Goal: Task Accomplishment & Management: Use online tool/utility

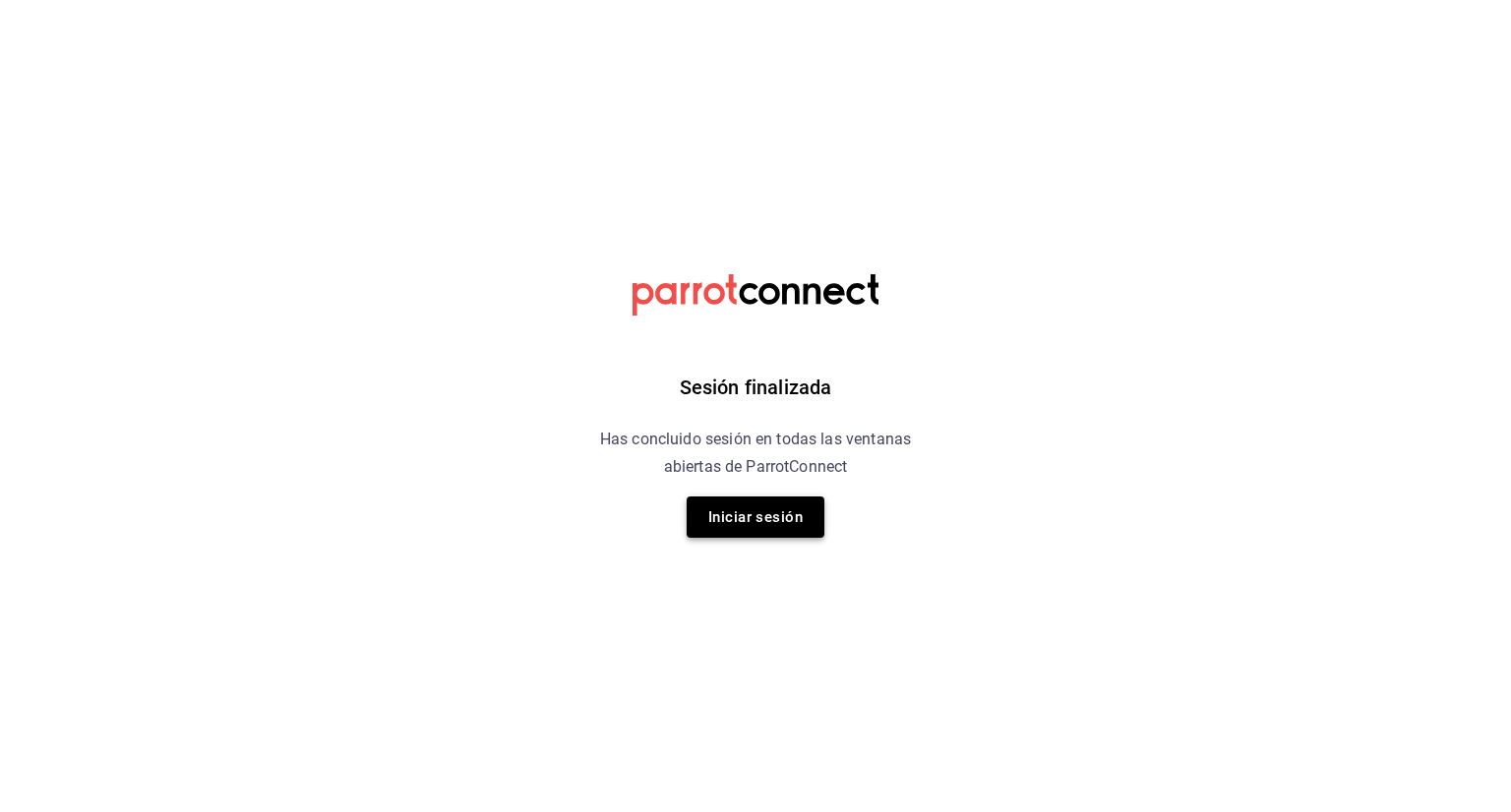
click at [703, 519] on button "Iniciar sesión" at bounding box center [756, 517] width 138 height 42
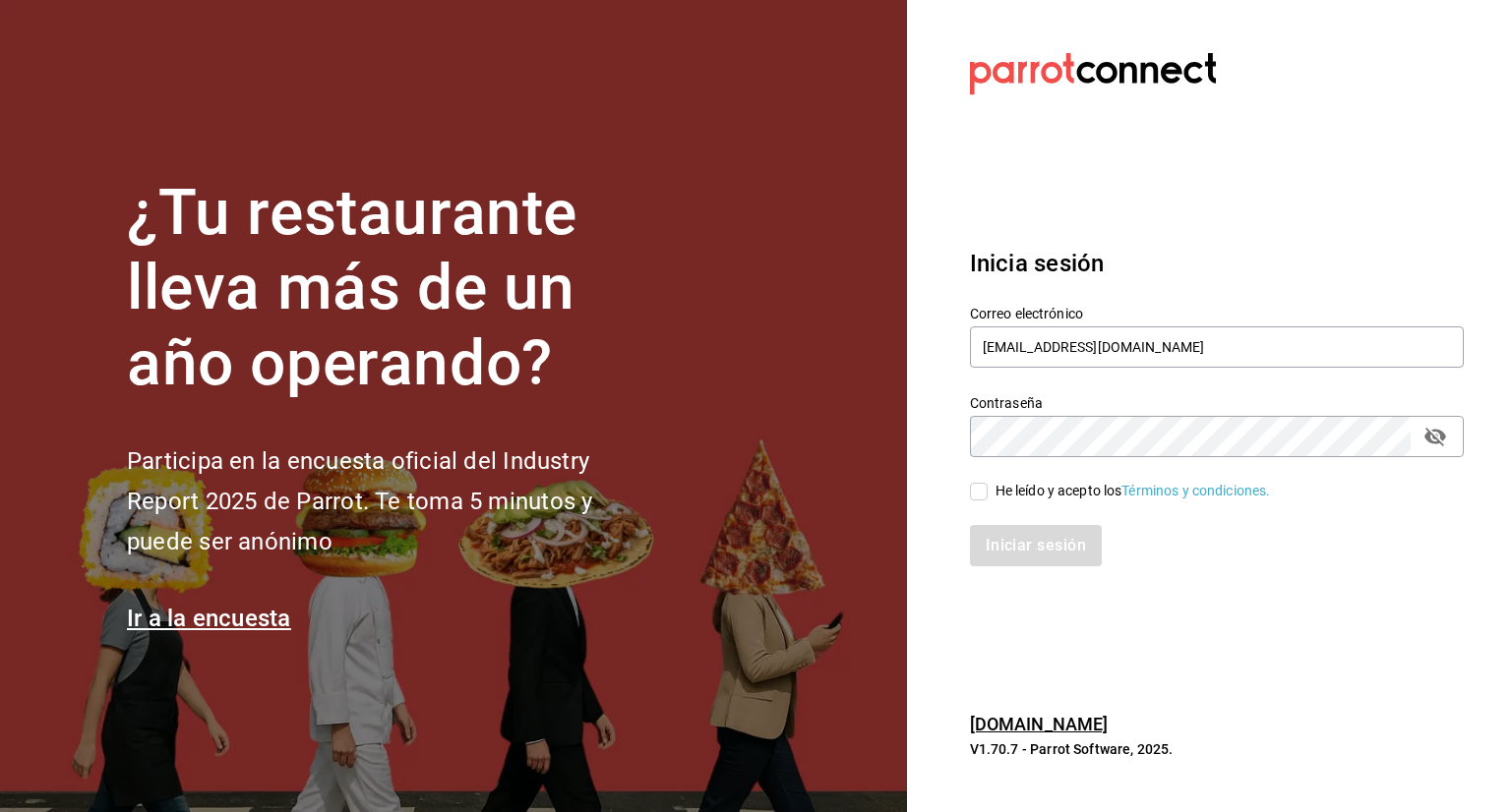
click at [974, 488] on input "He leído y acepto los Términos y condiciones." at bounding box center [979, 492] width 18 height 18
checkbox input "true"
click at [1034, 525] on button "Iniciar sesión" at bounding box center [1036, 546] width 134 height 42
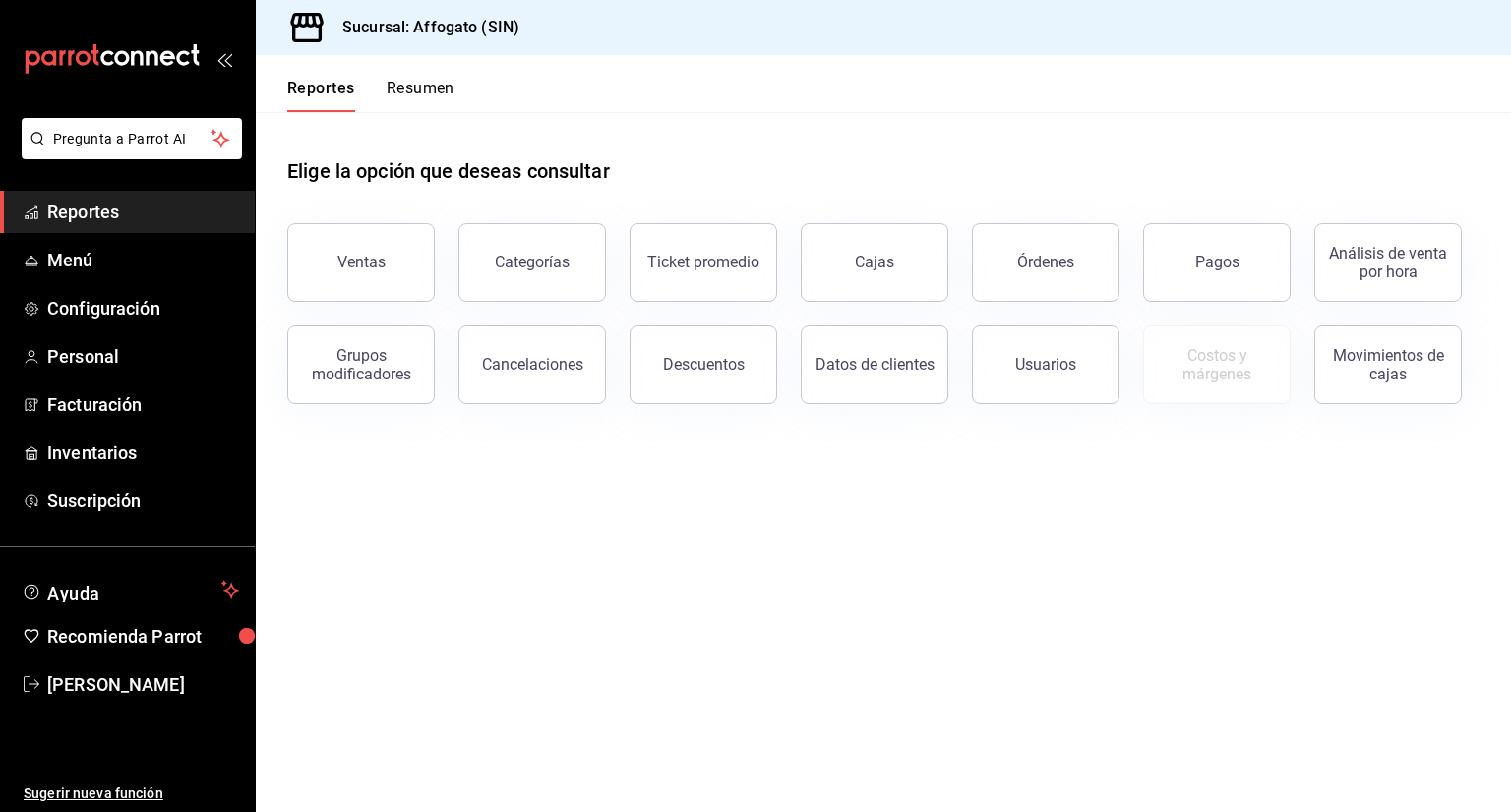
click at [431, 87] on button "Resumen" at bounding box center [420, 95] width 68 height 34
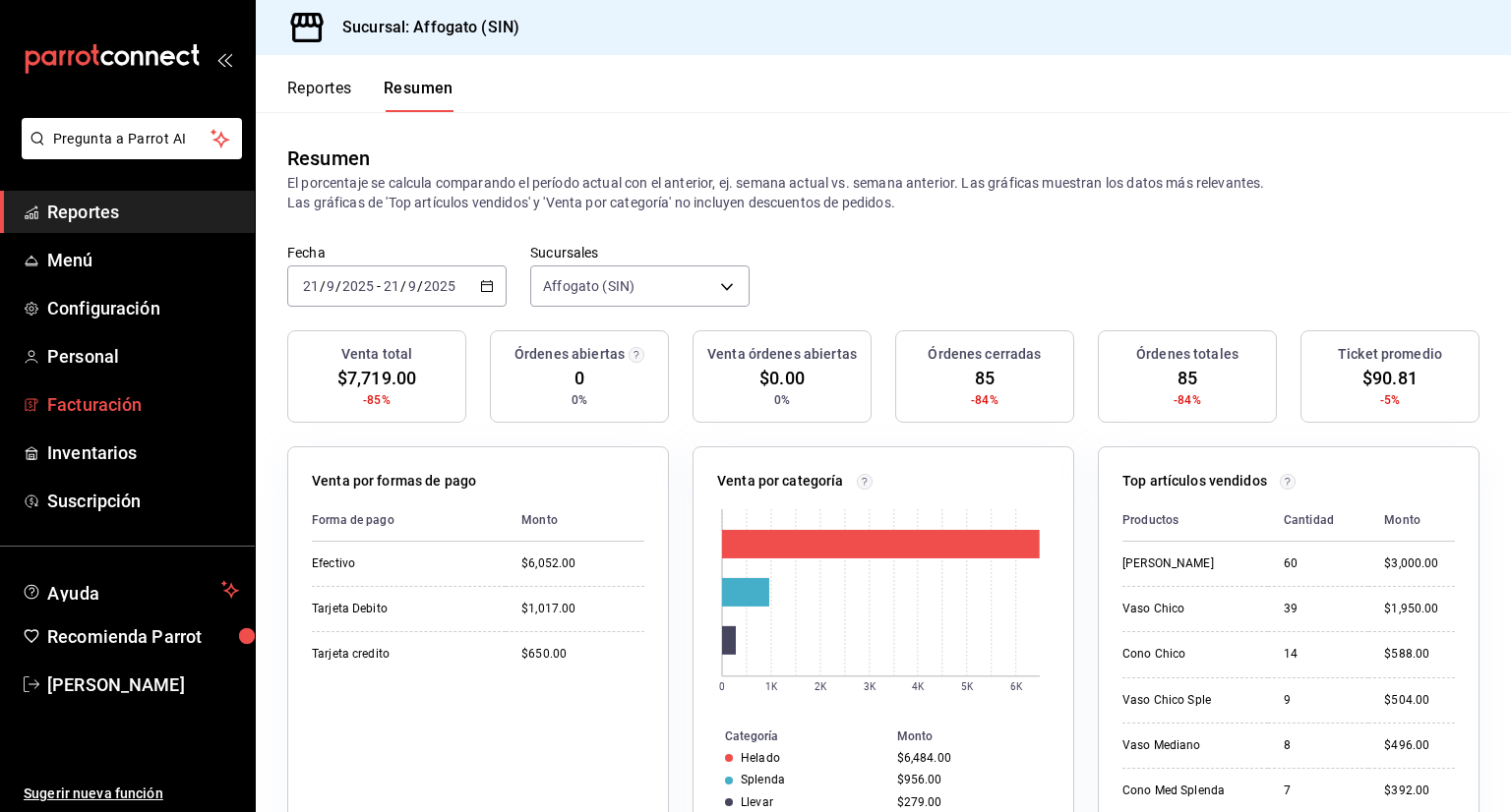
click at [126, 409] on span "Facturación" at bounding box center [143, 404] width 192 height 27
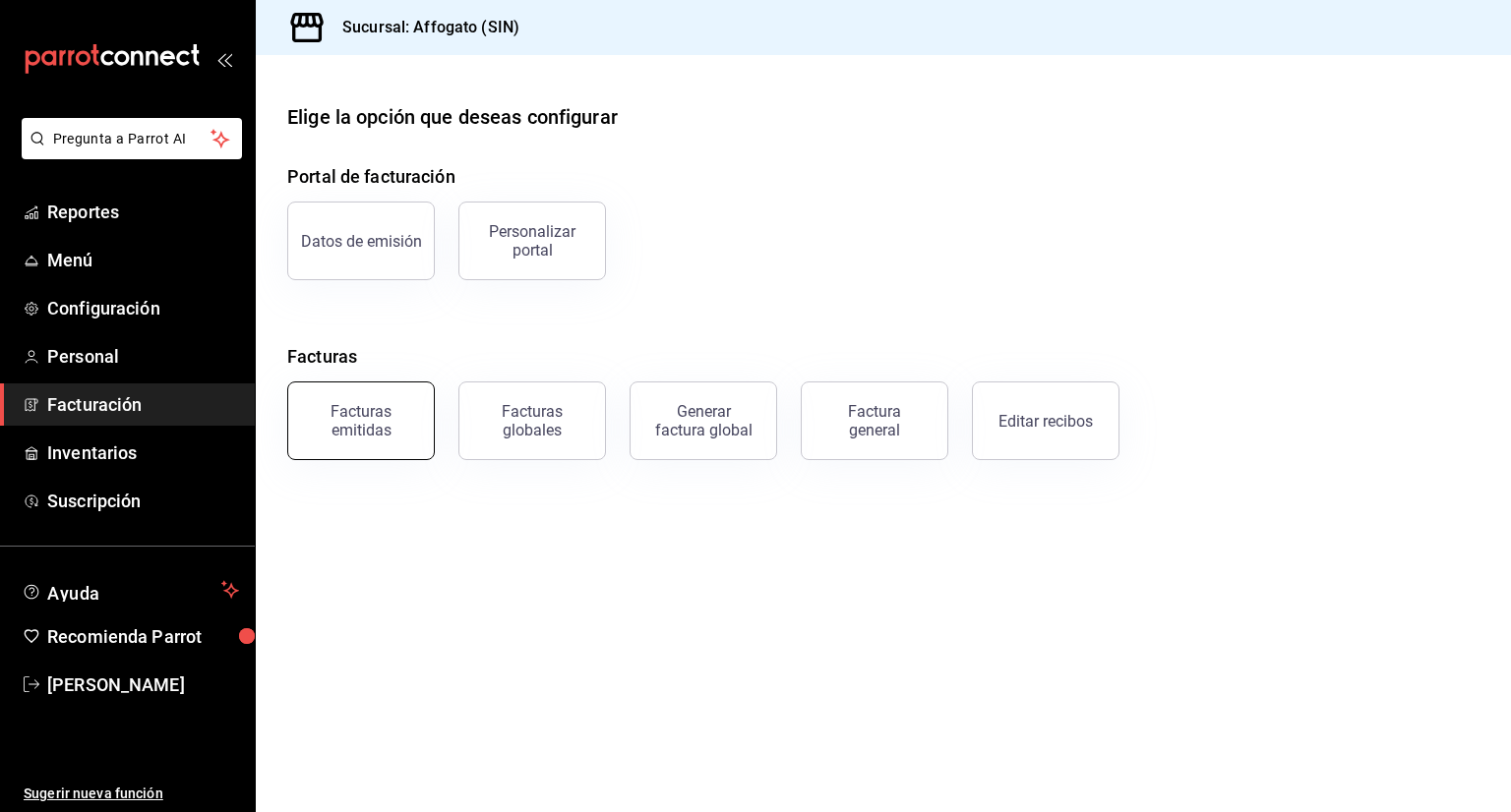
click at [393, 406] on div "Facturas emitidas" at bounding box center [360, 421] width 122 height 38
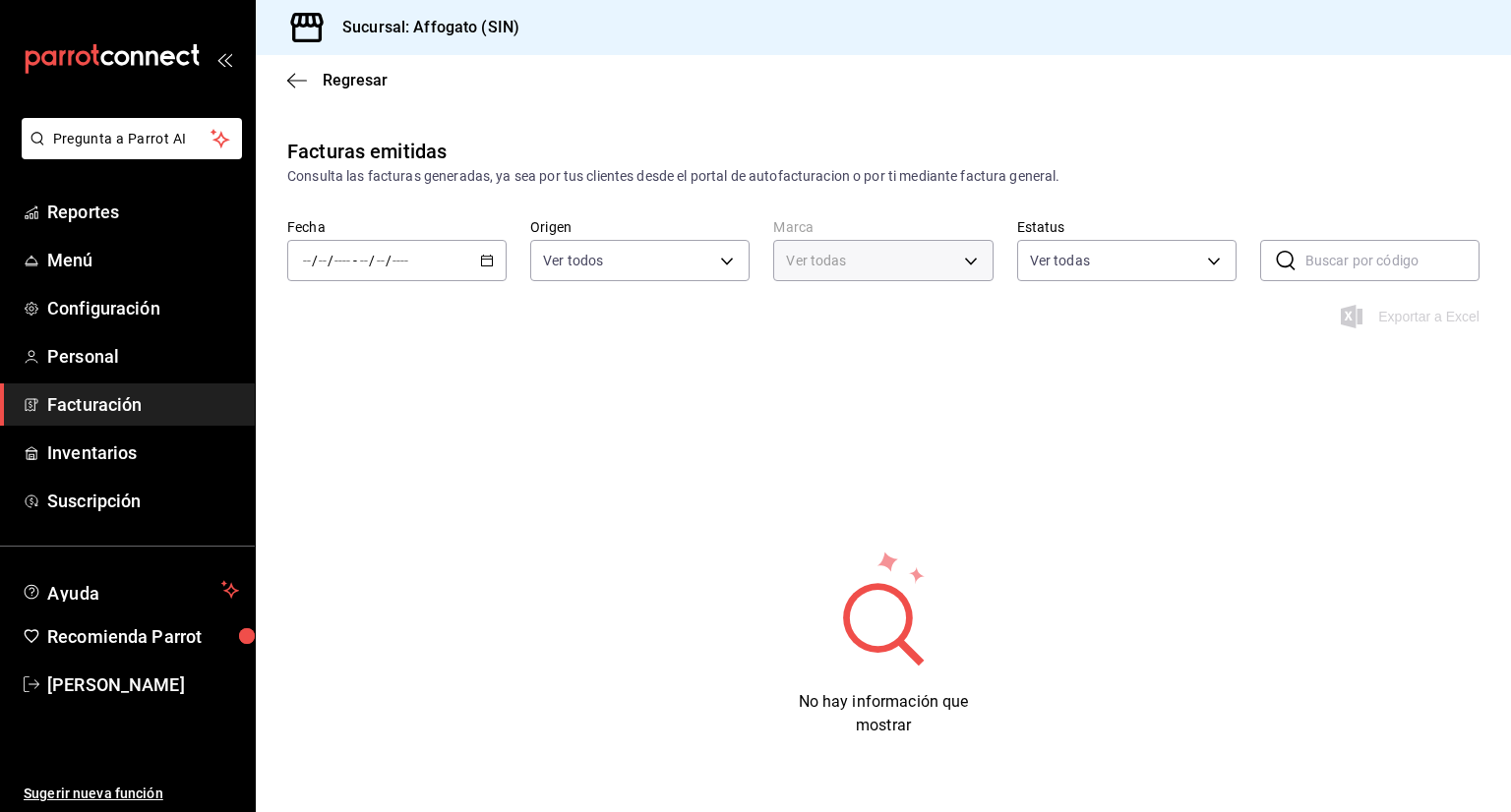
type input "bbc168be-d95f-4a83-8cf4-7438ee6b39ac"
click at [481, 255] on icon "button" at bounding box center [487, 261] width 14 height 14
click at [367, 456] on span "Mes actual" at bounding box center [380, 453] width 153 height 21
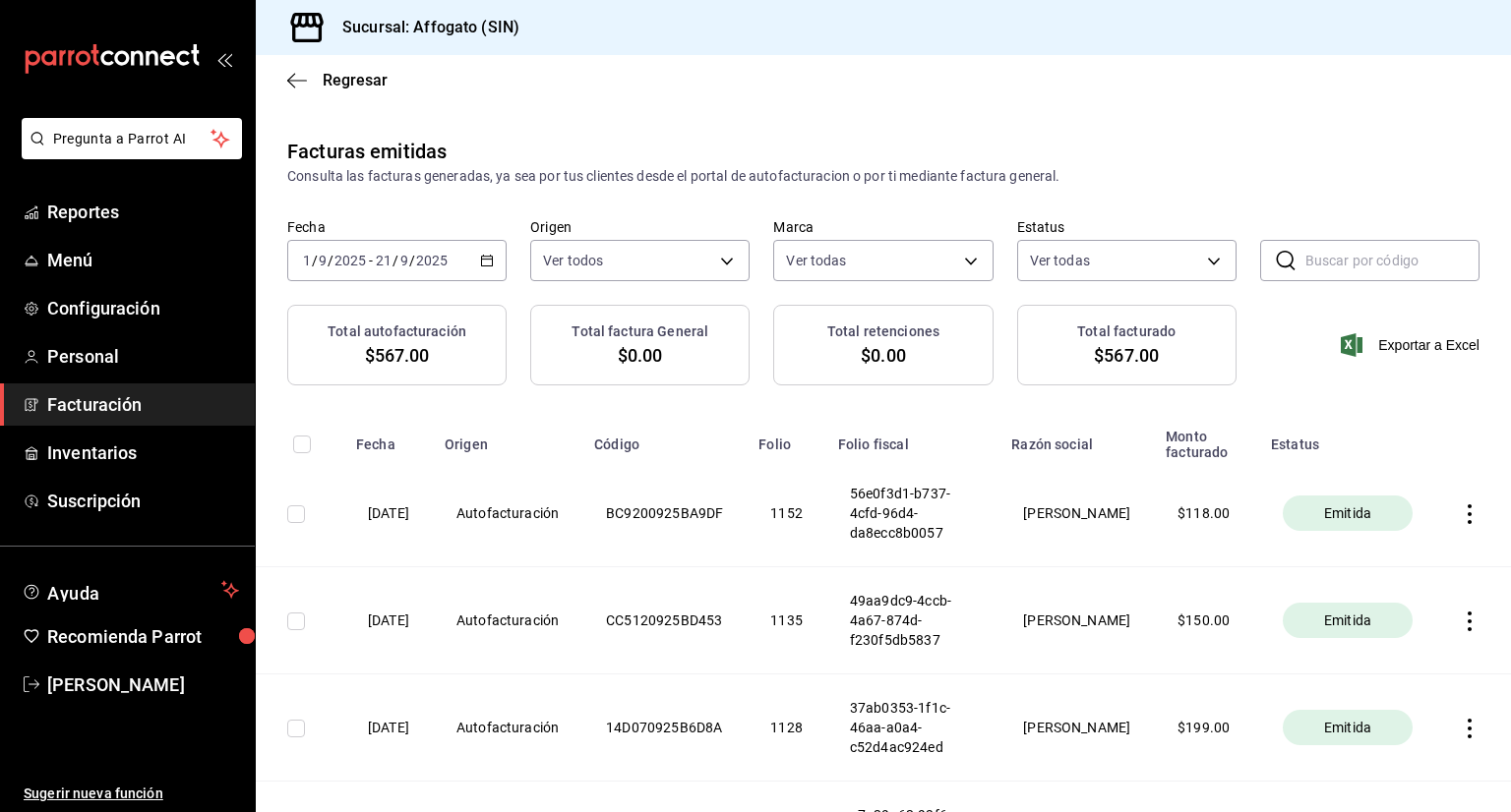
click at [1459, 514] on icon "button" at bounding box center [1469, 514] width 20 height 20
click at [1397, 455] on li "Descargar PDF" at bounding box center [1378, 467] width 173 height 51
click at [117, 410] on span "Facturación" at bounding box center [143, 404] width 192 height 27
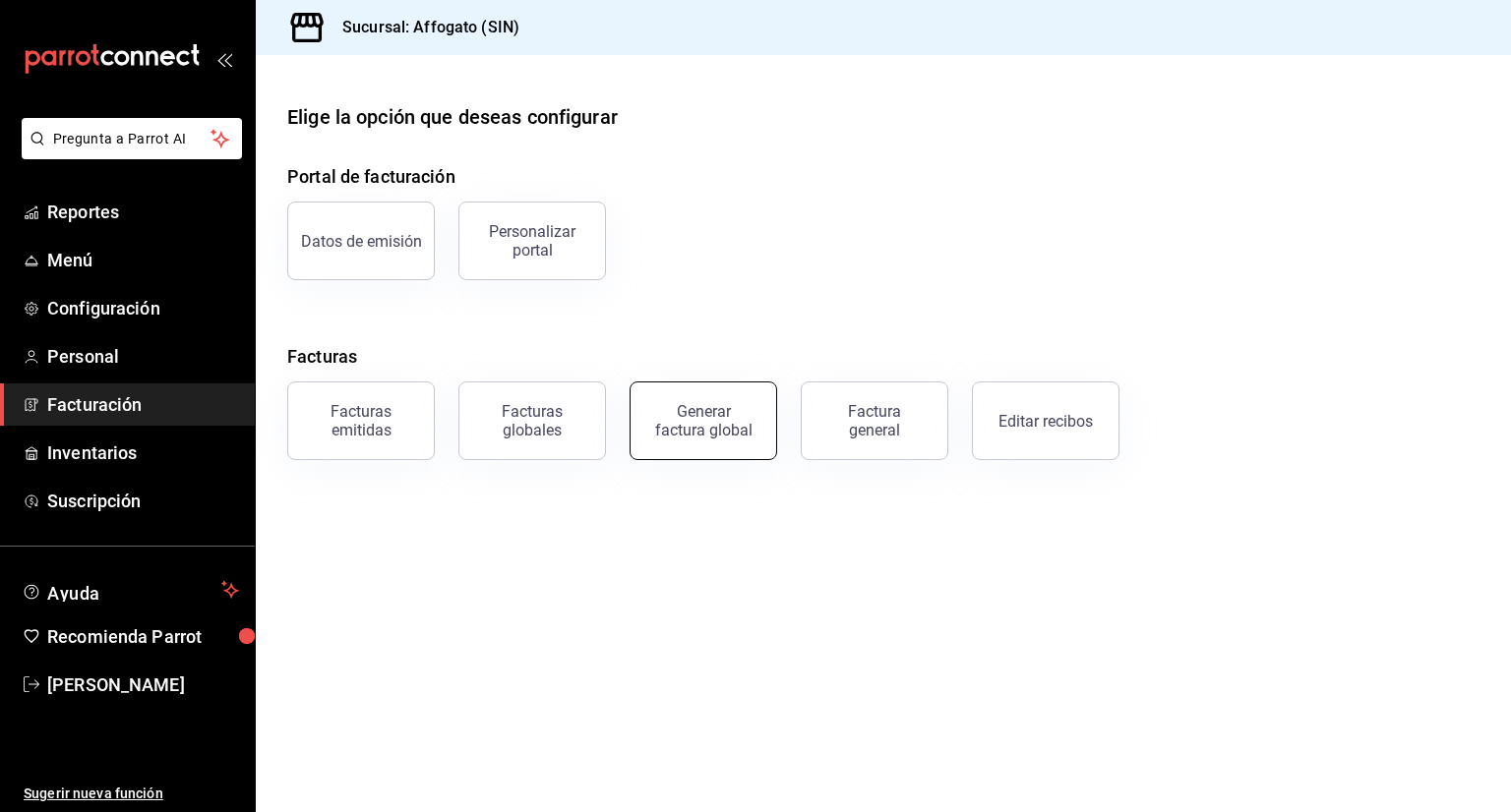
click at [704, 414] on div "Generar factura global" at bounding box center [703, 421] width 98 height 38
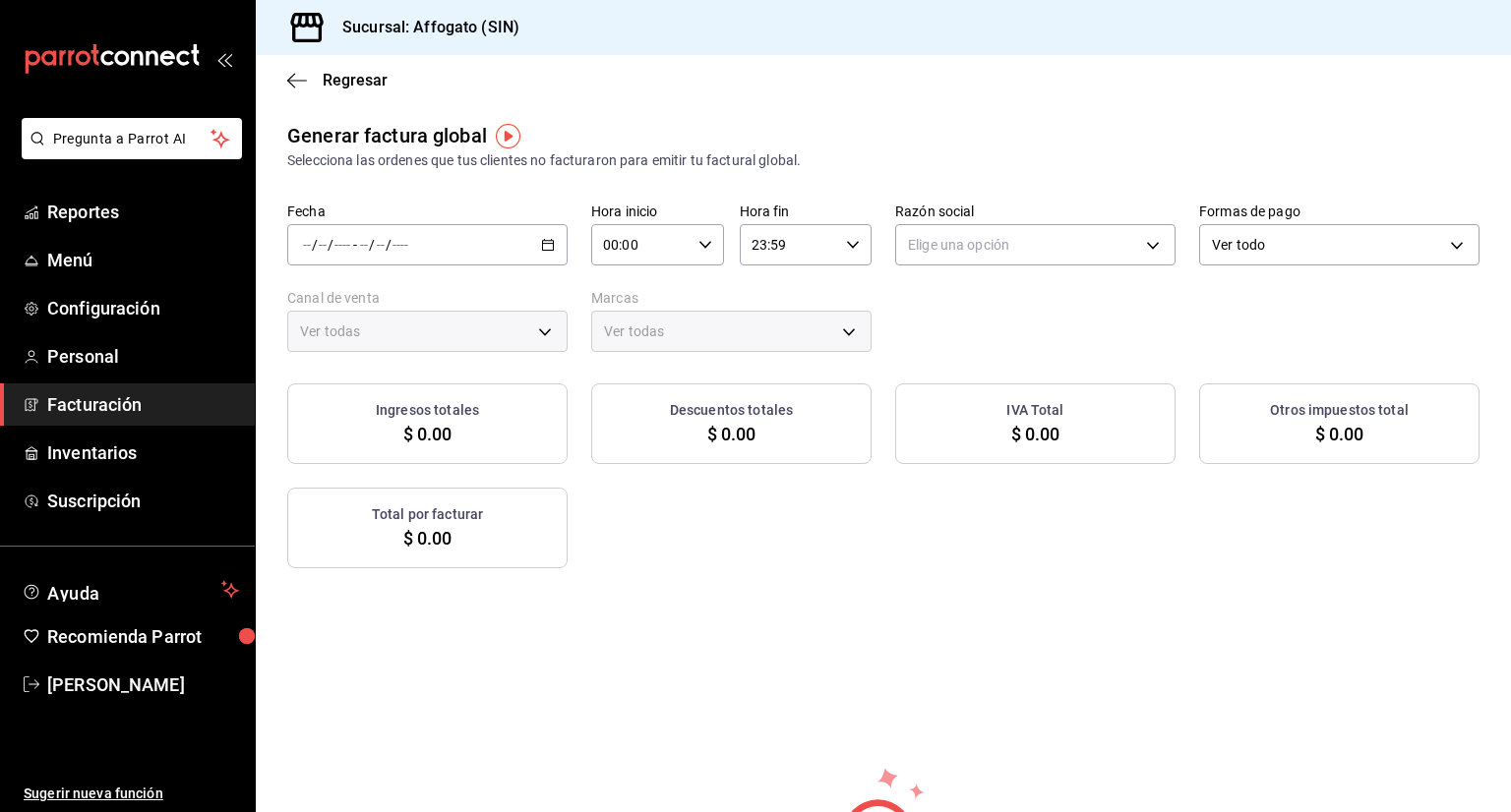
type input "PARROT,UBER_EATS,RAPPI,DIDI_FOOD,ONLINE"
click at [555, 253] on div "/ / - / /" at bounding box center [427, 245] width 280 height 42
click at [413, 310] on span "Rango de fechas" at bounding box center [380, 304] width 153 height 21
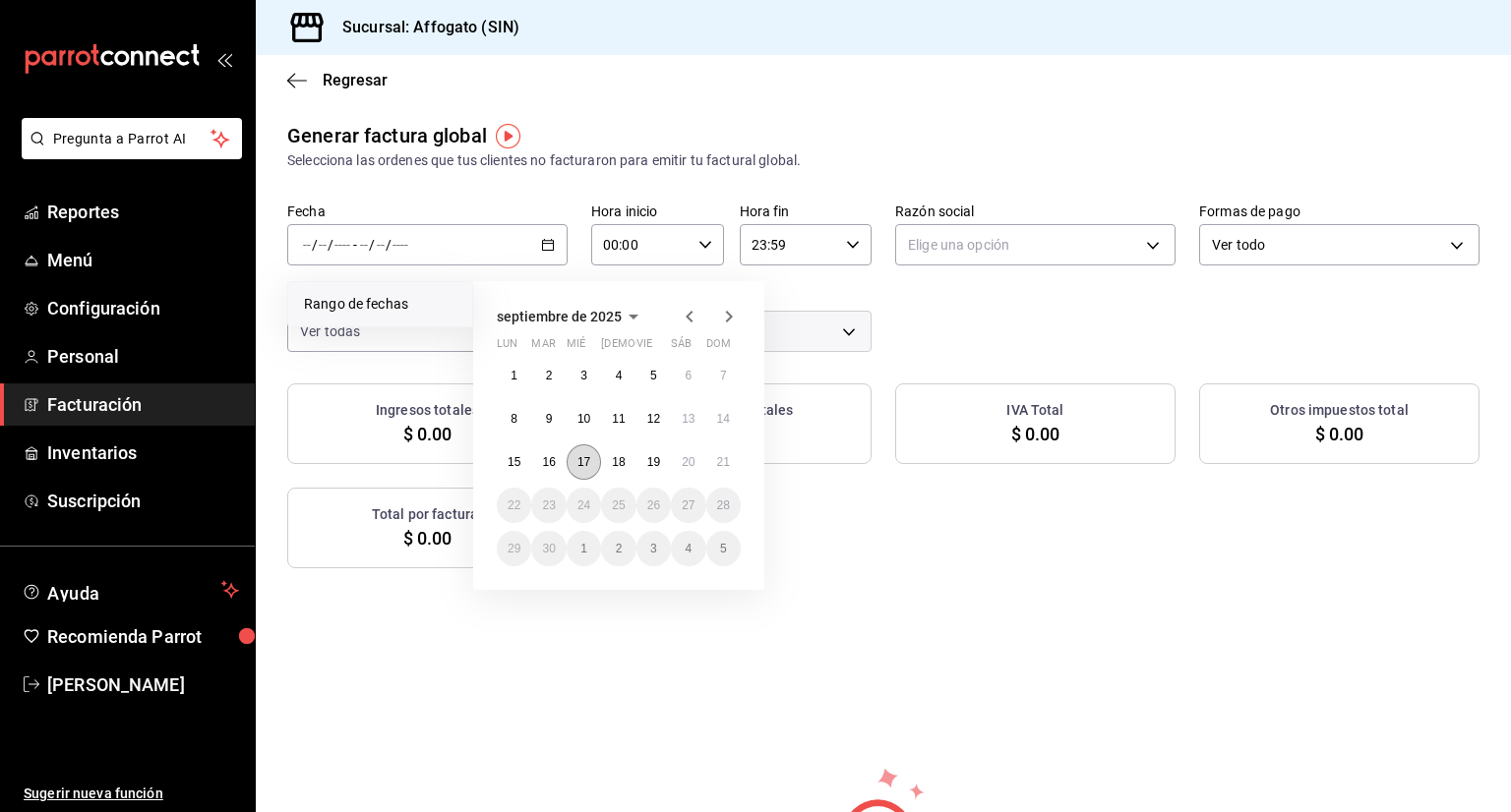
click at [585, 466] on abbr "17" at bounding box center [584, 463] width 13 height 14
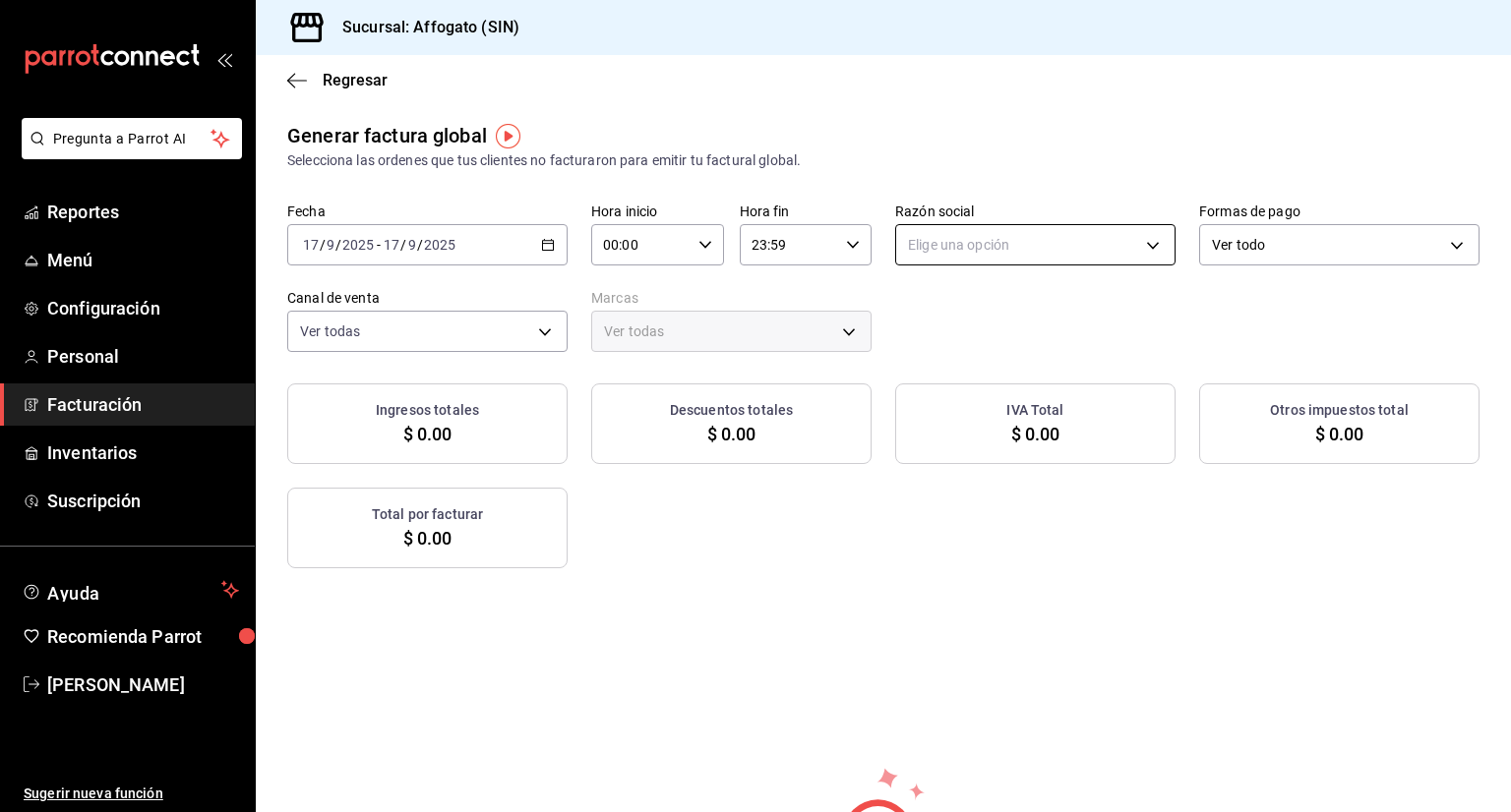
click at [1144, 239] on body "Pregunta a Parrot AI Reportes Menú Configuración Personal Facturación Inventari…" at bounding box center [756, 406] width 1511 height 812
click at [1024, 343] on li "[PERSON_NAME]" at bounding box center [1026, 344] width 274 height 37
type input "75c015e8-5138-4c17-886d-1abe1406d2d4"
type input "bbc168be-d95f-4a83-8cf4-7438ee6b39ac"
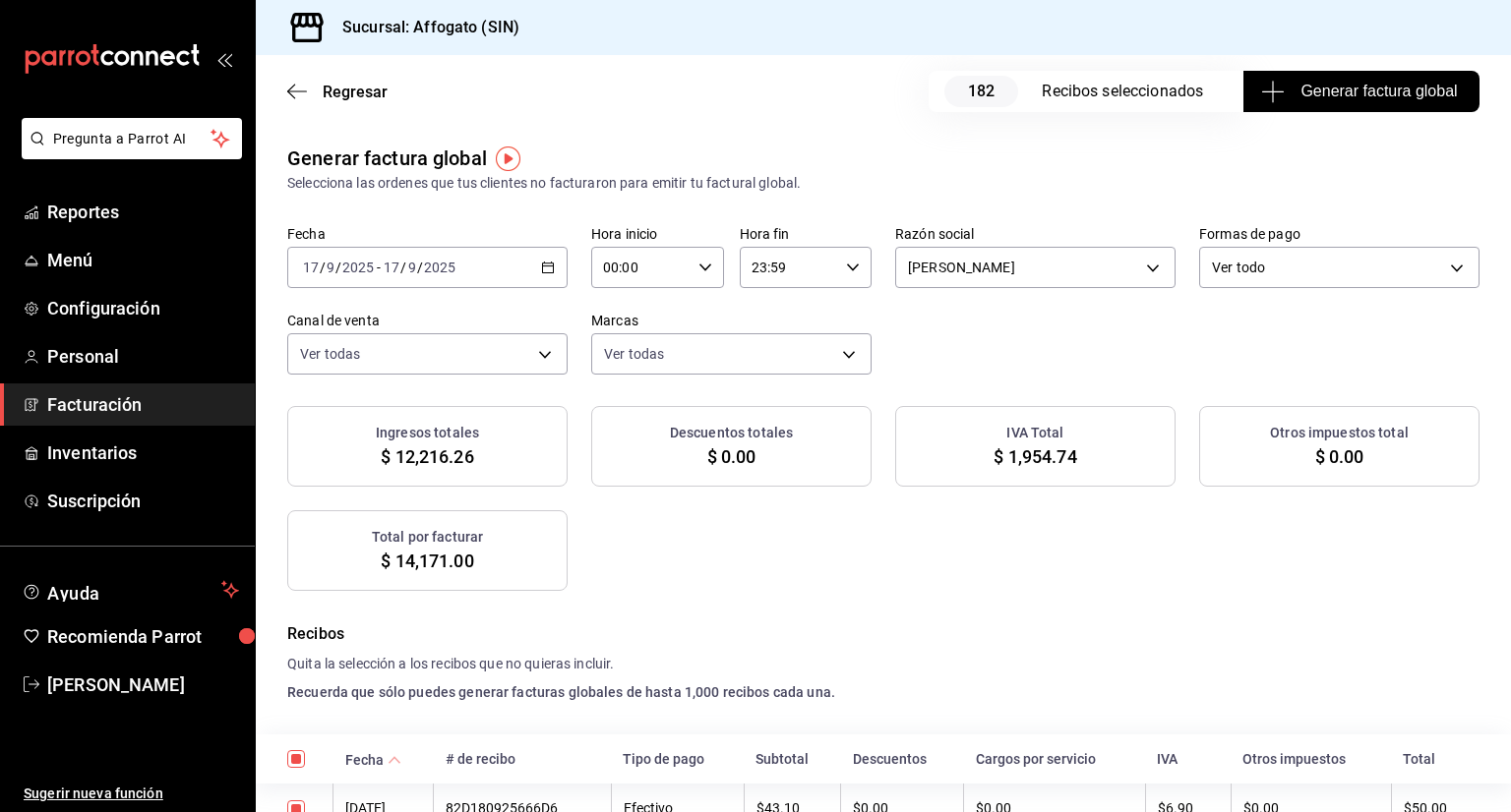
click at [1303, 81] on span "Generar factura global" at bounding box center [1360, 91] width 192 height 24
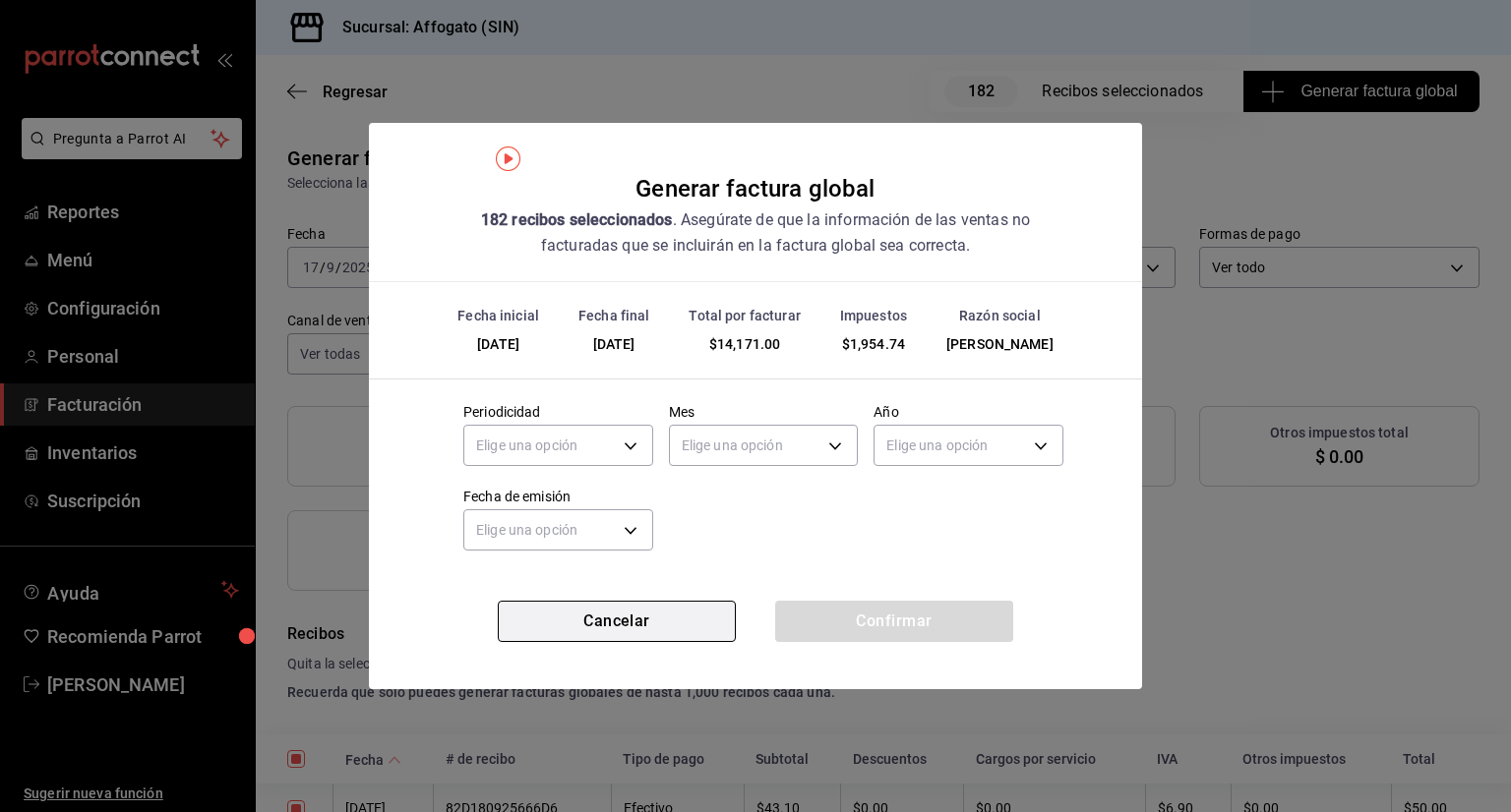
click at [649, 639] on button "Cancelar" at bounding box center [617, 621] width 238 height 42
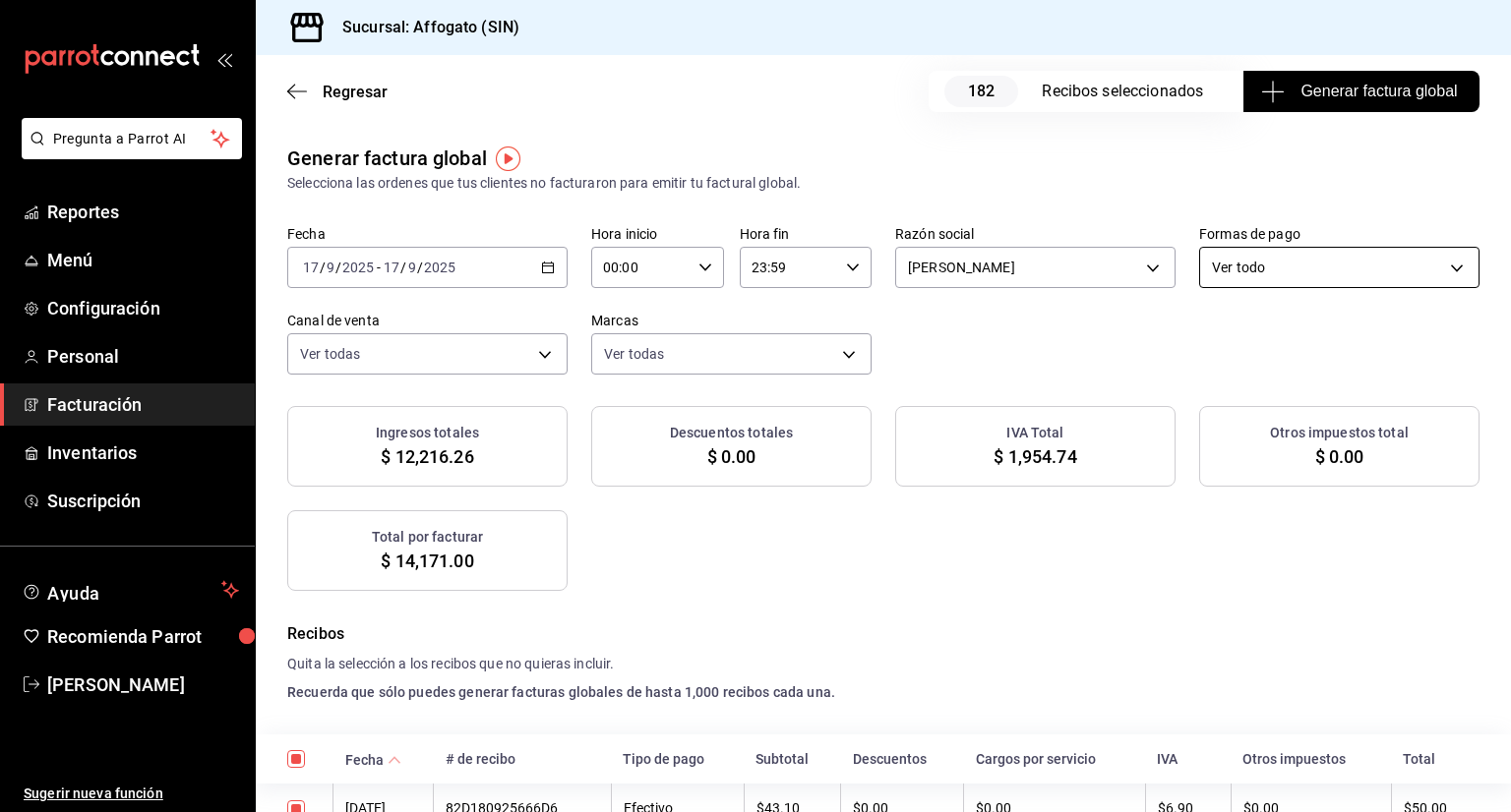
click at [1428, 262] on body "Pregunta a Parrot AI Reportes Menú Configuración Personal Facturación Inventari…" at bounding box center [756, 406] width 1511 height 812
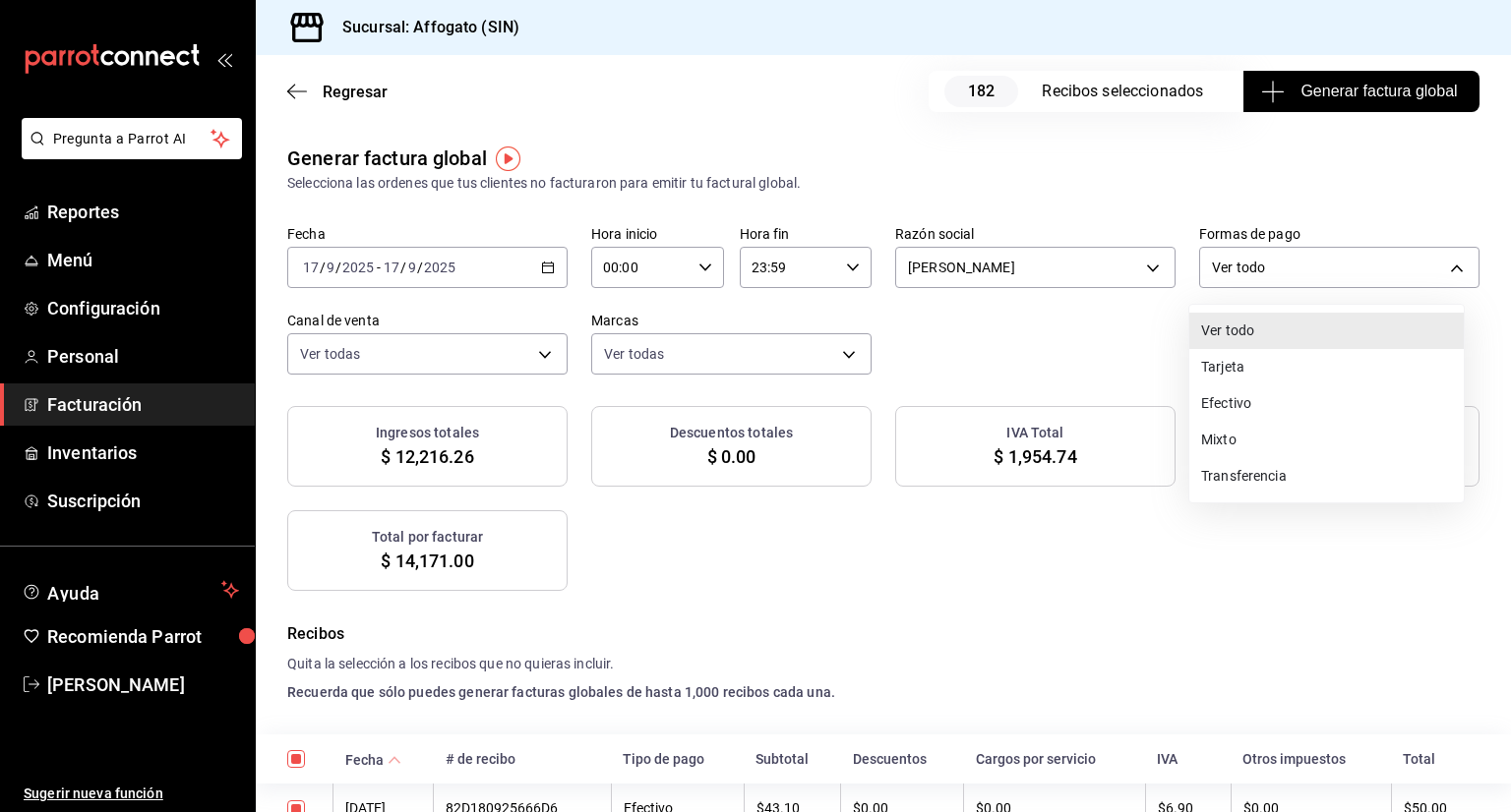
click at [1266, 402] on li "Efectivo" at bounding box center [1326, 403] width 274 height 37
type input "CASH"
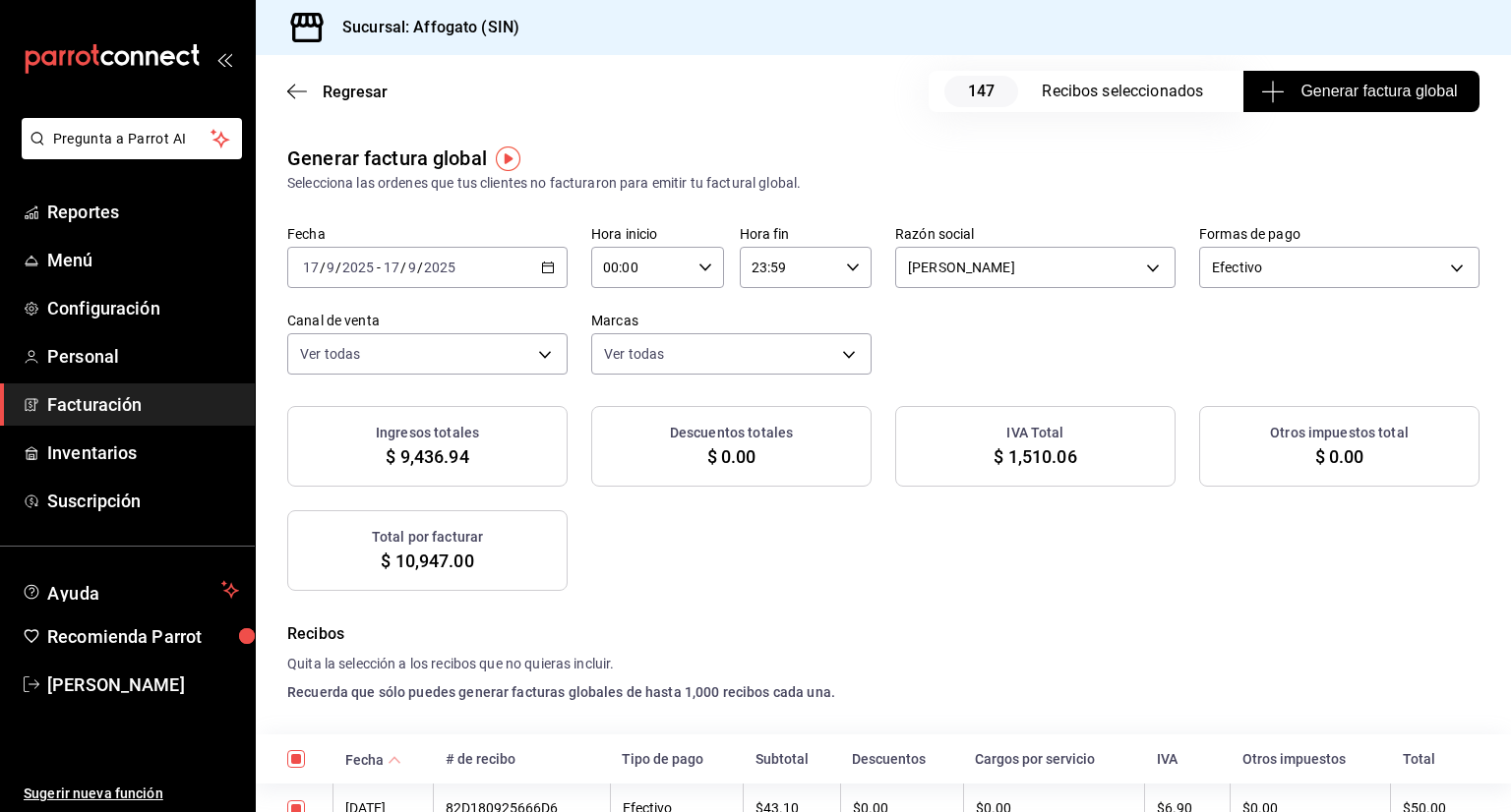
click at [1312, 94] on span "Generar factura global" at bounding box center [1360, 91] width 192 height 24
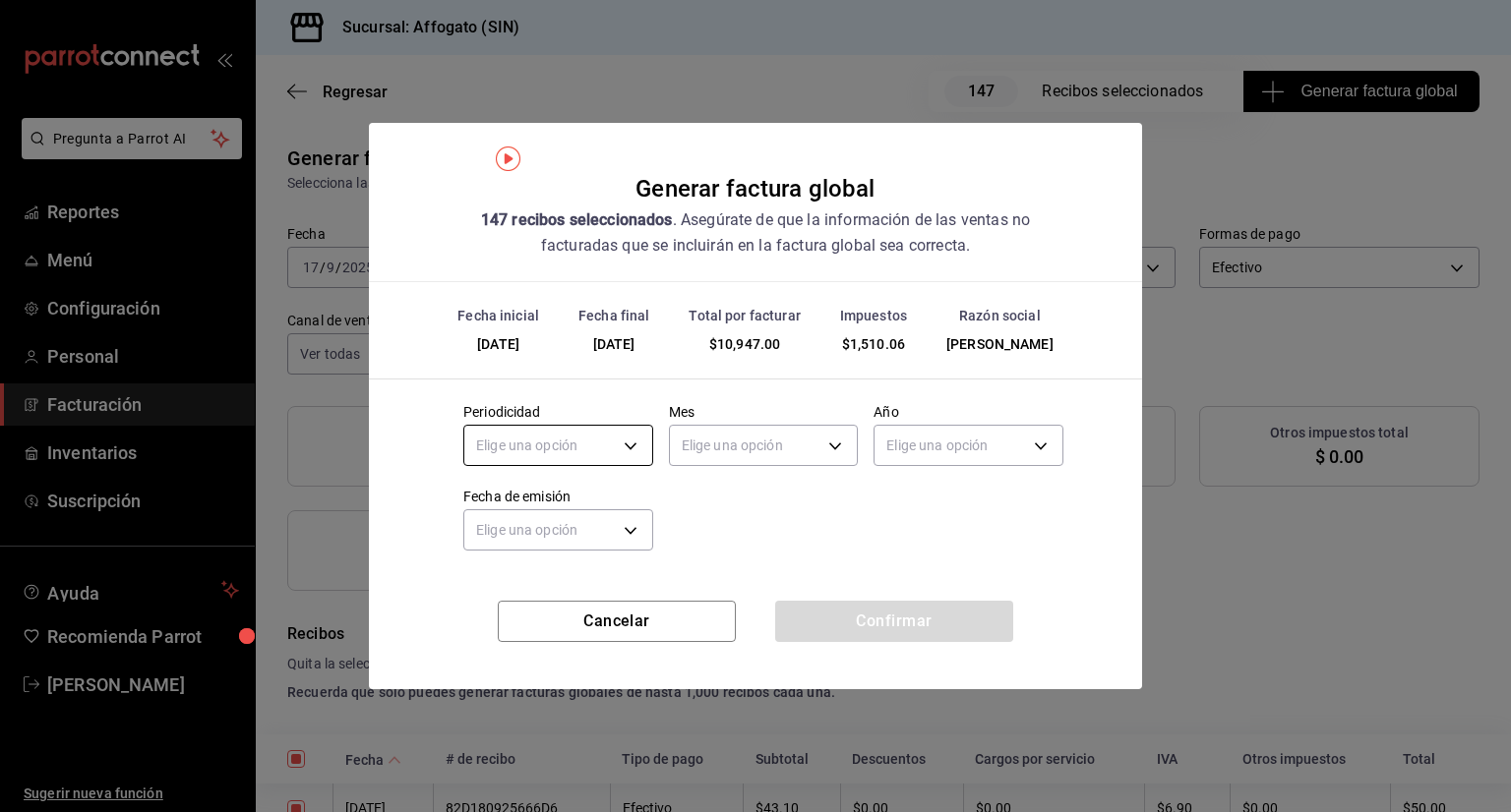
click at [632, 438] on body "Pregunta a Parrot AI Reportes Menú Configuración Personal Facturación Inventari…" at bounding box center [756, 406] width 1511 height 812
click at [507, 496] on li "Diario" at bounding box center [558, 506] width 188 height 33
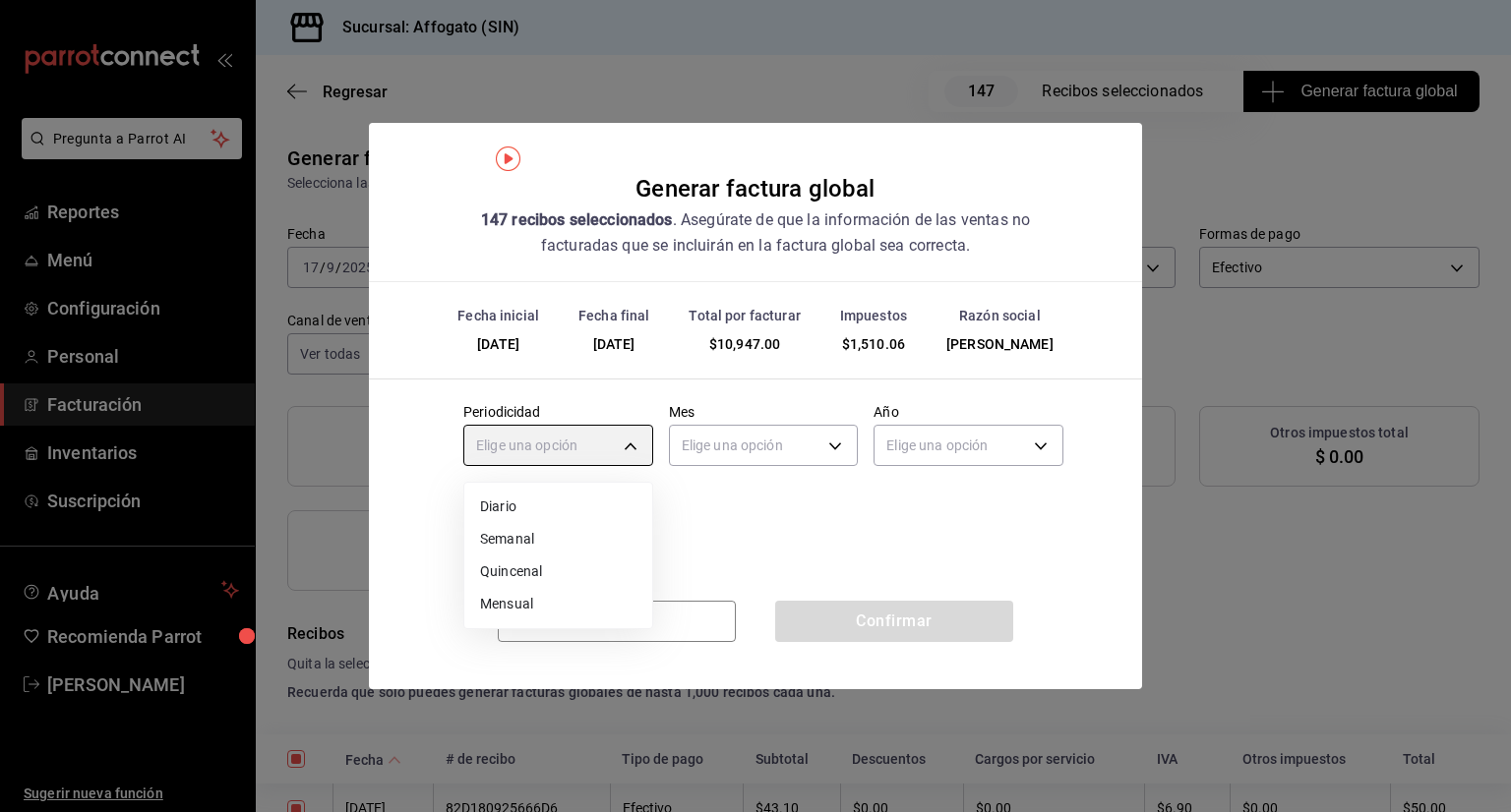
type input "DAILY"
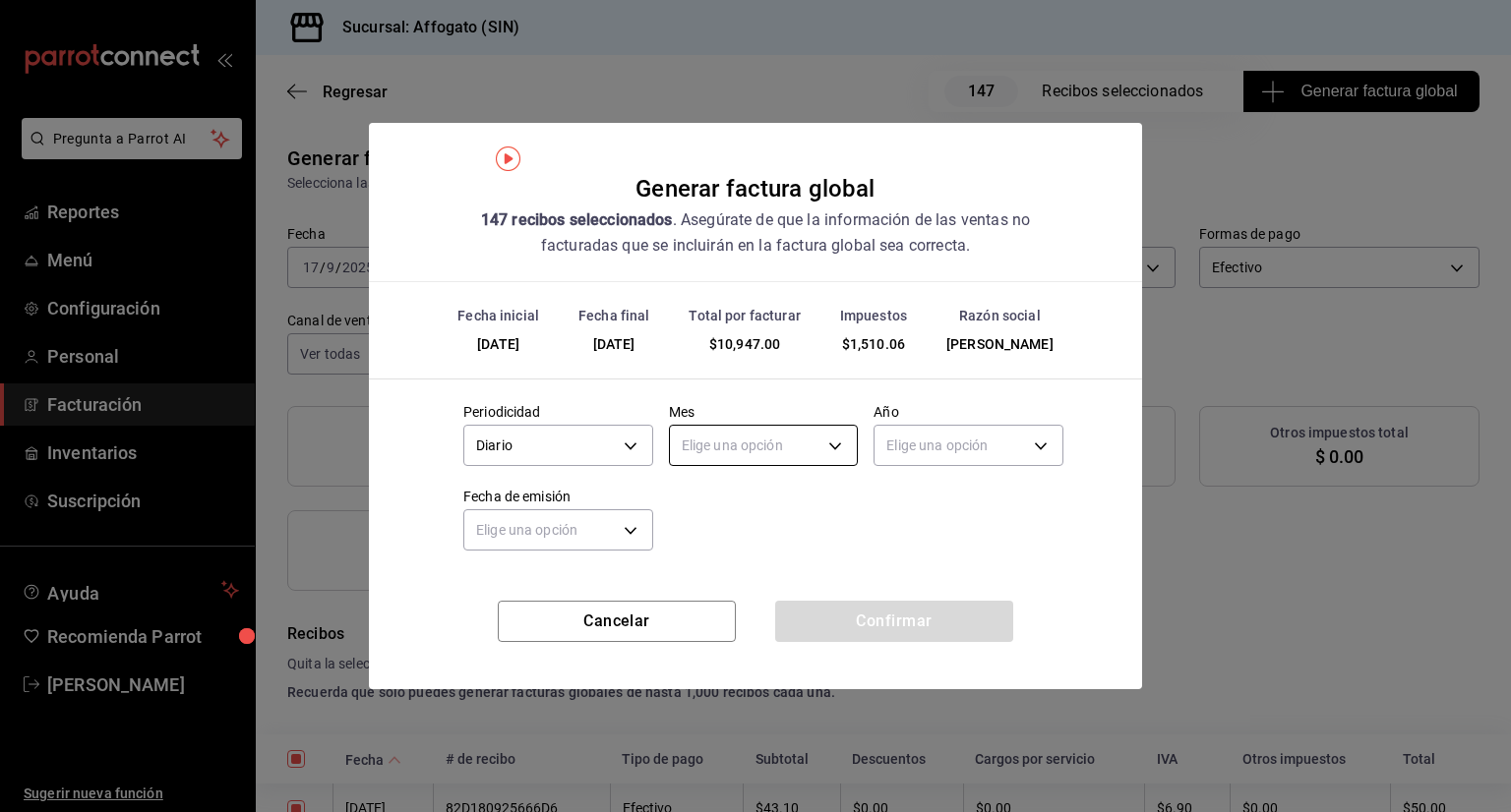
click at [822, 446] on body "Pregunta a Parrot AI Reportes Menú Configuración Personal Facturación Inventari…" at bounding box center [756, 406] width 1511 height 812
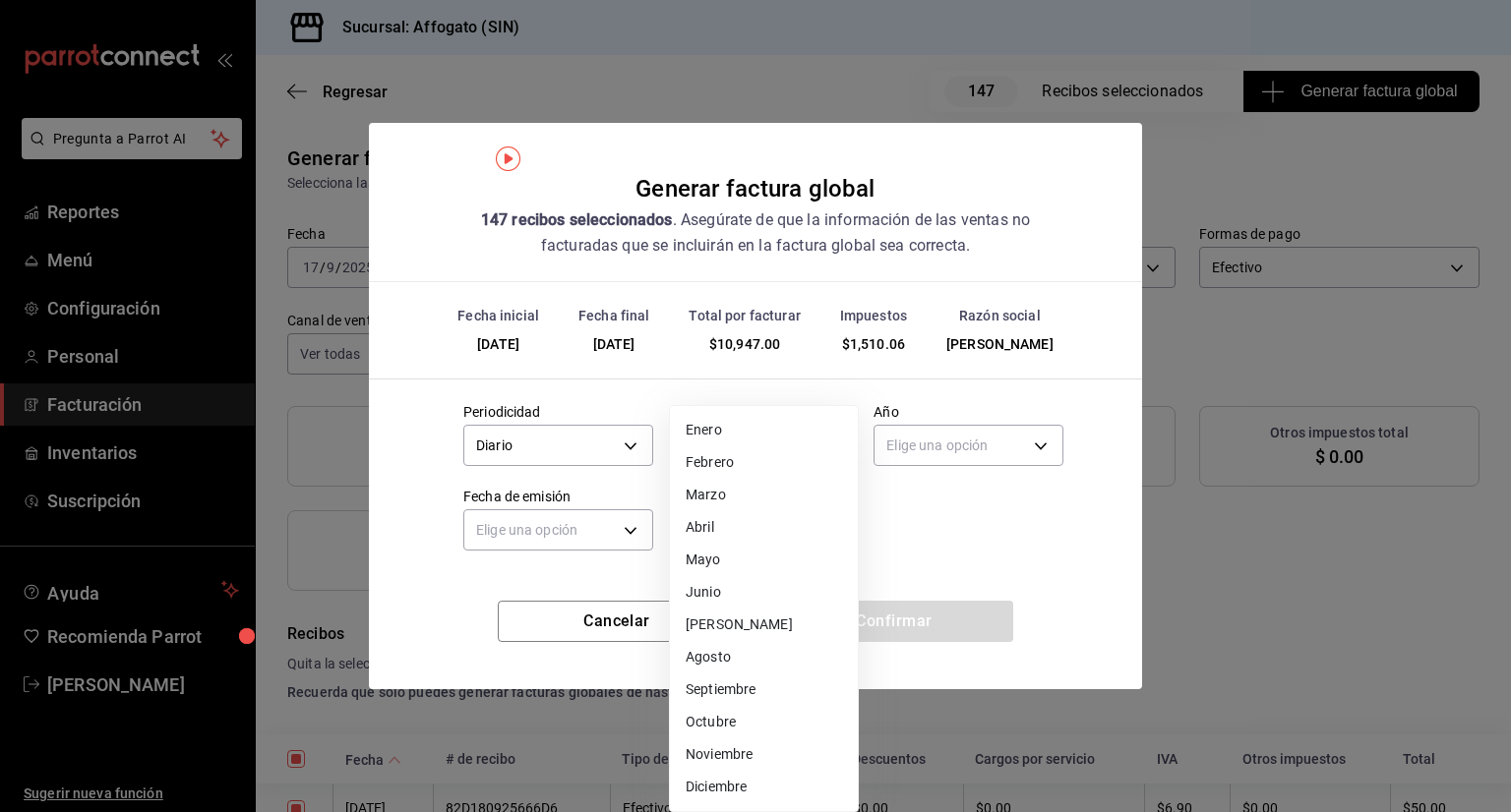
click at [745, 686] on li "Septiembre" at bounding box center [763, 690] width 188 height 33
type input "9"
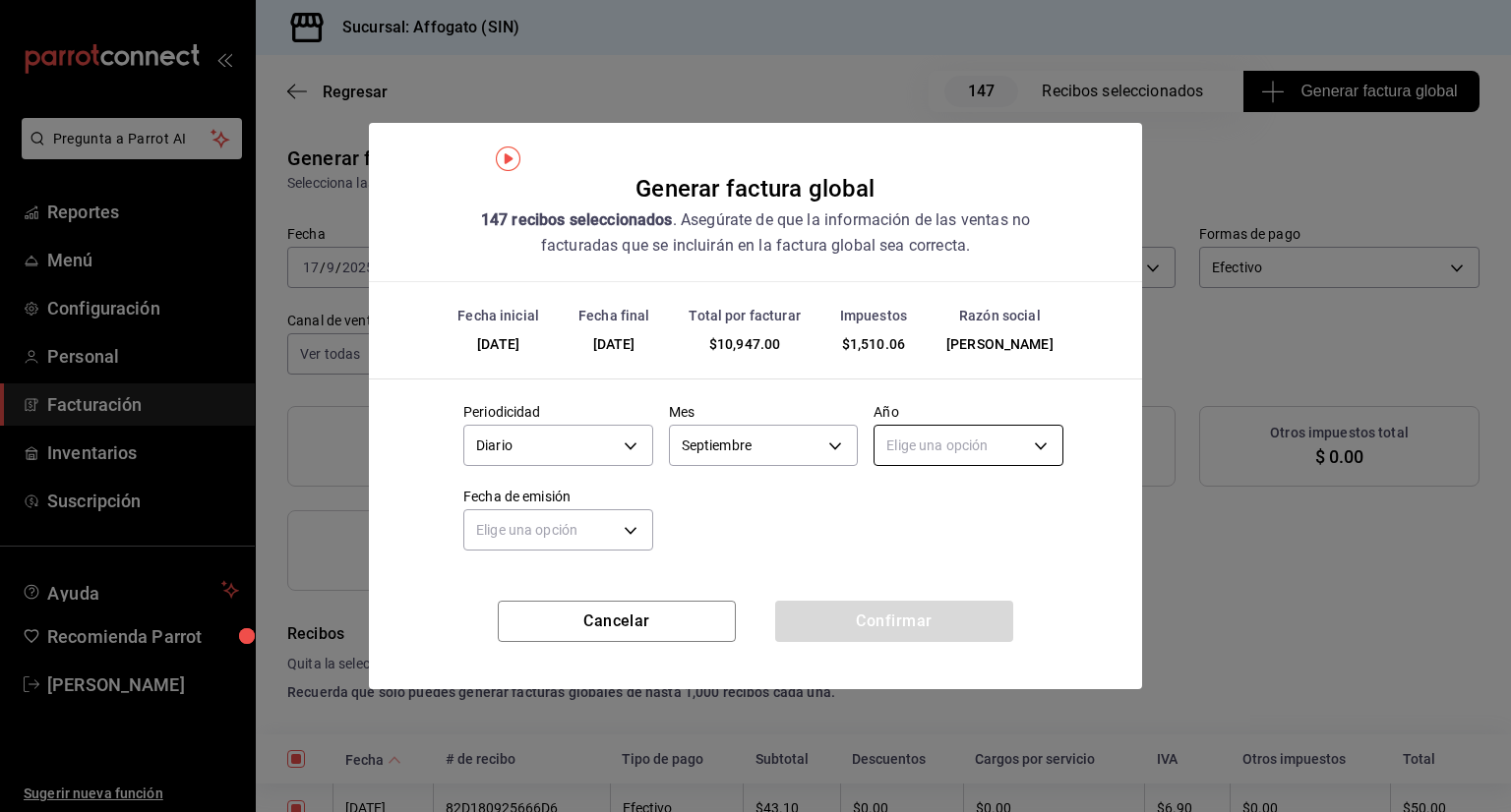
click at [996, 450] on body "Pregunta a Parrot AI Reportes Menú Configuración Personal Facturación Inventari…" at bounding box center [756, 406] width 1511 height 812
click at [901, 492] on li "2025" at bounding box center [968, 506] width 188 height 33
type input "2025"
click at [637, 528] on body "Pregunta a Parrot AI Reportes Menú Configuración Personal Facturación Inventari…" at bounding box center [756, 406] width 1511 height 812
click at [491, 626] on li "Ayer" at bounding box center [558, 623] width 188 height 33
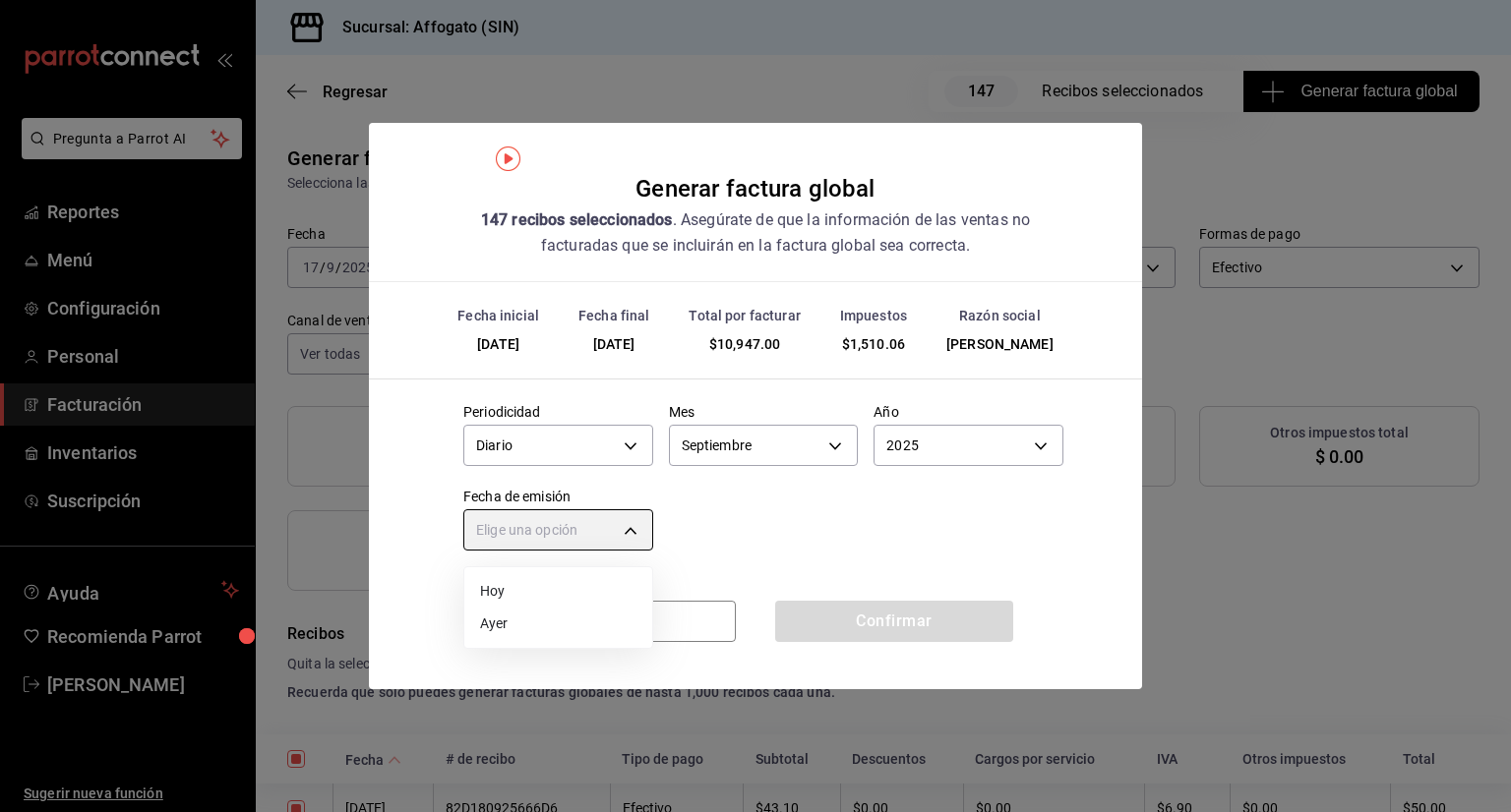
type input "[DATE]"
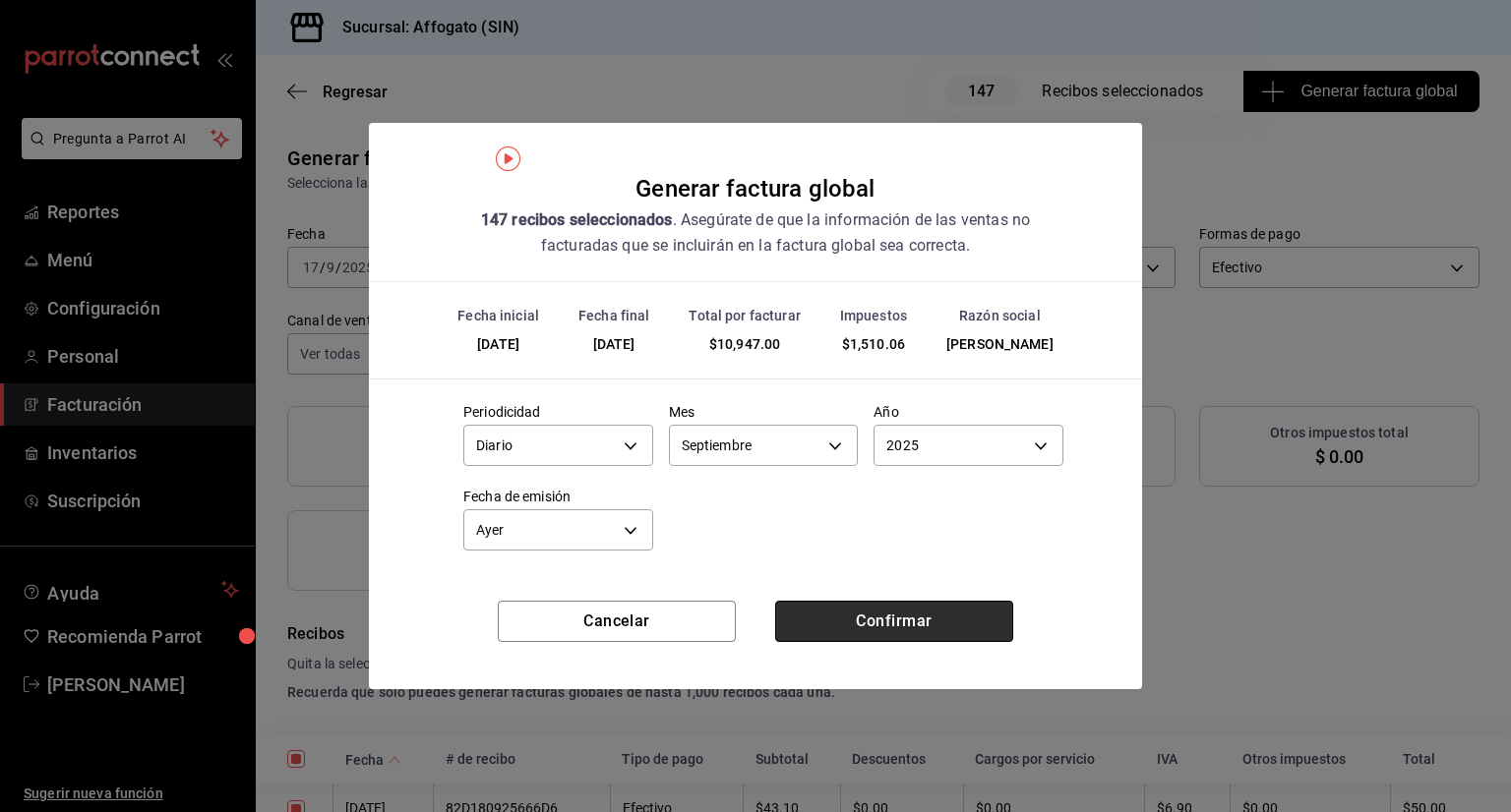
click at [928, 612] on button "Confirmar" at bounding box center [894, 621] width 238 height 42
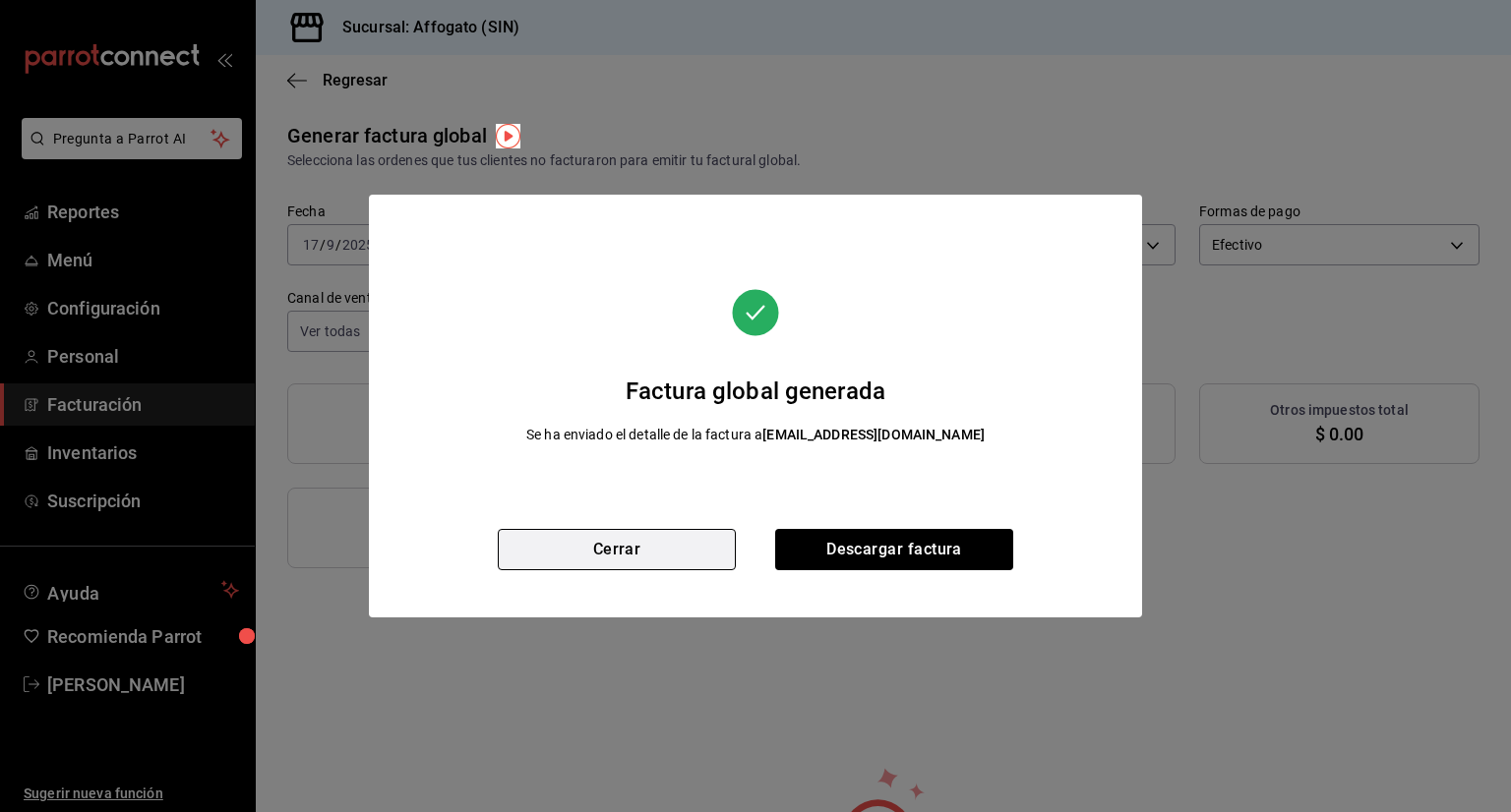
click at [670, 548] on button "Cerrar" at bounding box center [617, 550] width 238 height 42
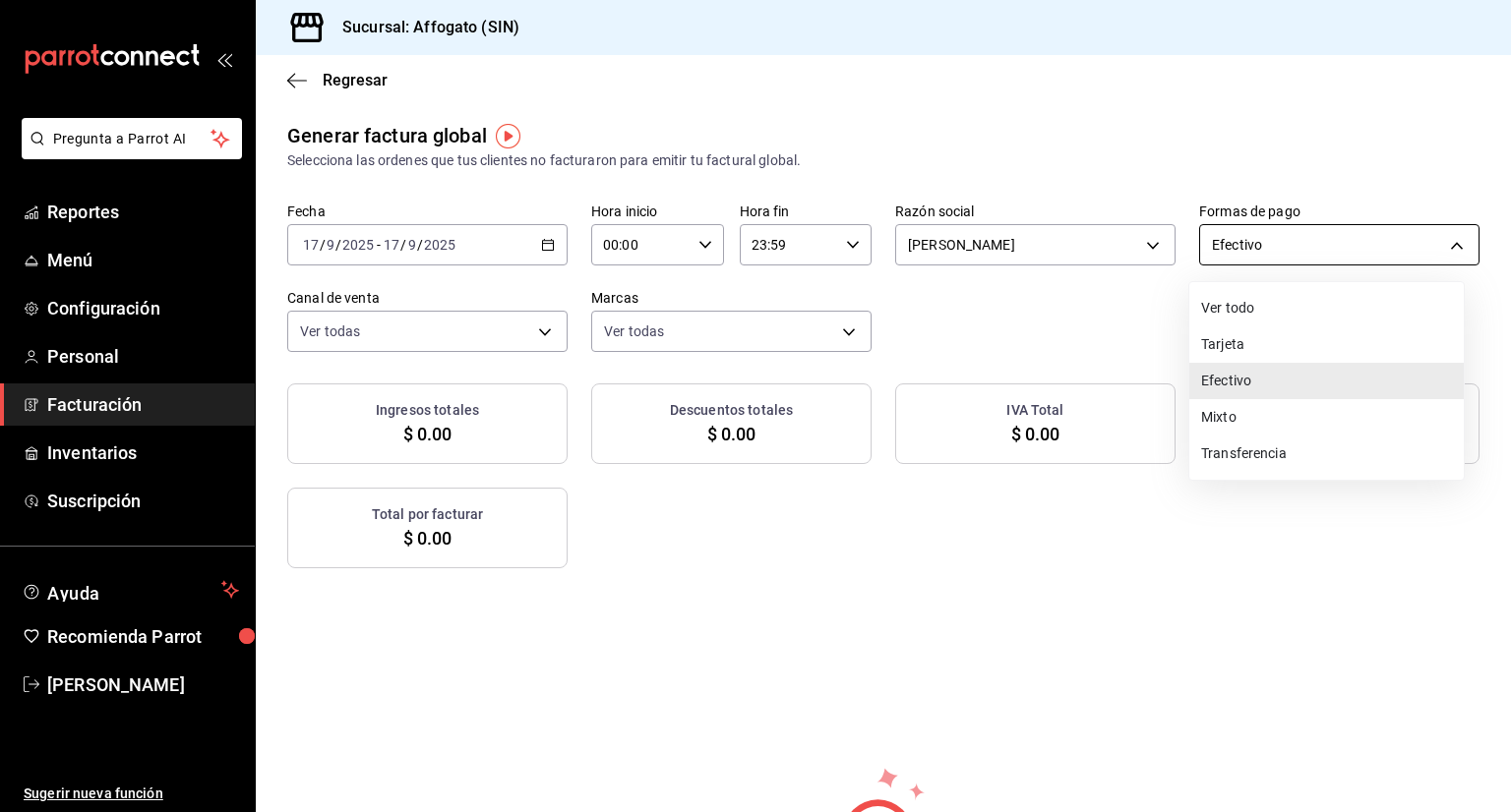
click at [1449, 243] on body "Pregunta a Parrot AI Reportes Menú Configuración Personal Facturación Inventari…" at bounding box center [756, 406] width 1511 height 812
click at [1229, 339] on li "Tarjeta" at bounding box center [1326, 344] width 274 height 37
type input "CARD"
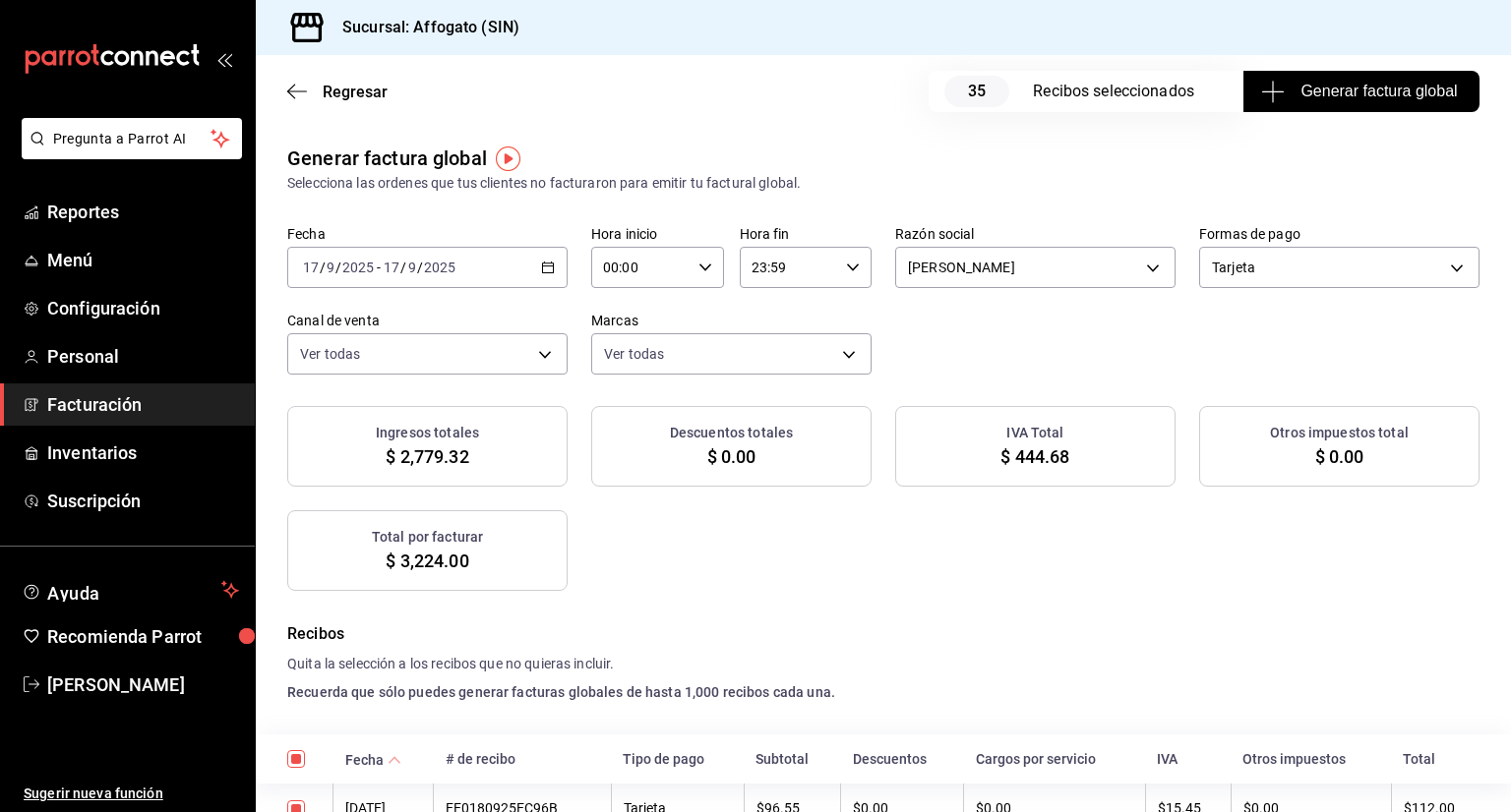
click at [1361, 88] on span "Generar factura global" at bounding box center [1360, 91] width 192 height 24
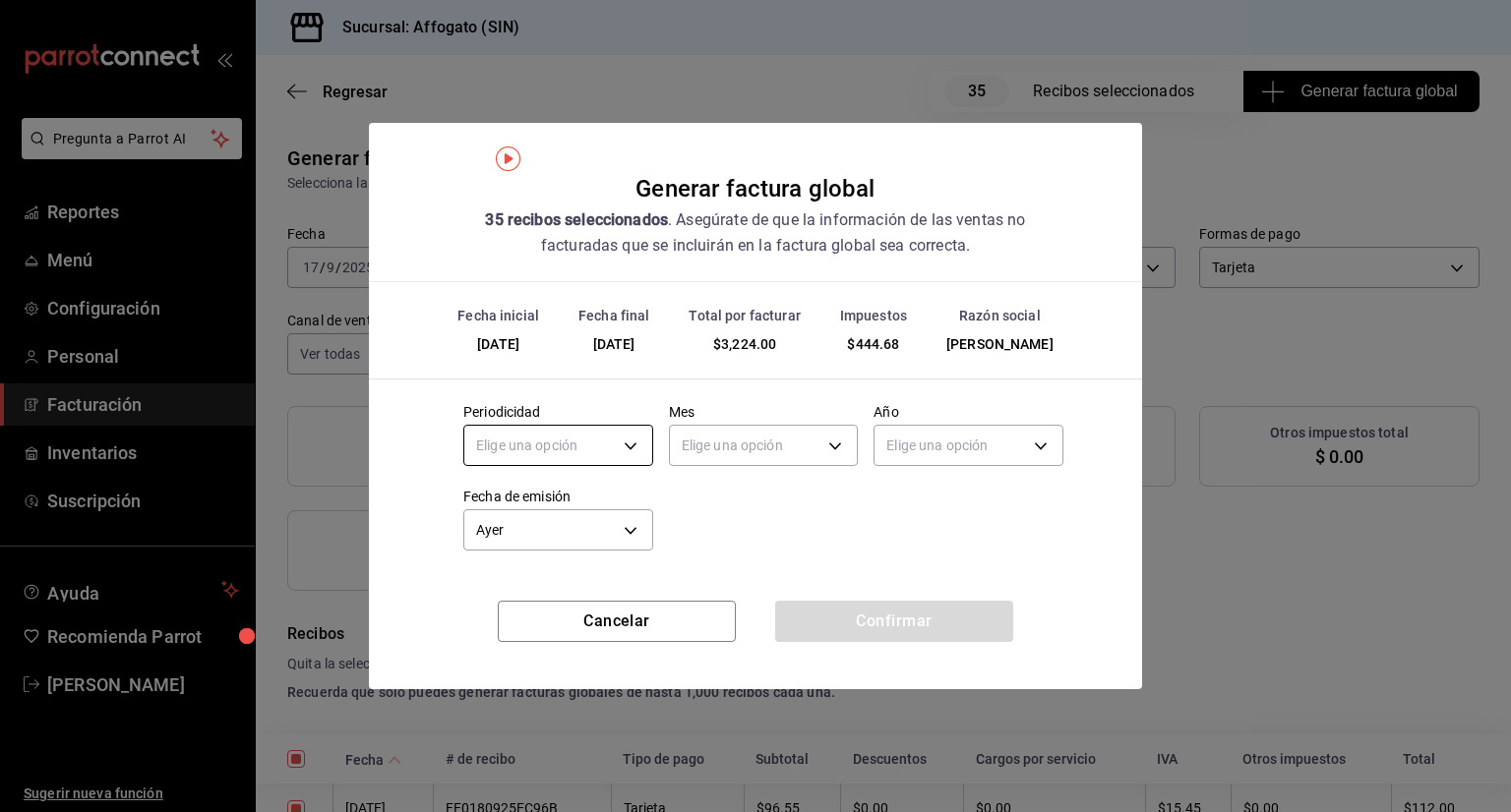
click at [625, 441] on body "Pregunta a Parrot AI Reportes Menú Configuración Personal Facturación Inventari…" at bounding box center [756, 406] width 1511 height 812
click at [509, 503] on li "Diario" at bounding box center [558, 506] width 188 height 33
type input "DAILY"
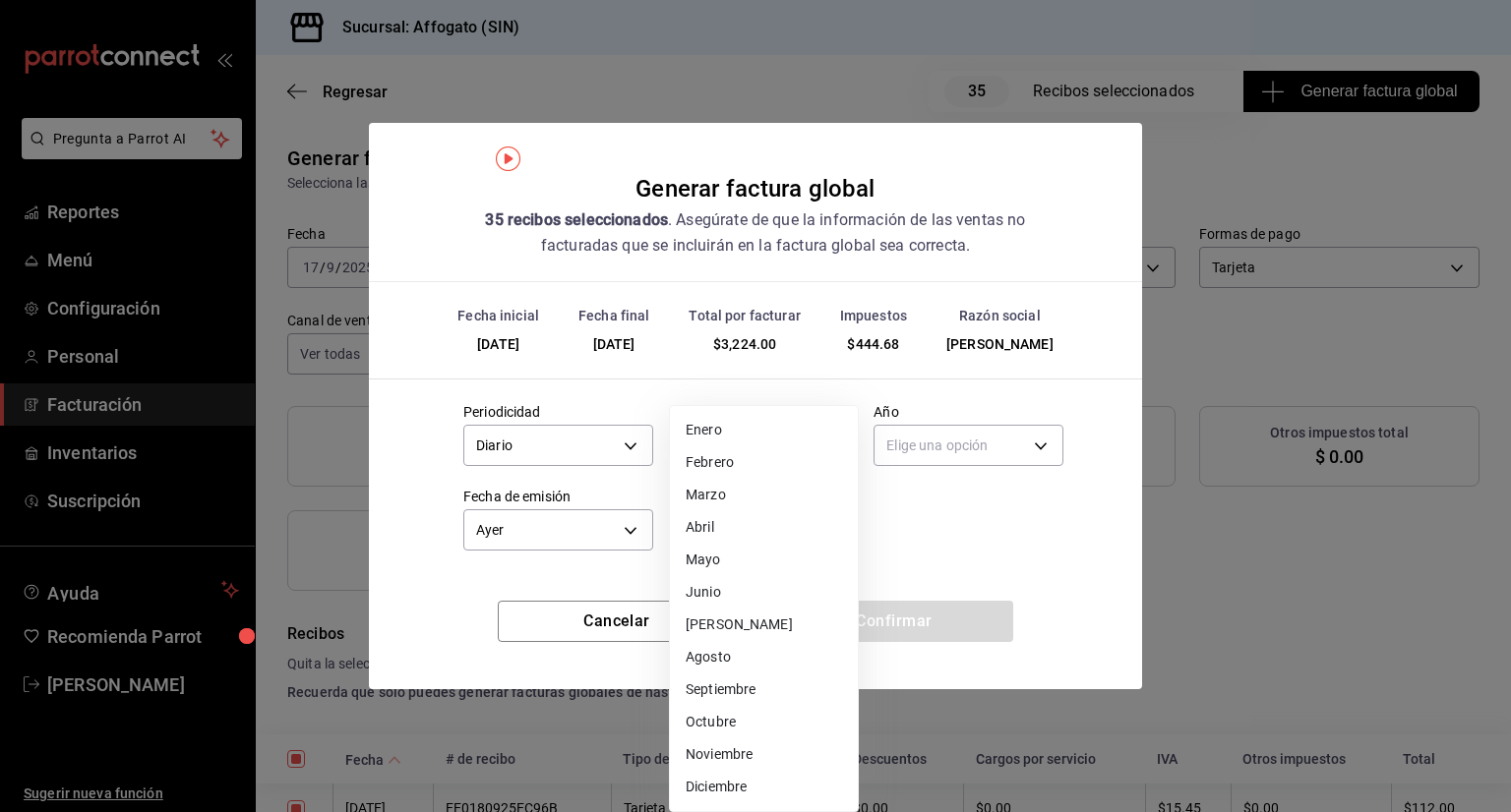
click at [839, 445] on body "Pregunta a Parrot AI Reportes Menú Configuración Personal Facturación Inventari…" at bounding box center [756, 406] width 1511 height 812
click at [762, 688] on li "Septiembre" at bounding box center [763, 690] width 188 height 33
type input "9"
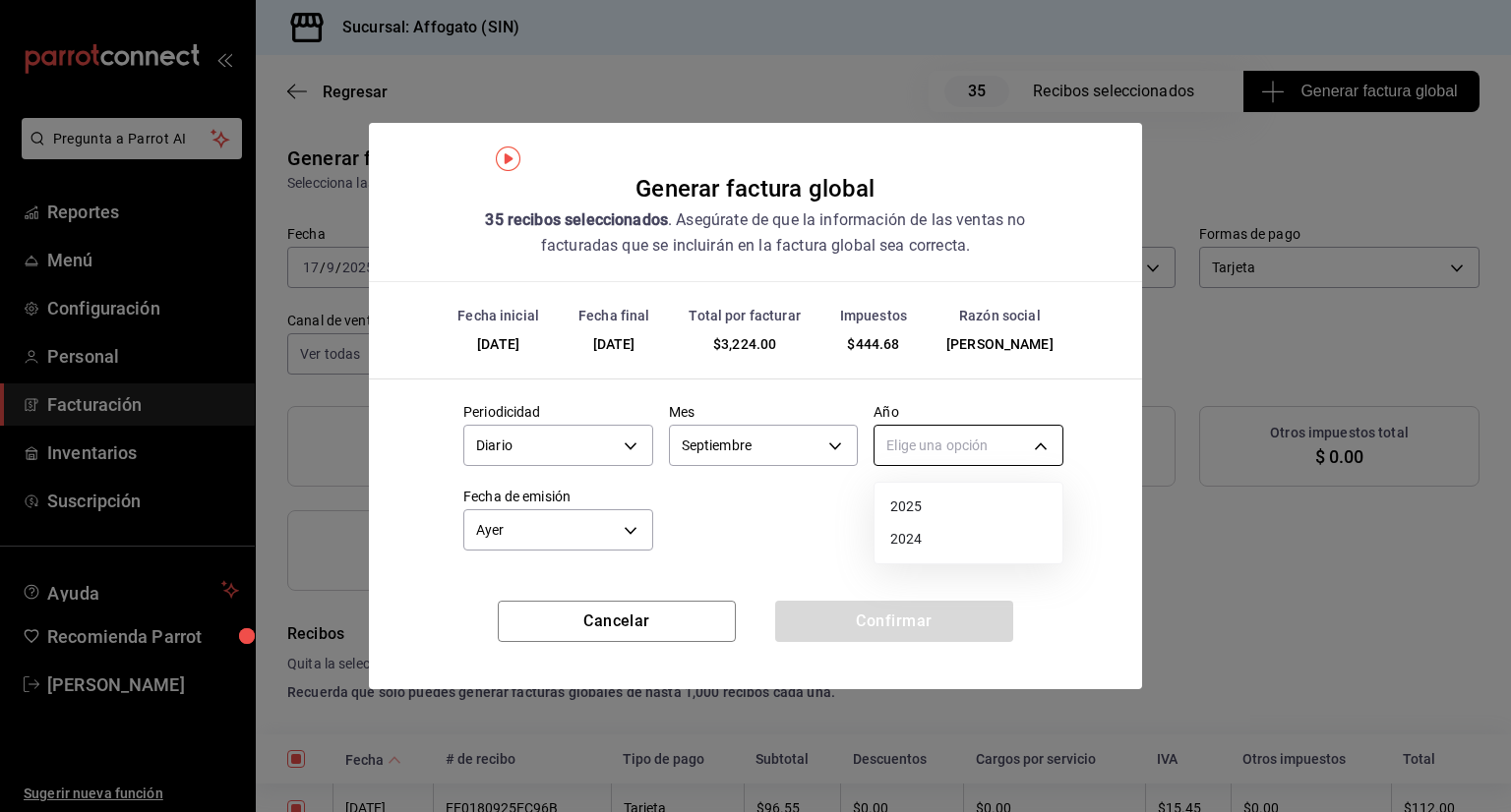
click at [1038, 443] on body "Pregunta a Parrot AI Reportes Menú Configuración Personal Facturación Inventari…" at bounding box center [756, 406] width 1511 height 812
click at [922, 502] on li "2025" at bounding box center [968, 506] width 188 height 33
type input "2025"
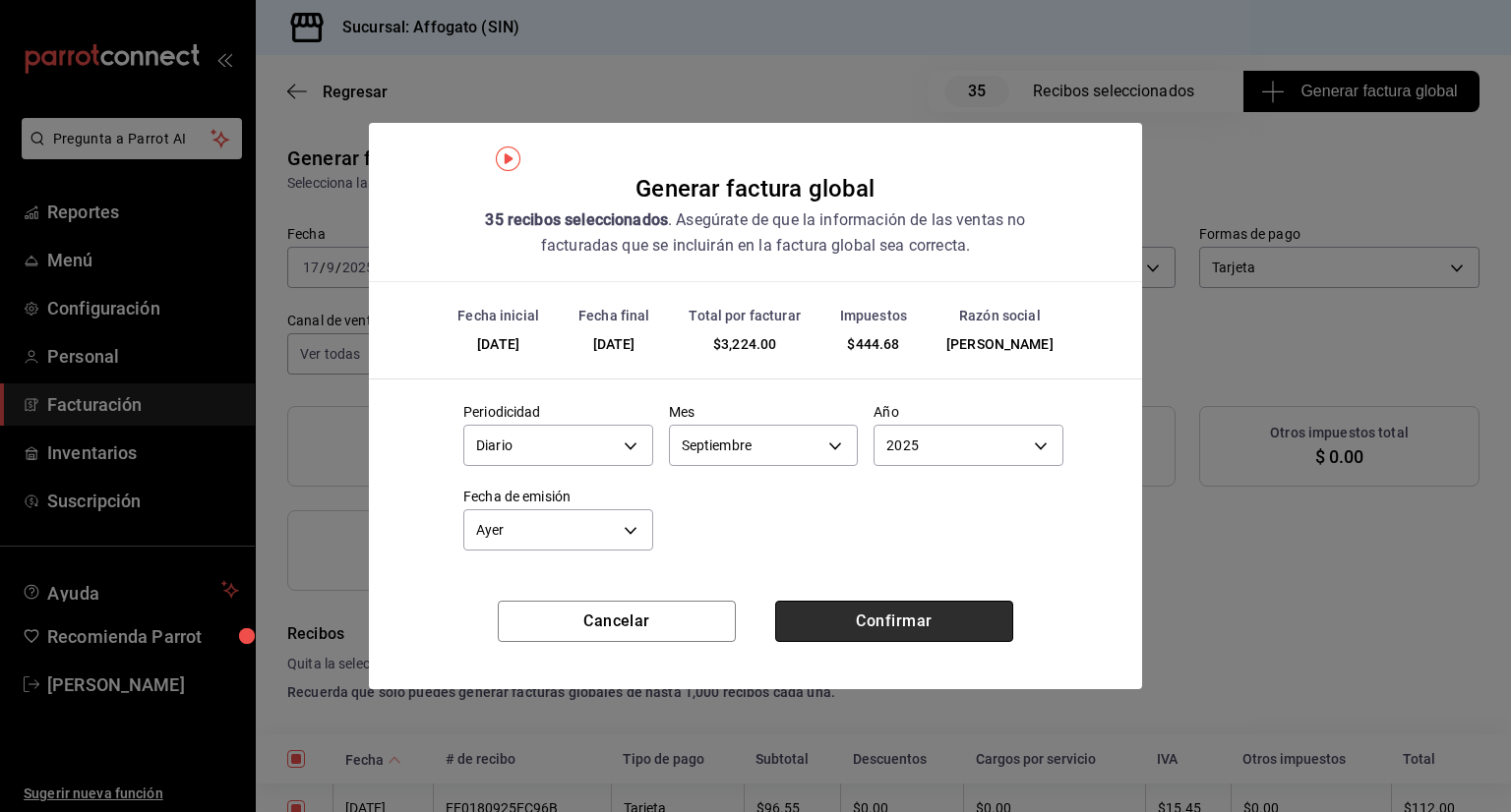
click at [919, 626] on button "Confirmar" at bounding box center [894, 621] width 238 height 42
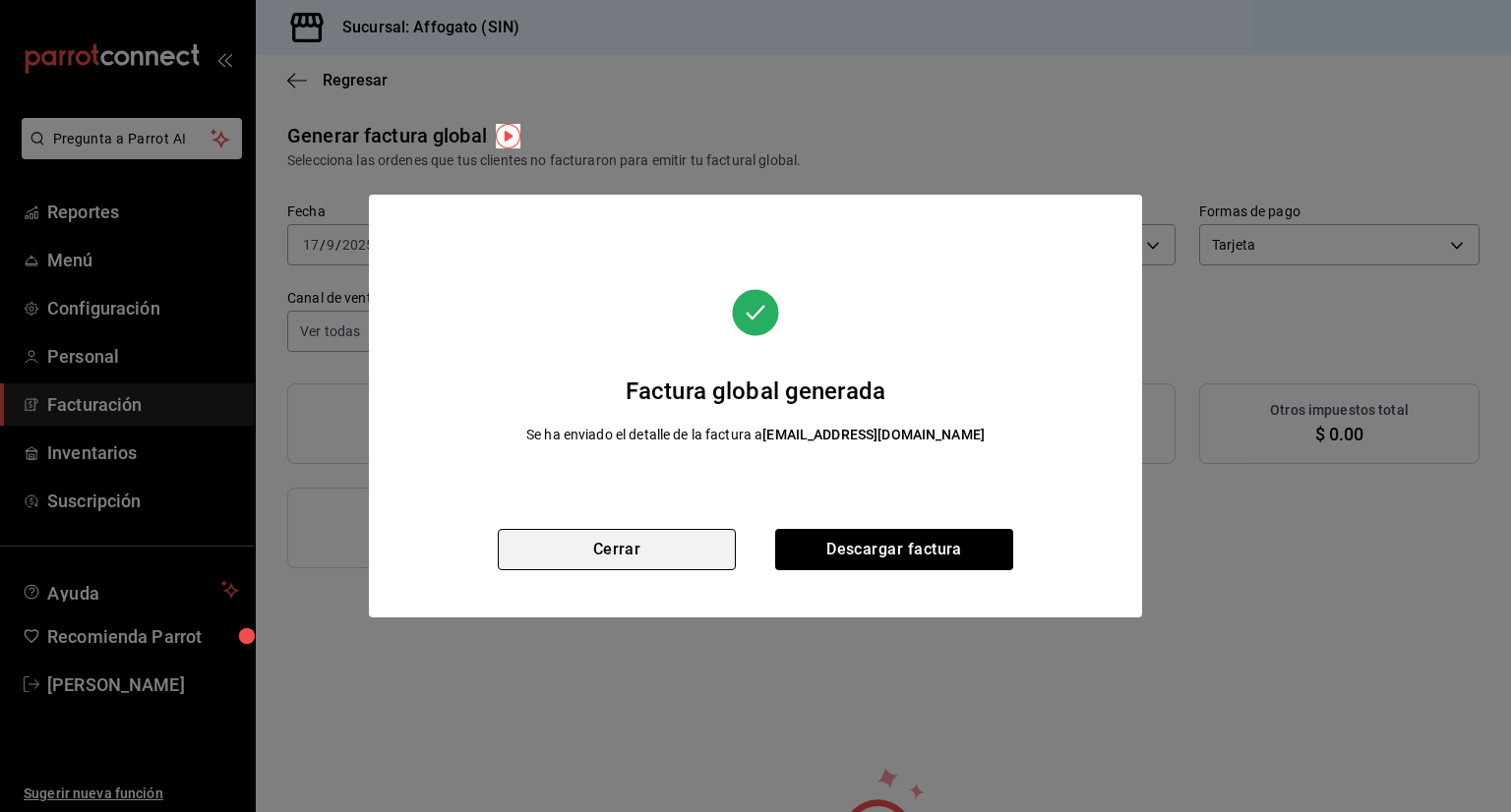
click at [643, 538] on button "Cerrar" at bounding box center [617, 550] width 238 height 42
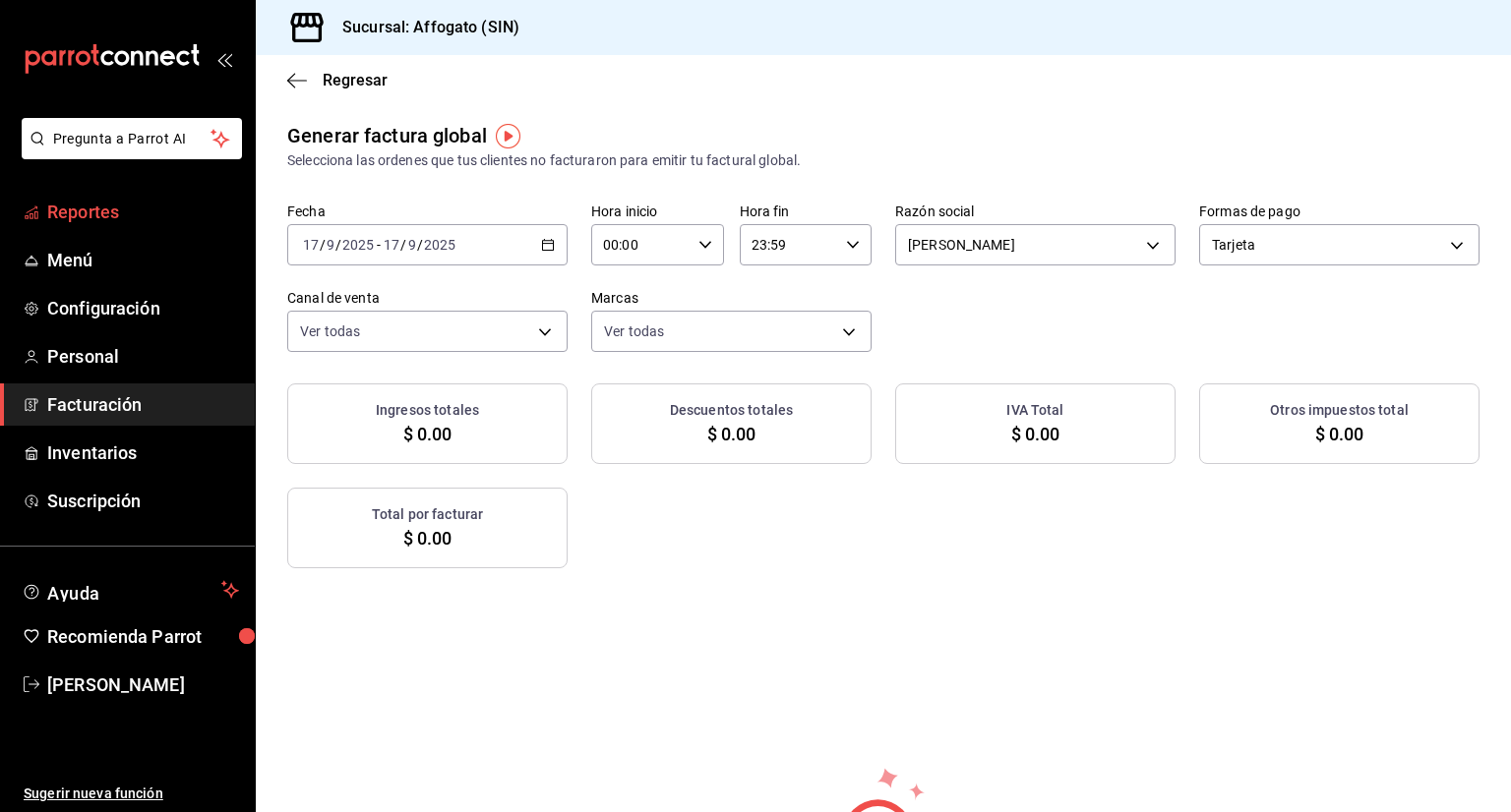
click at [114, 213] on span "Reportes" at bounding box center [143, 211] width 192 height 27
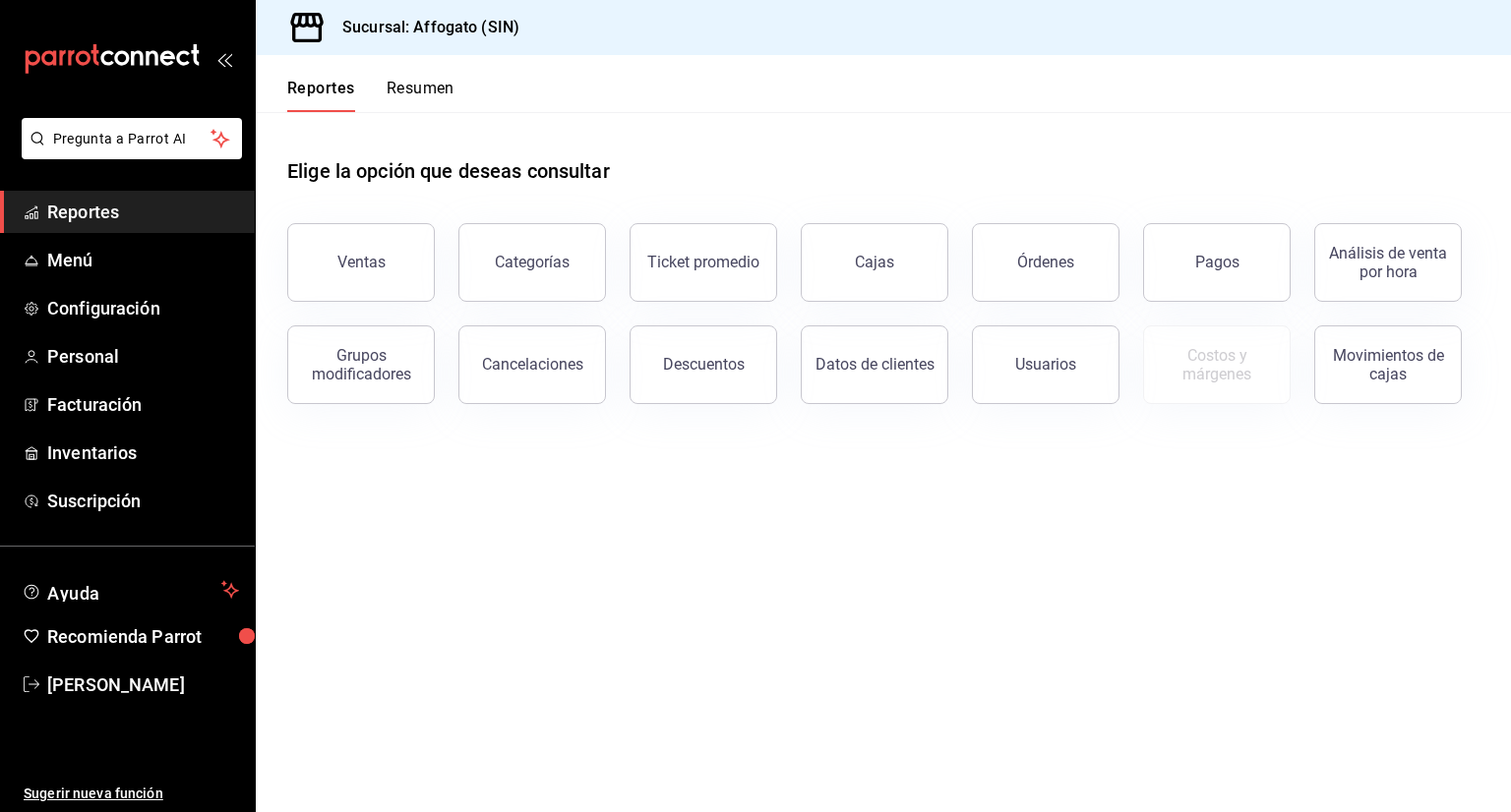
click at [435, 90] on button "Resumen" at bounding box center [420, 95] width 68 height 34
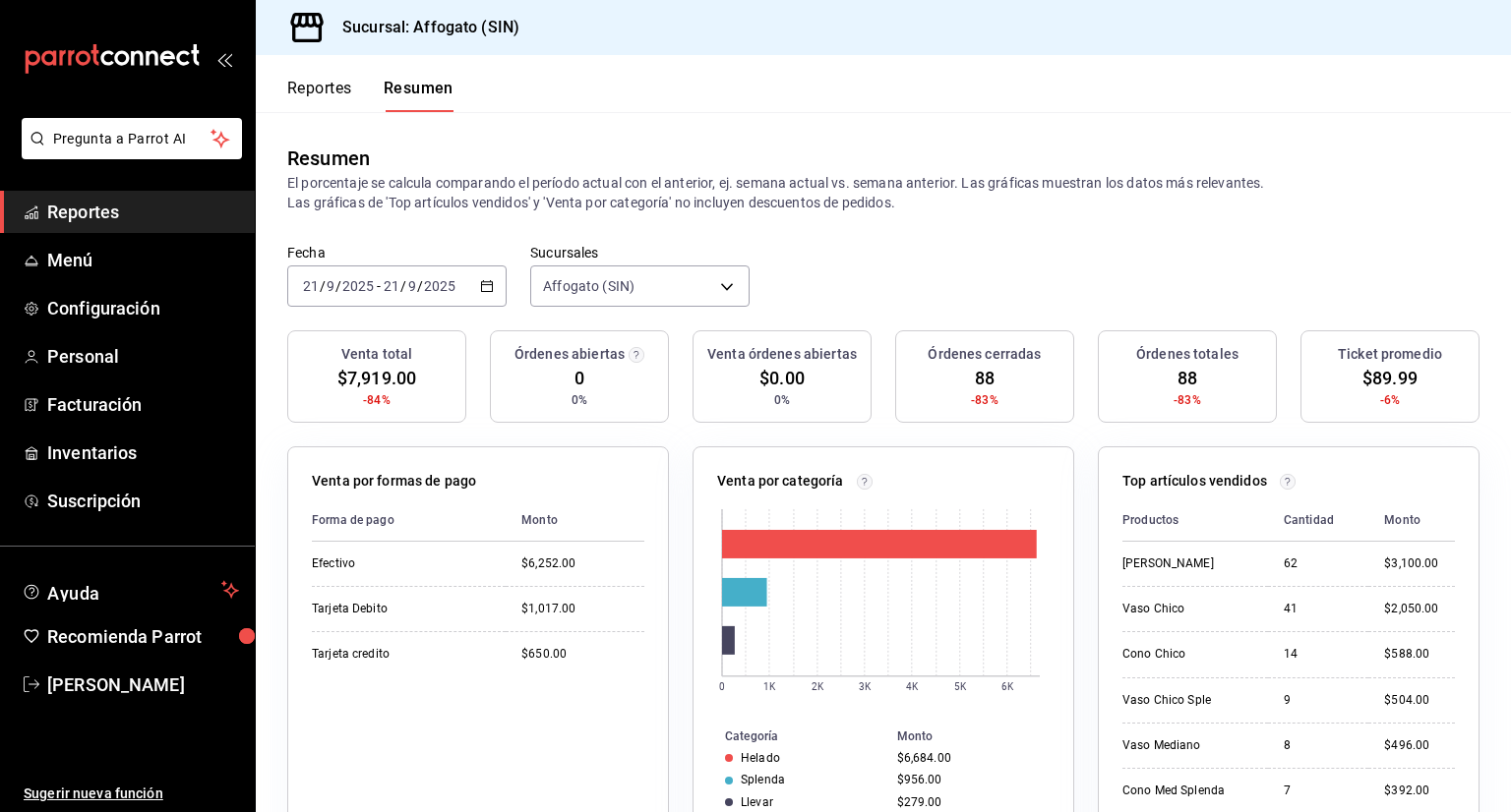
click at [484, 288] on icon "button" at bounding box center [487, 286] width 14 height 14
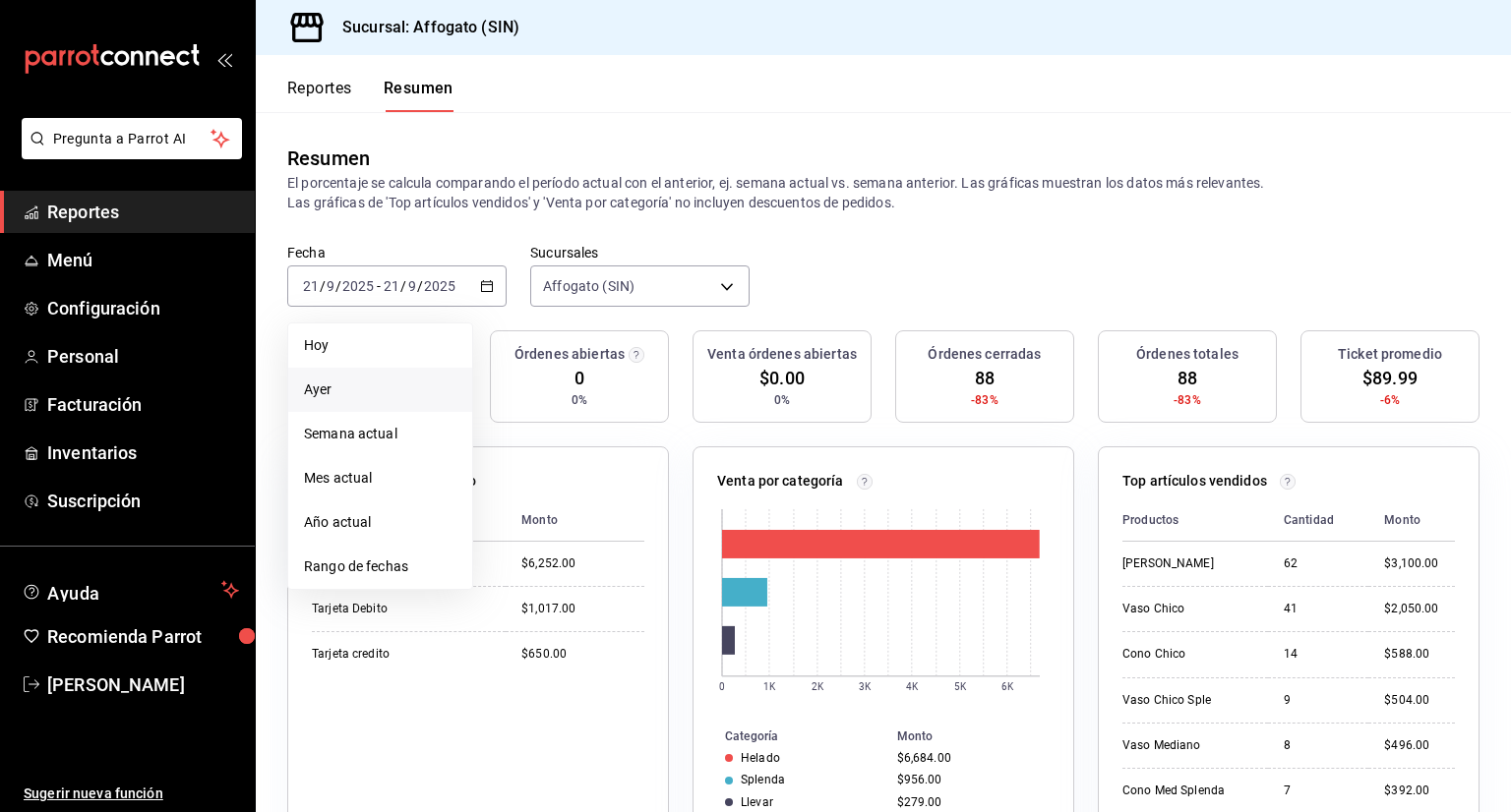
click at [346, 382] on span "Ayer" at bounding box center [380, 389] width 153 height 21
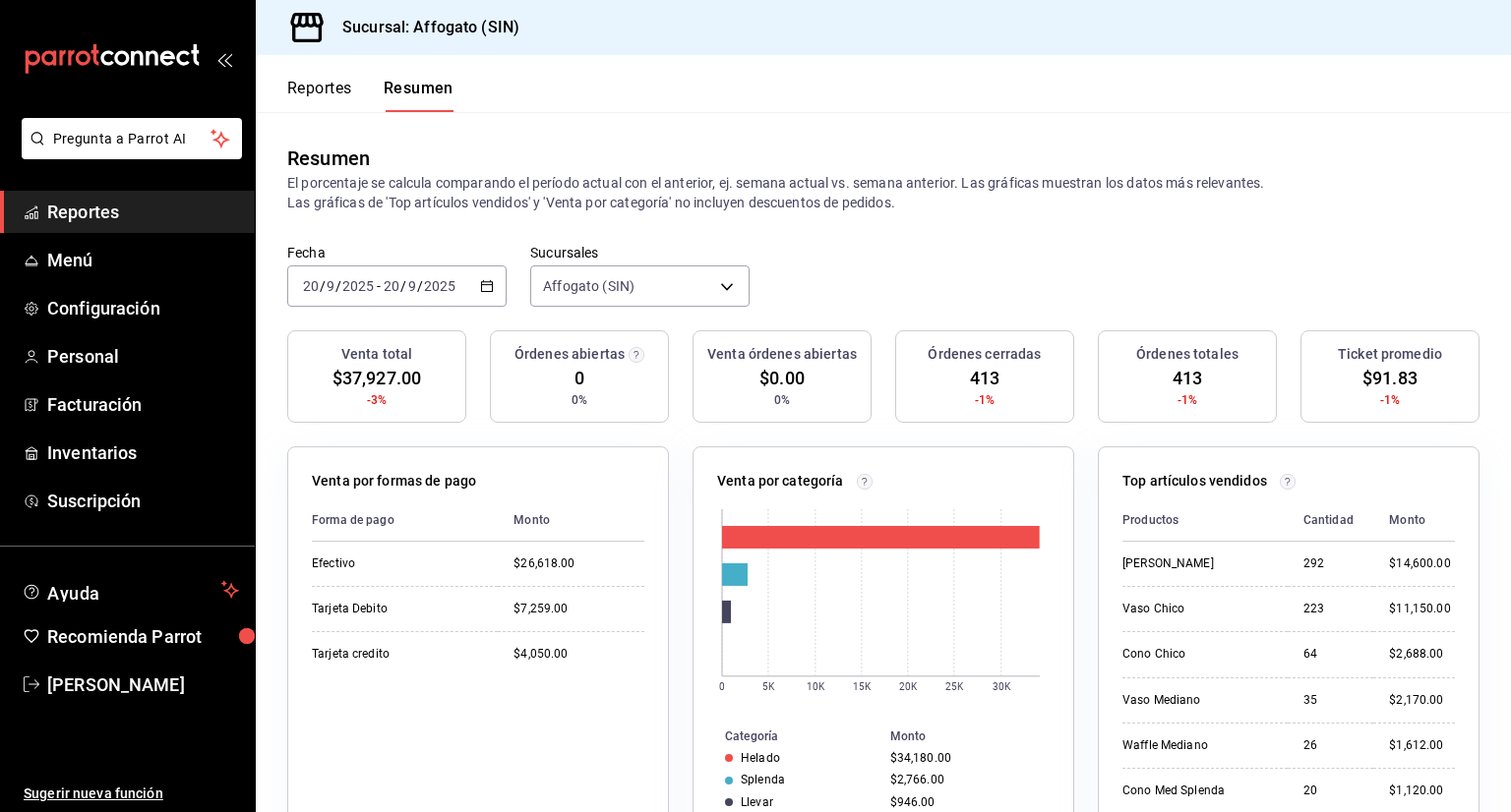
click at [483, 279] on icon "button" at bounding box center [487, 286] width 14 height 14
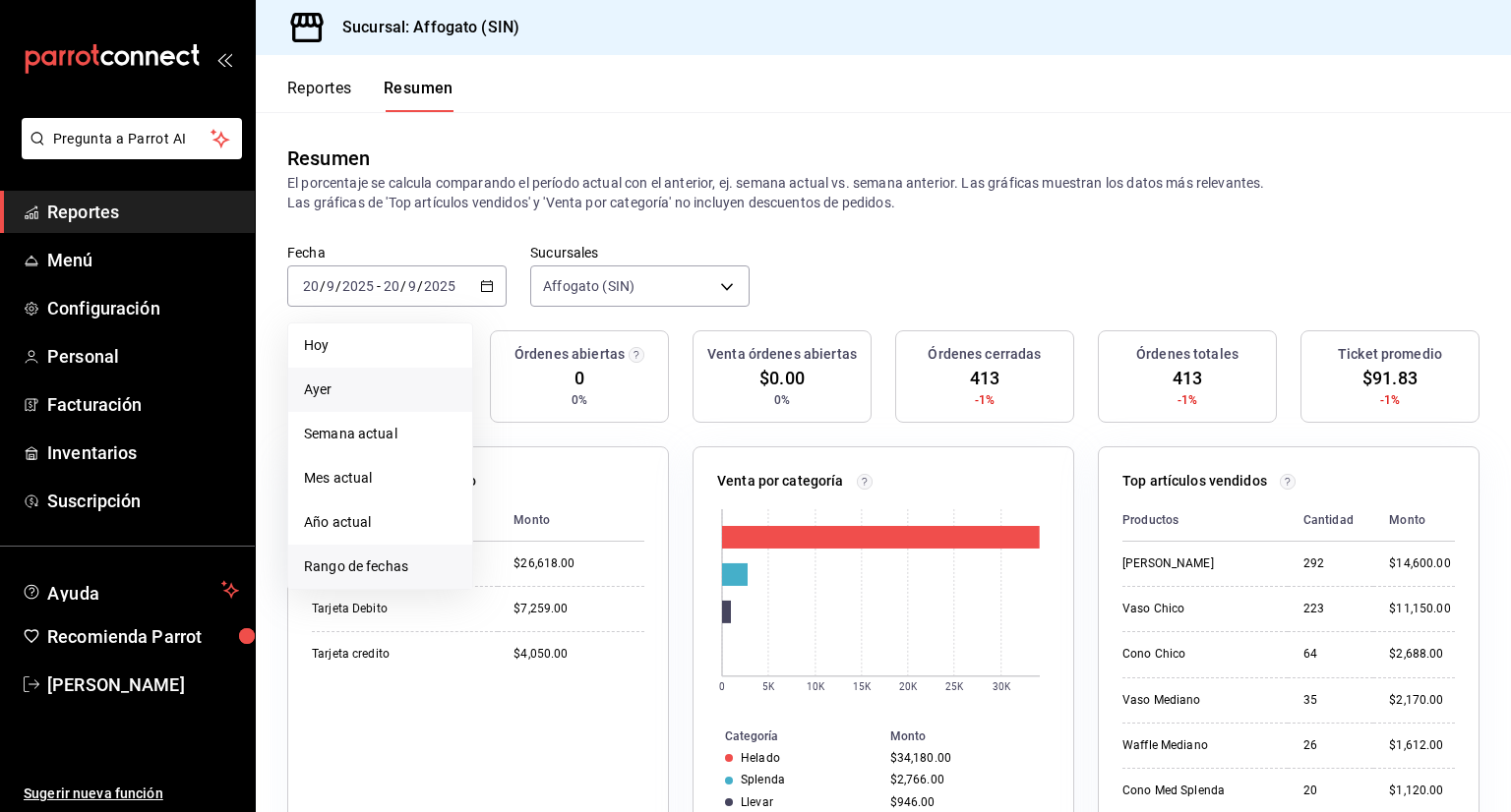
click at [405, 568] on span "Rango de fechas" at bounding box center [380, 567] width 153 height 21
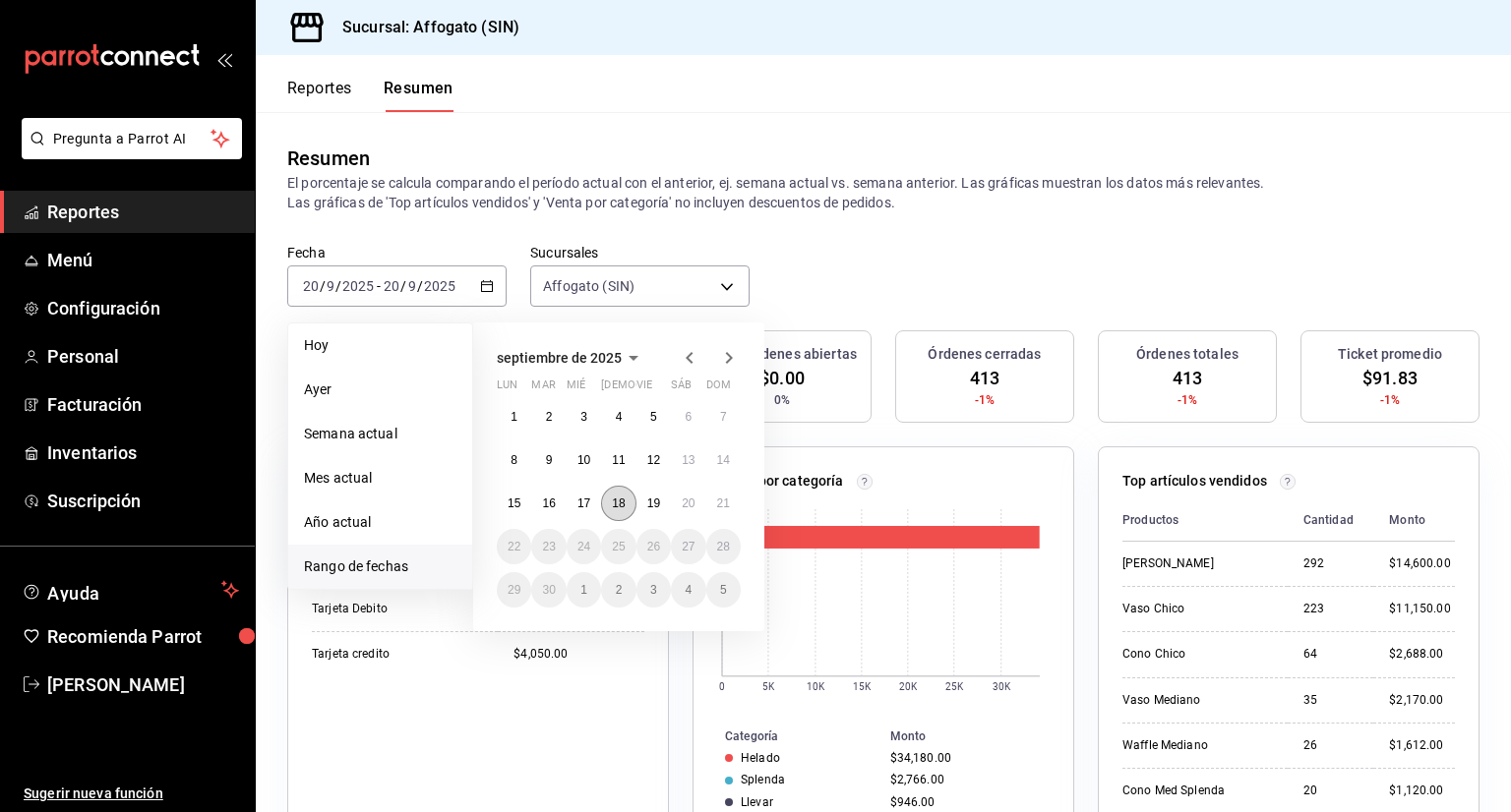
click at [622, 498] on abbr "18" at bounding box center [618, 503] width 13 height 14
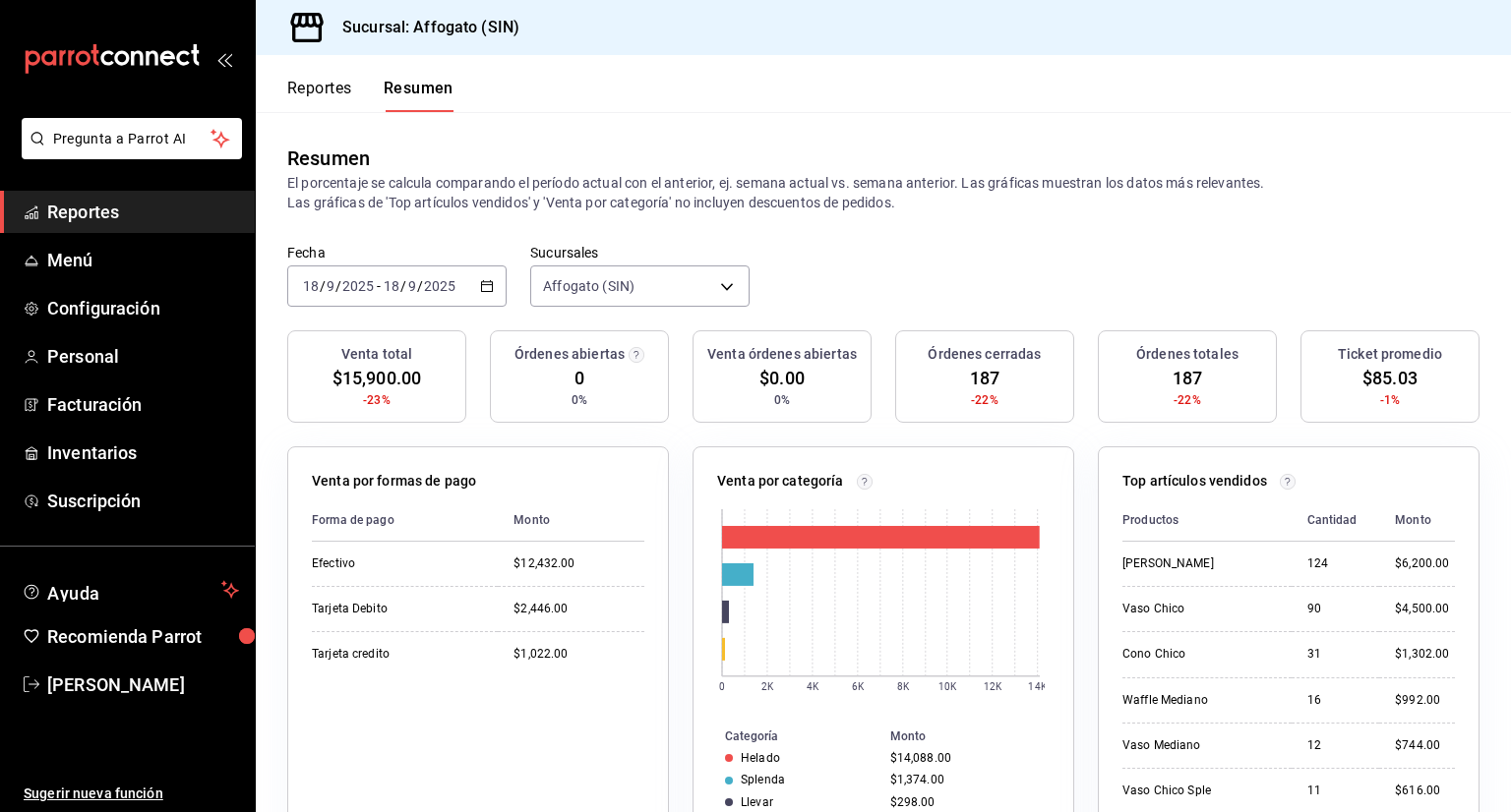
click at [484, 276] on div "[DATE] [DATE] - [DATE] [DATE]" at bounding box center [396, 287] width 219 height 42
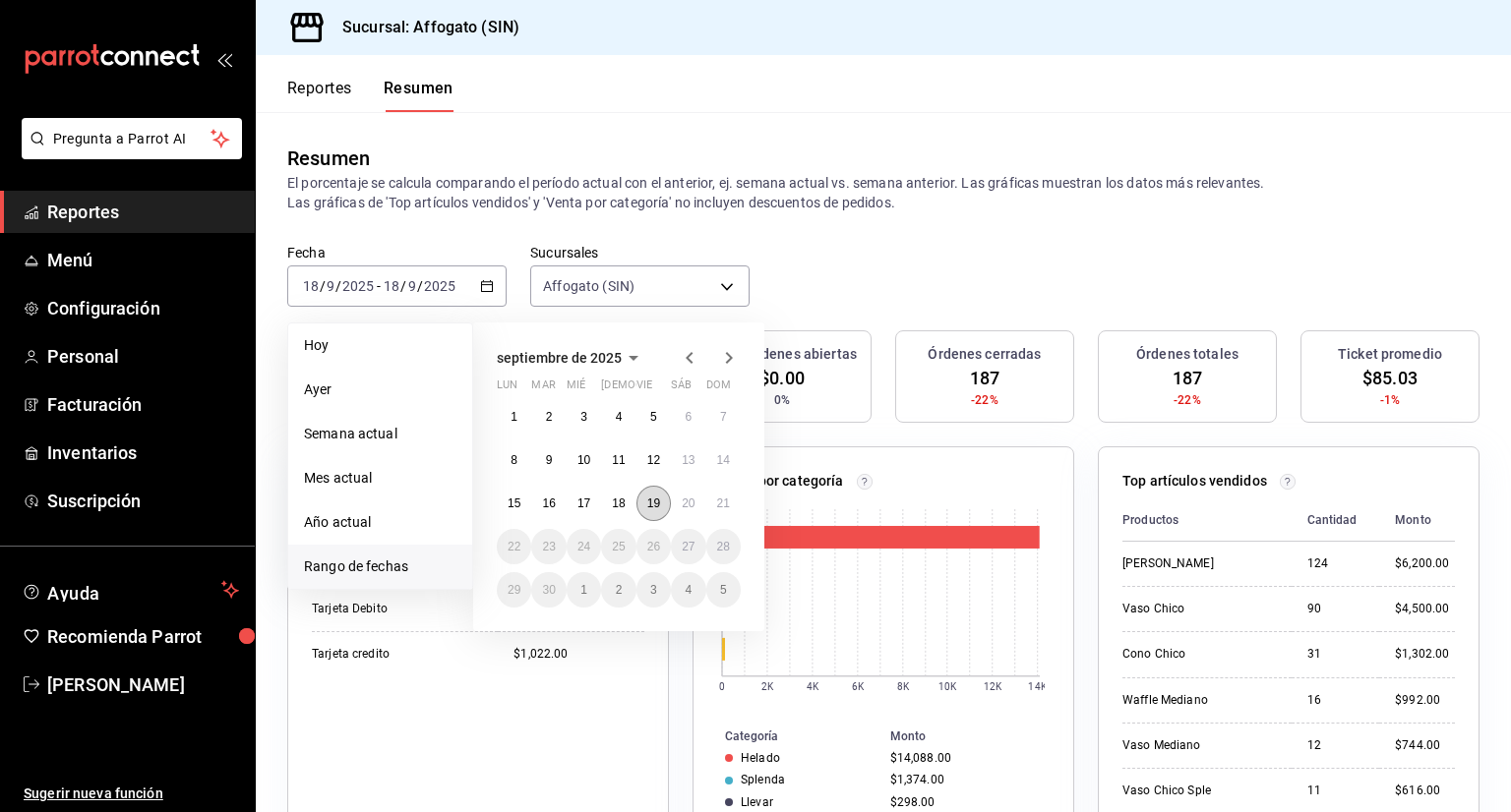
click at [656, 499] on abbr "19" at bounding box center [653, 503] width 13 height 14
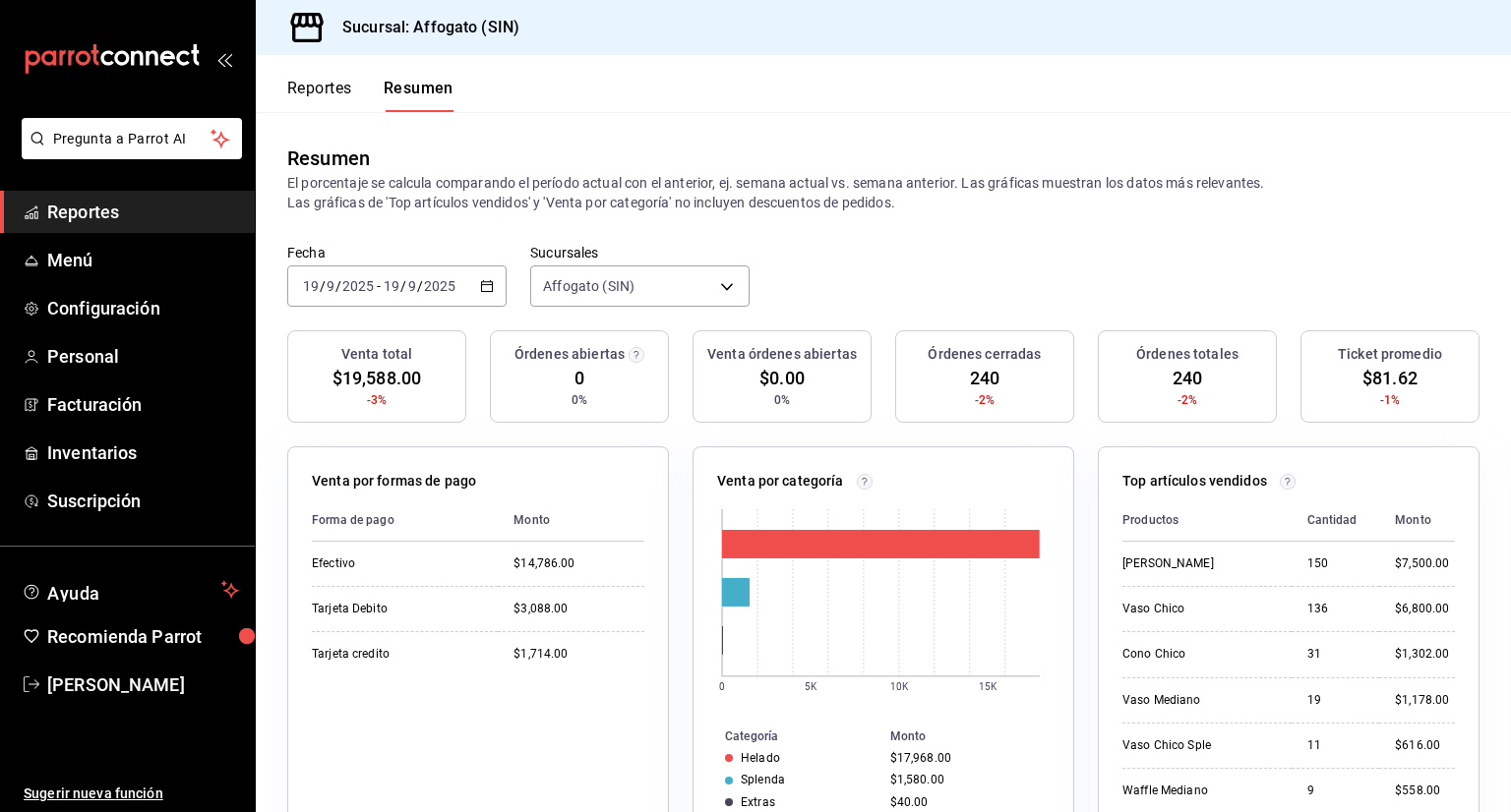
click at [485, 279] on icon "button" at bounding box center [487, 286] width 14 height 14
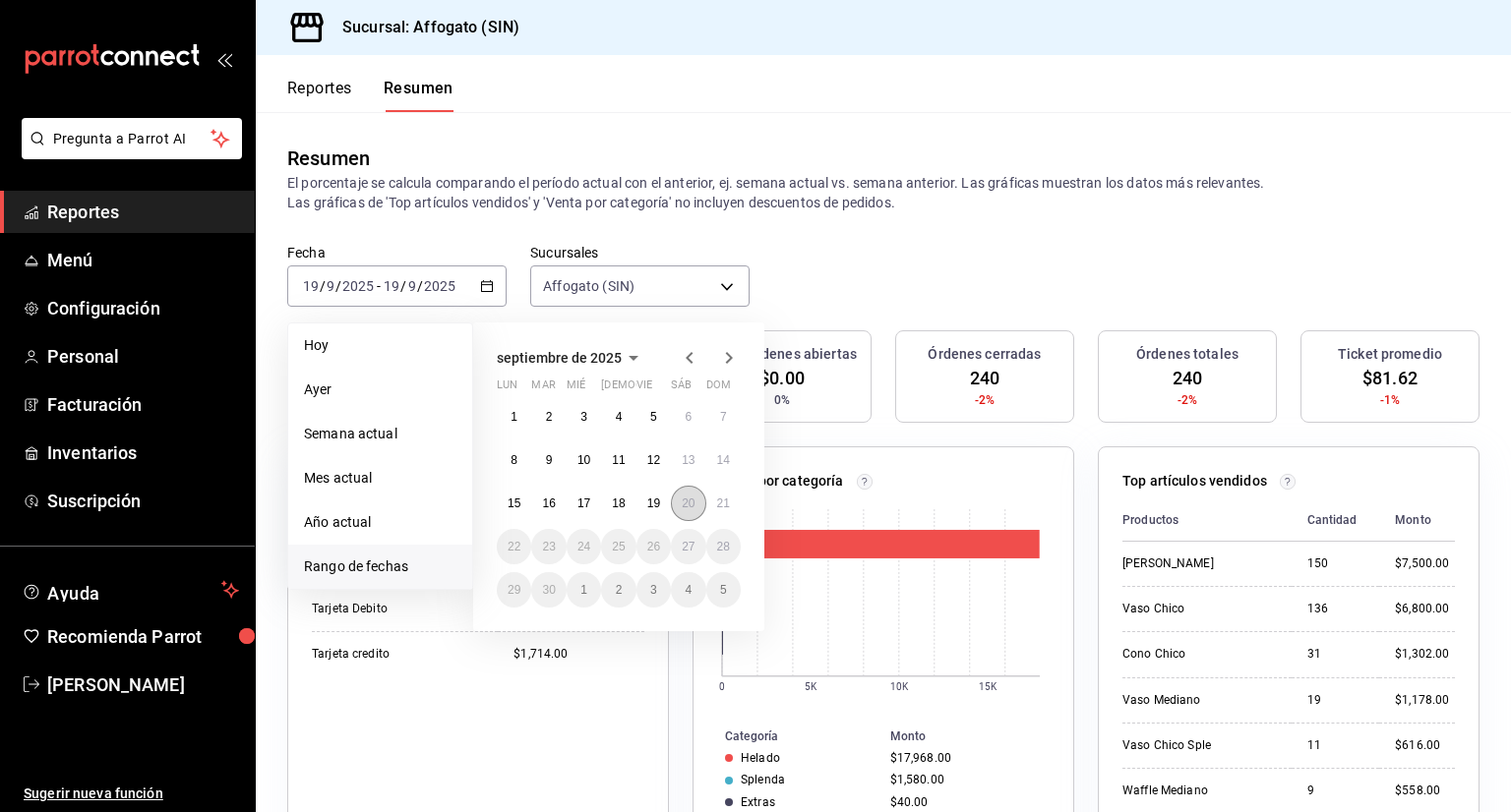
click at [693, 504] on abbr "20" at bounding box center [688, 503] width 13 height 14
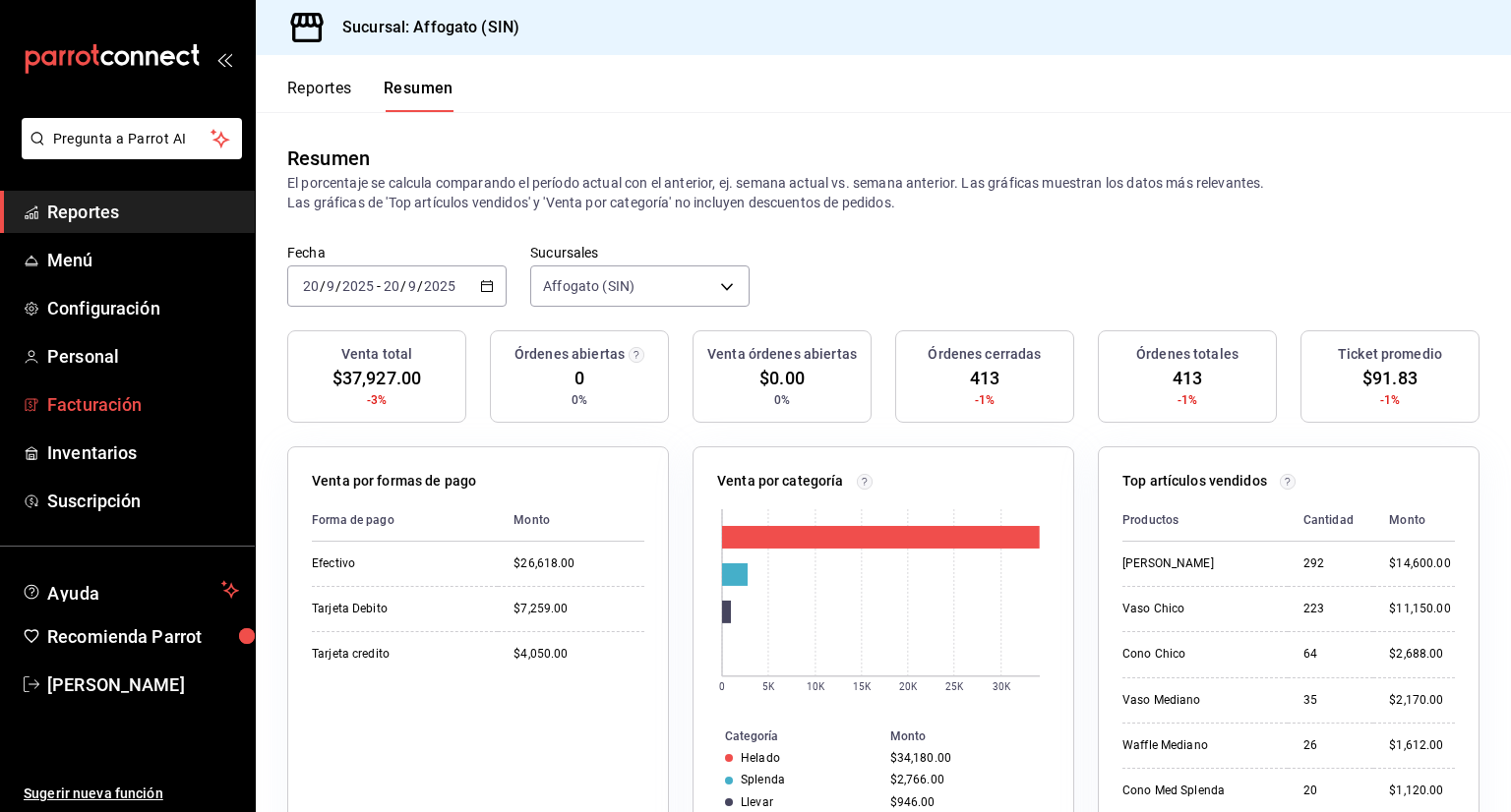
click at [116, 394] on span "Facturación" at bounding box center [143, 404] width 192 height 27
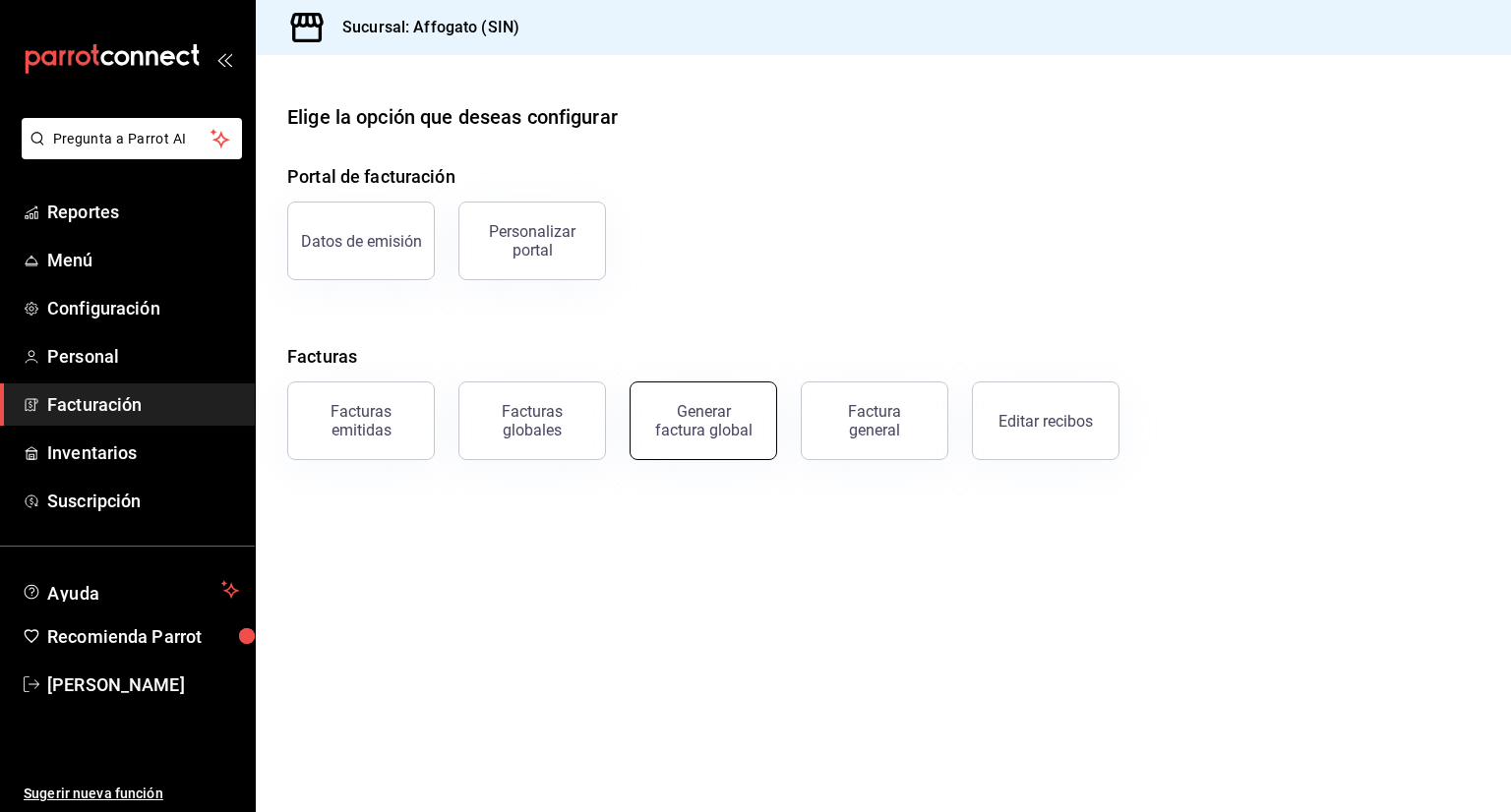
click at [723, 411] on div "Generar factura global" at bounding box center [703, 421] width 98 height 38
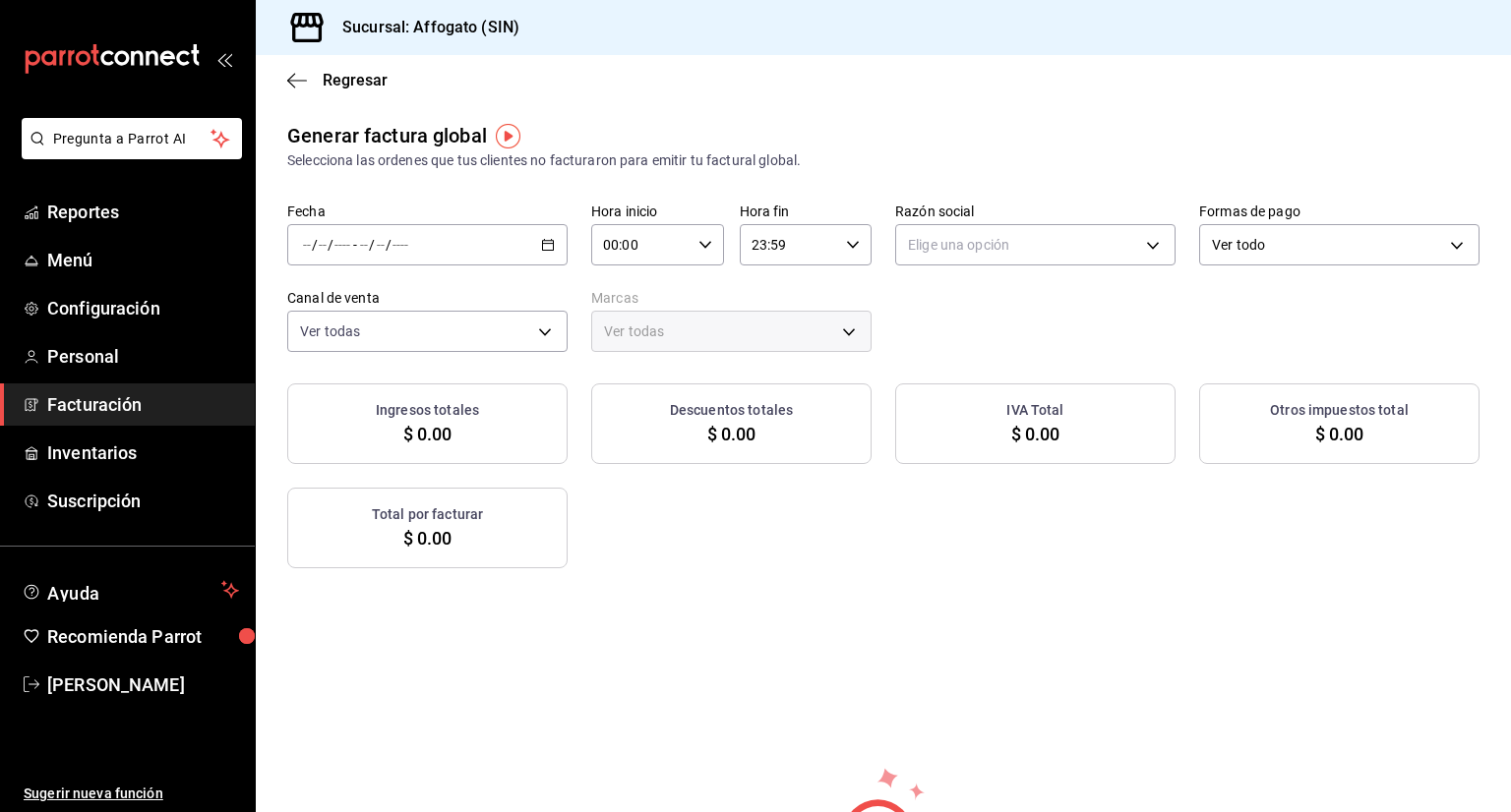
click at [547, 236] on div "/ / - / /" at bounding box center [427, 245] width 280 height 42
click at [389, 301] on span "Rango de fechas" at bounding box center [380, 304] width 153 height 21
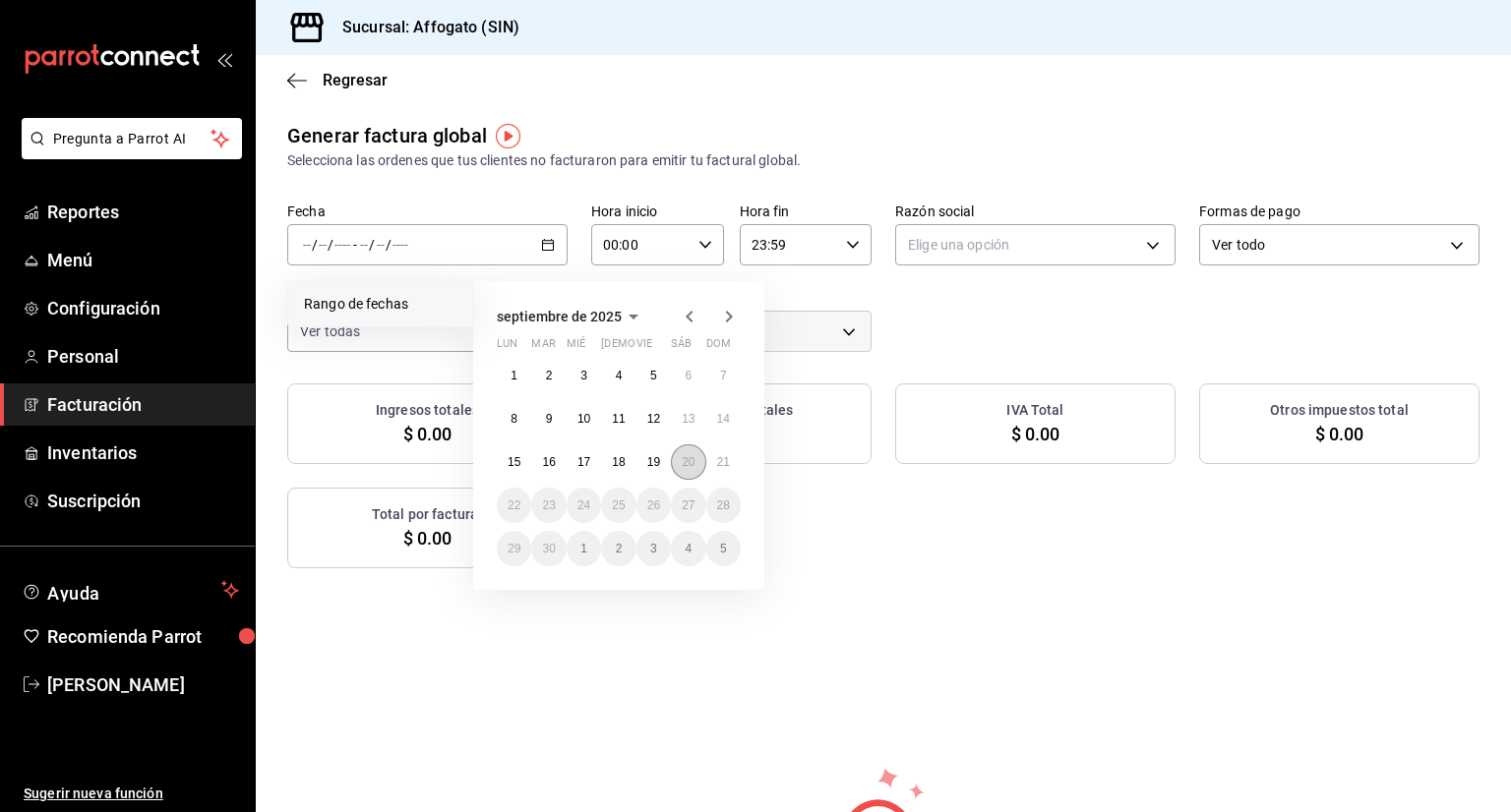
click at [689, 460] on abbr "20" at bounding box center [688, 463] width 13 height 14
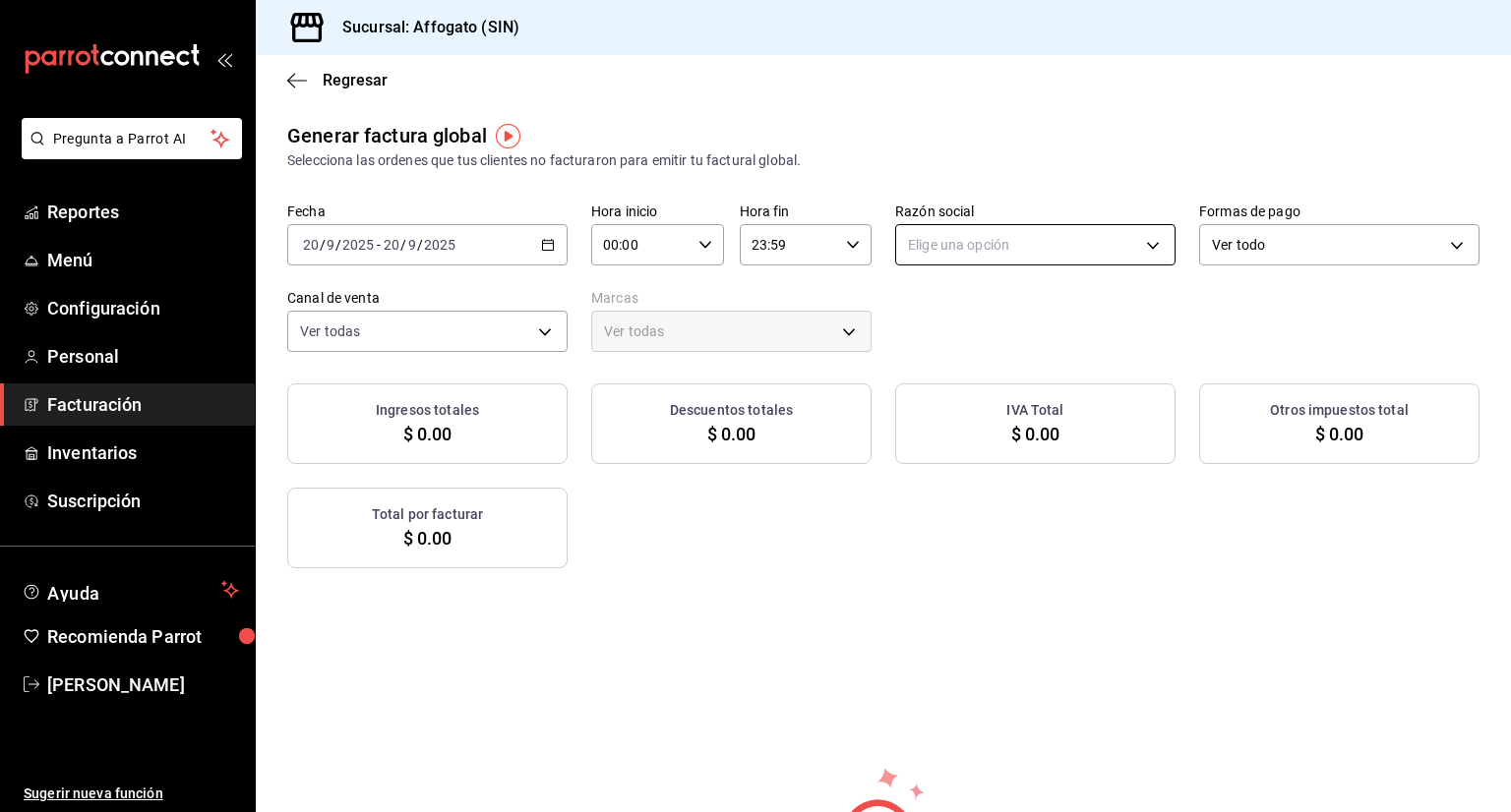
click at [1151, 237] on body "Pregunta a Parrot AI Reportes Menú Configuración Personal Facturación Inventari…" at bounding box center [756, 406] width 1511 height 812
click at [1021, 351] on li "[PERSON_NAME]" at bounding box center [1026, 344] width 274 height 37
type input "75c015e8-5138-4c17-886d-1abe1406d2d4"
type input "bbc168be-d95f-4a83-8cf4-7438ee6b39ac"
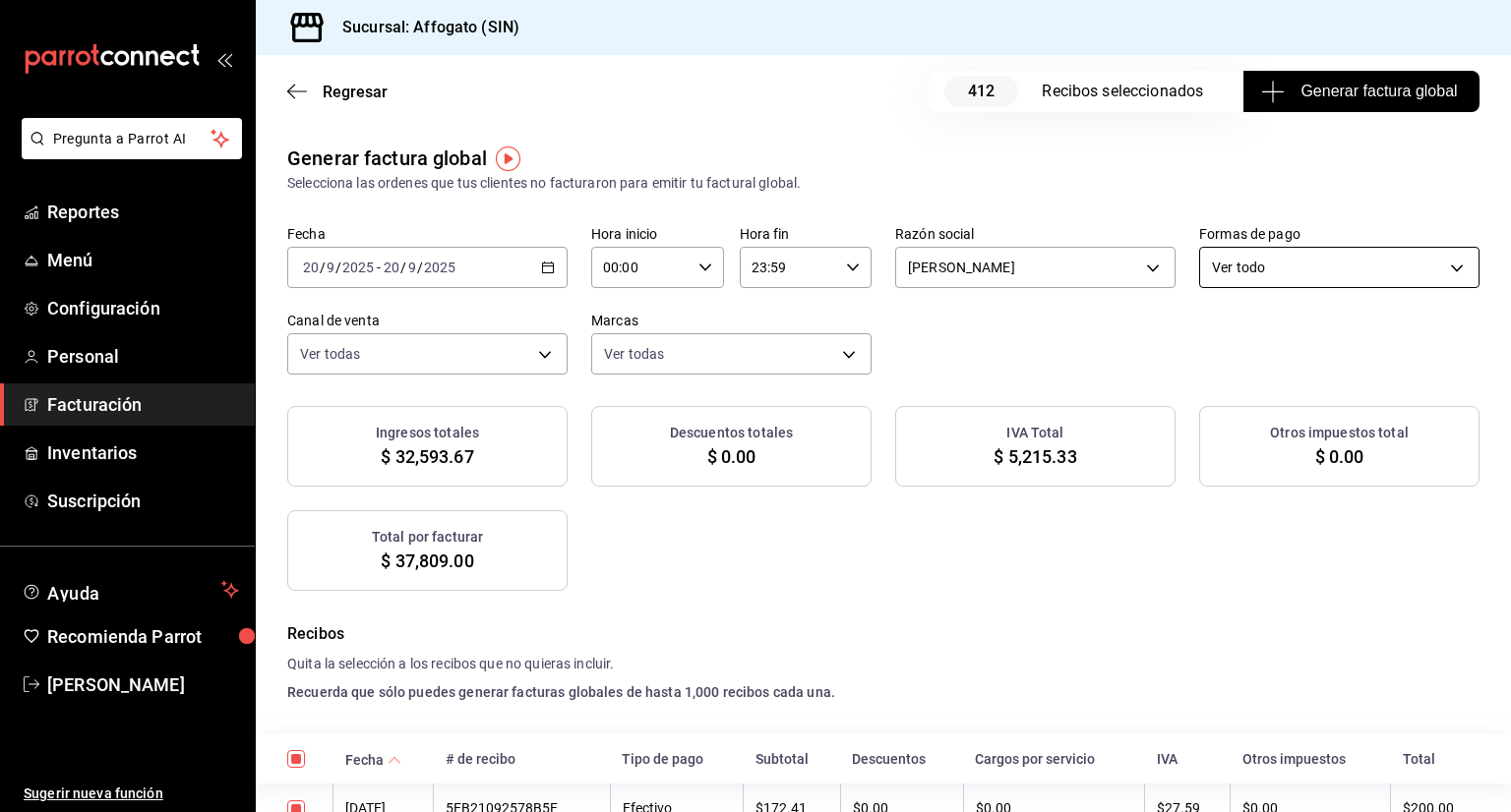
click at [1444, 269] on body "Pregunta a Parrot AI Reportes Menú Configuración Personal Facturación Inventari…" at bounding box center [756, 406] width 1511 height 812
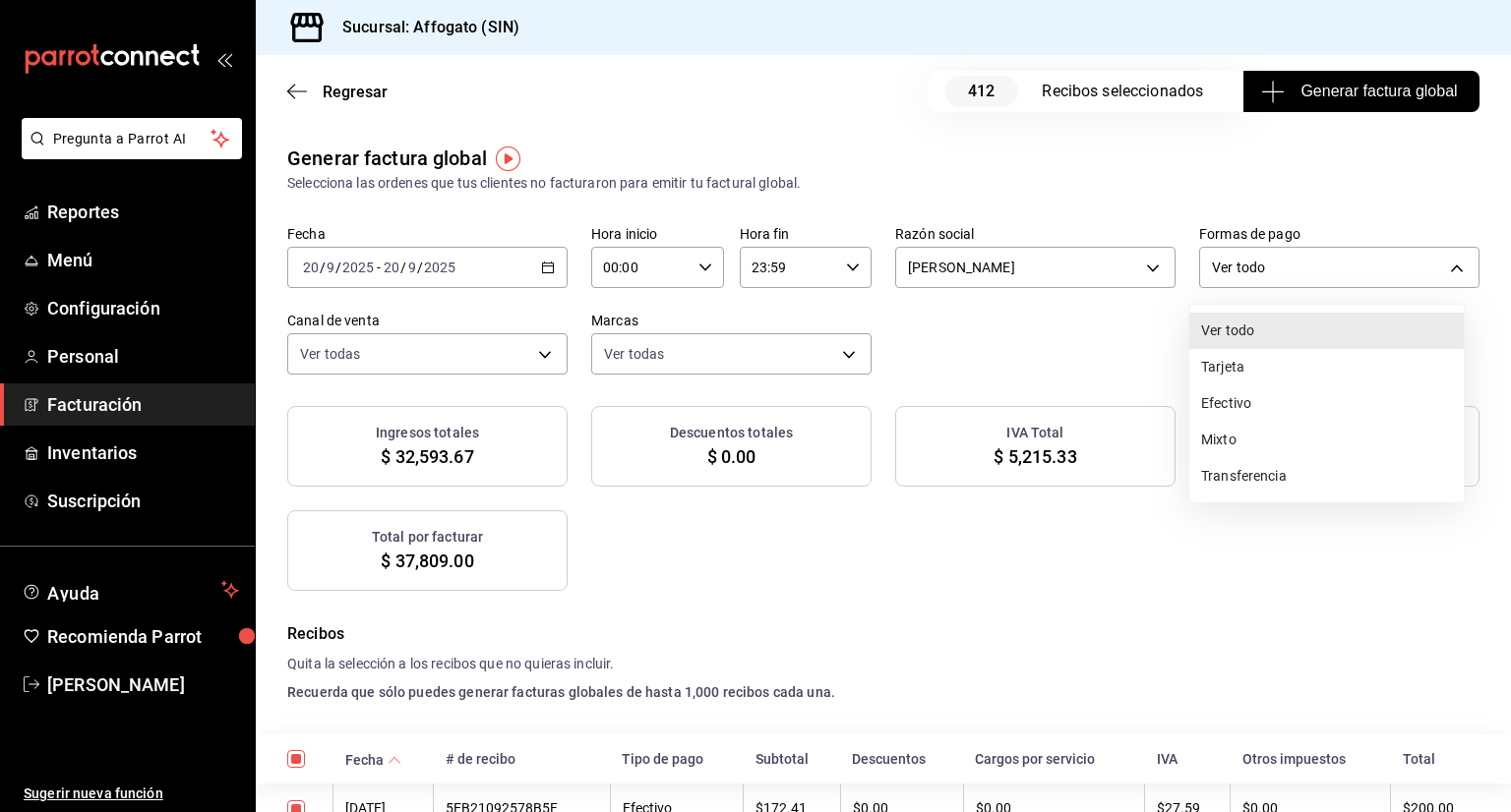
click at [1281, 393] on li "Efectivo" at bounding box center [1326, 403] width 274 height 37
type input "CASH"
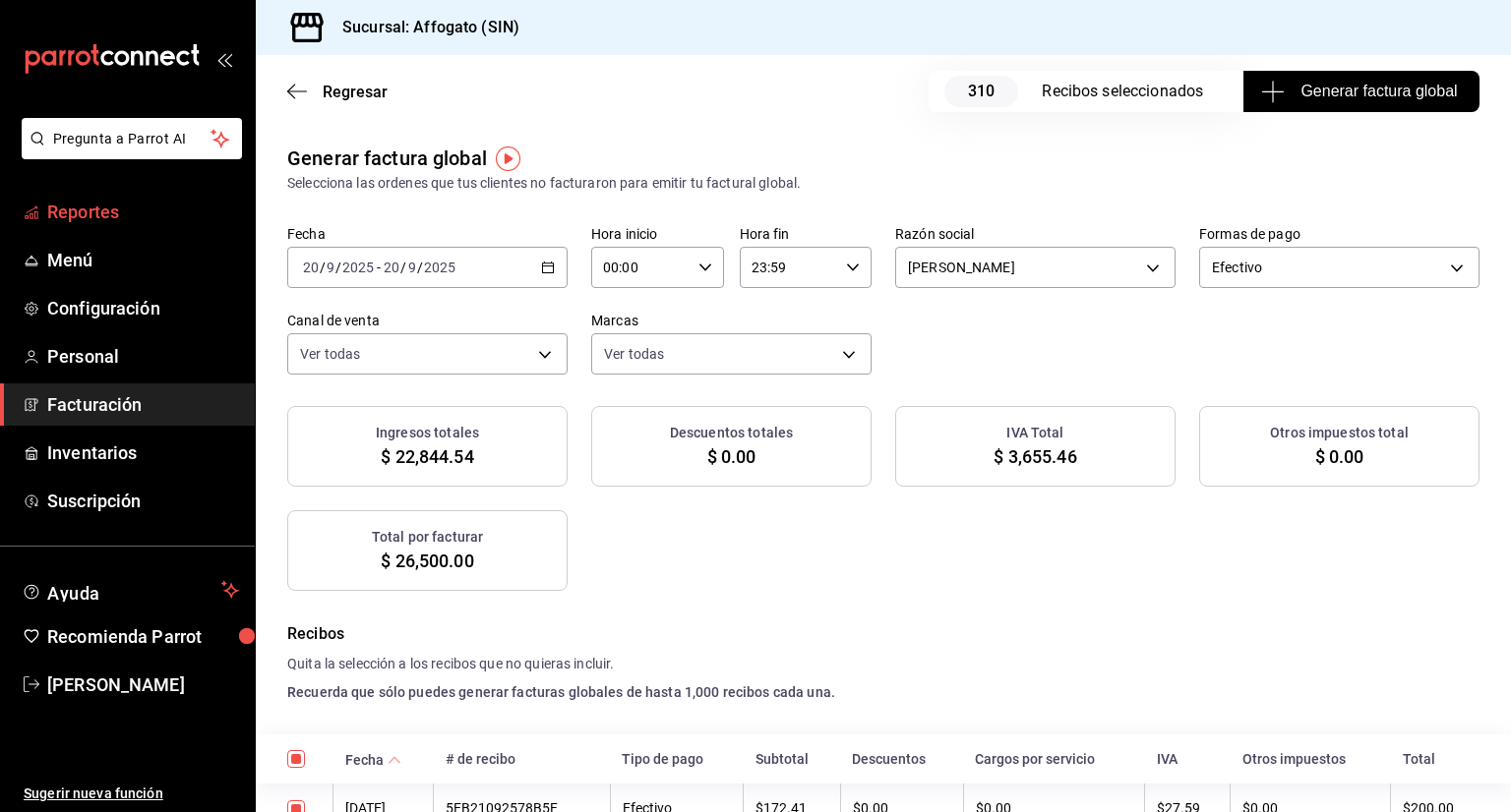
click at [120, 211] on span "Reportes" at bounding box center [143, 211] width 192 height 27
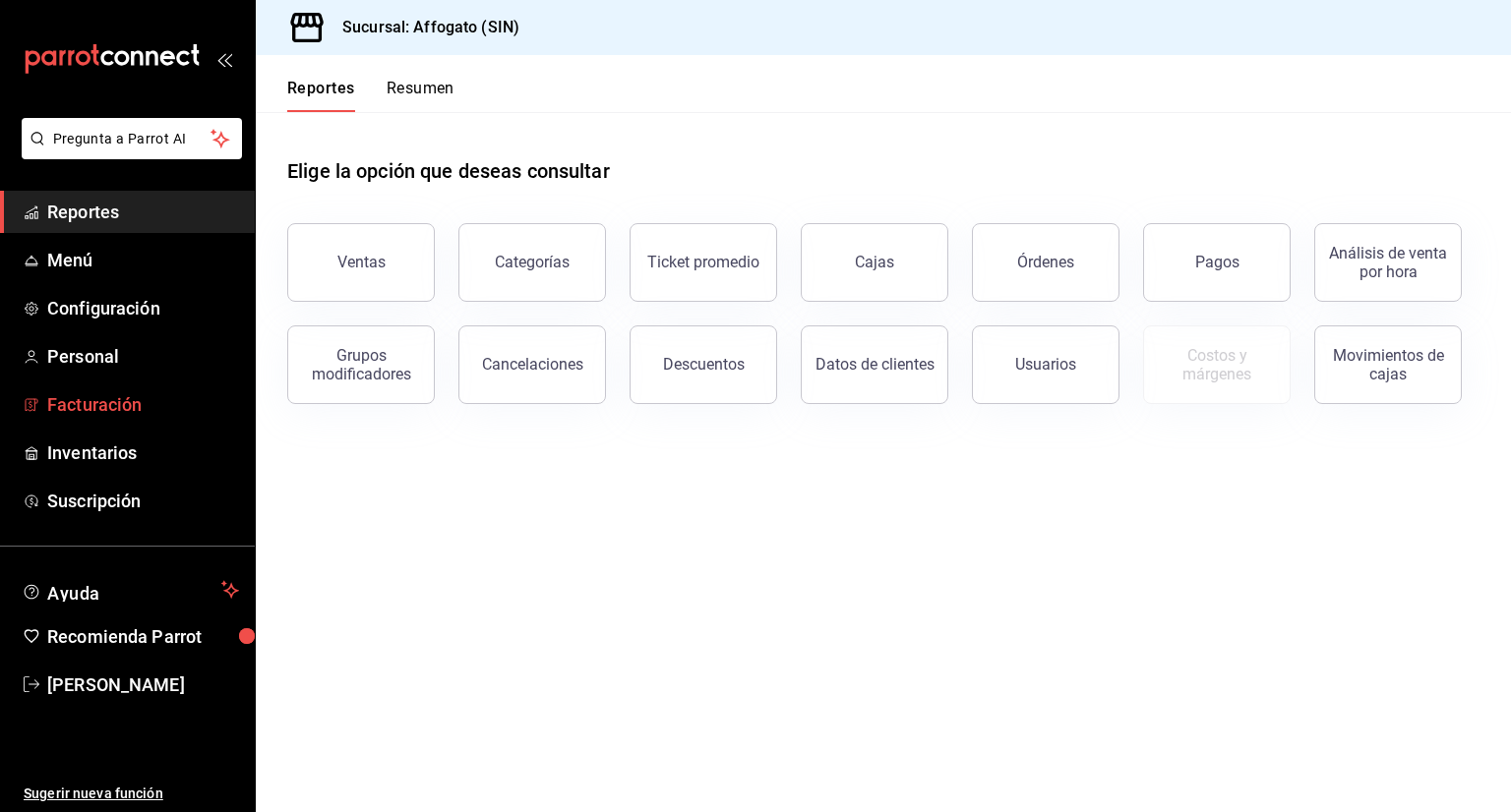
click at [129, 414] on span "Facturación" at bounding box center [143, 404] width 192 height 27
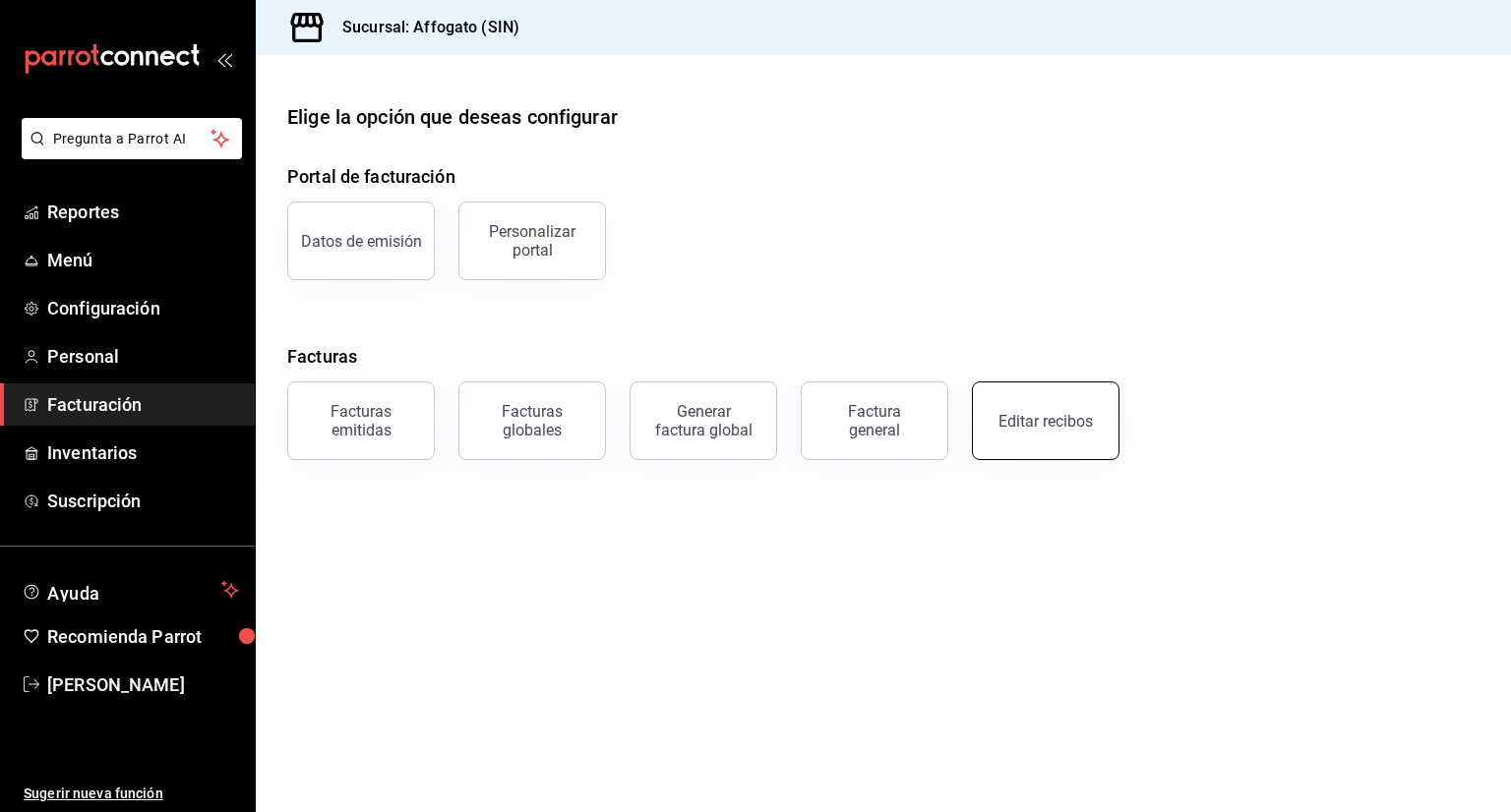
click at [1066, 429] on div "Editar recibos" at bounding box center [1045, 421] width 94 height 19
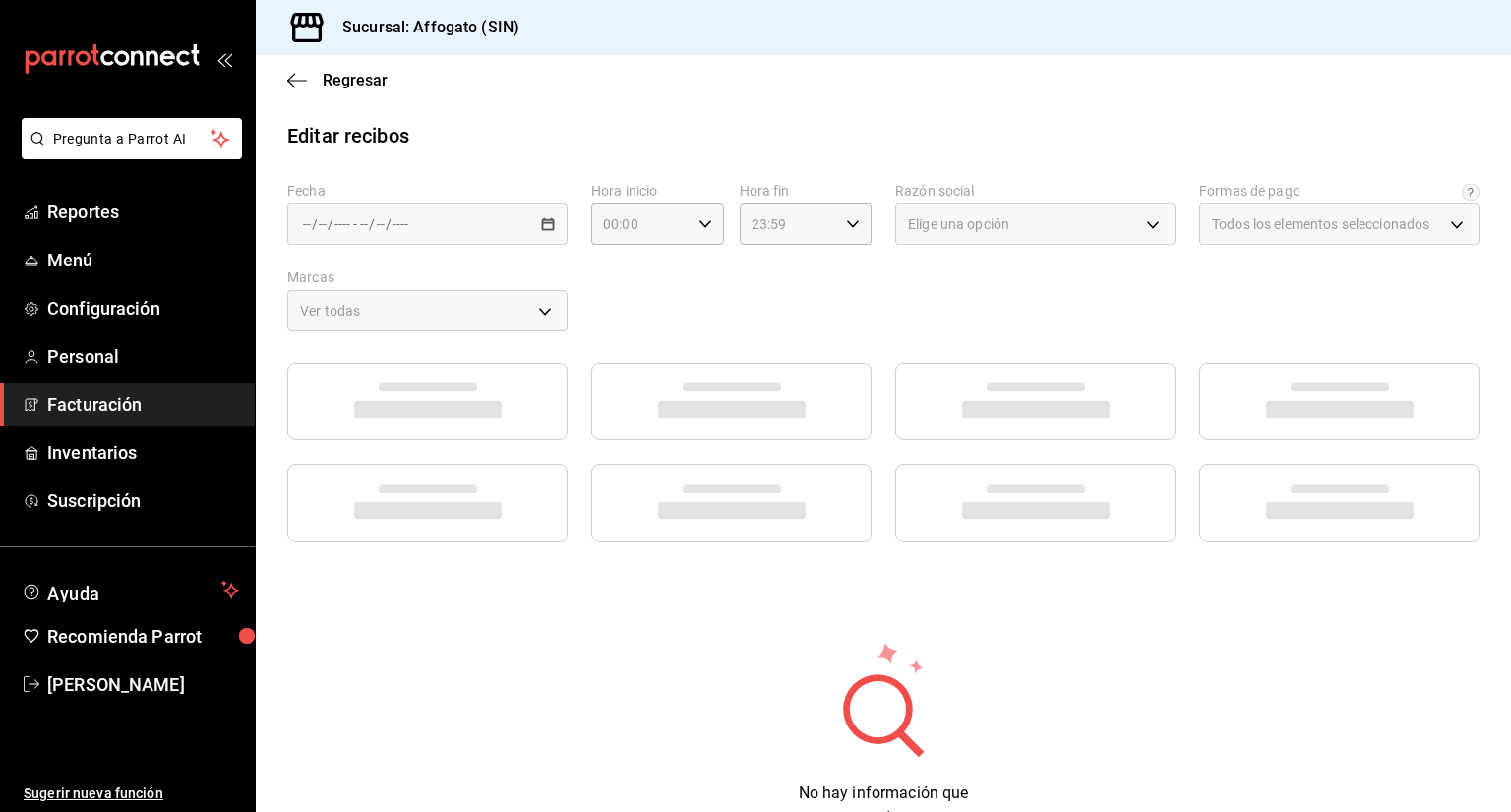
type input "1db67f47-450b-4ae6-8e35-7ef6388c7fc5"
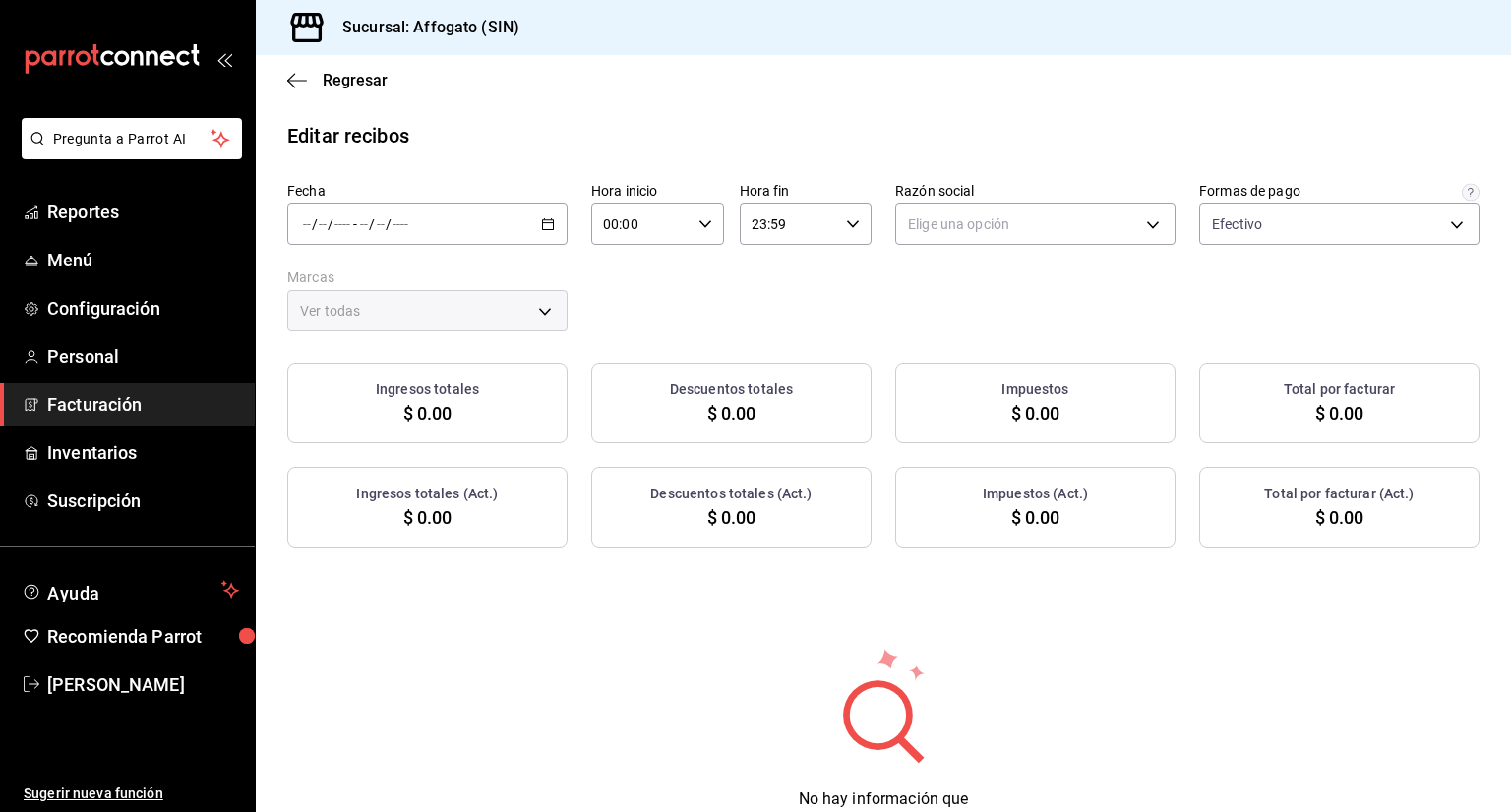
click at [556, 217] on div "/ / - / /" at bounding box center [427, 224] width 280 height 42
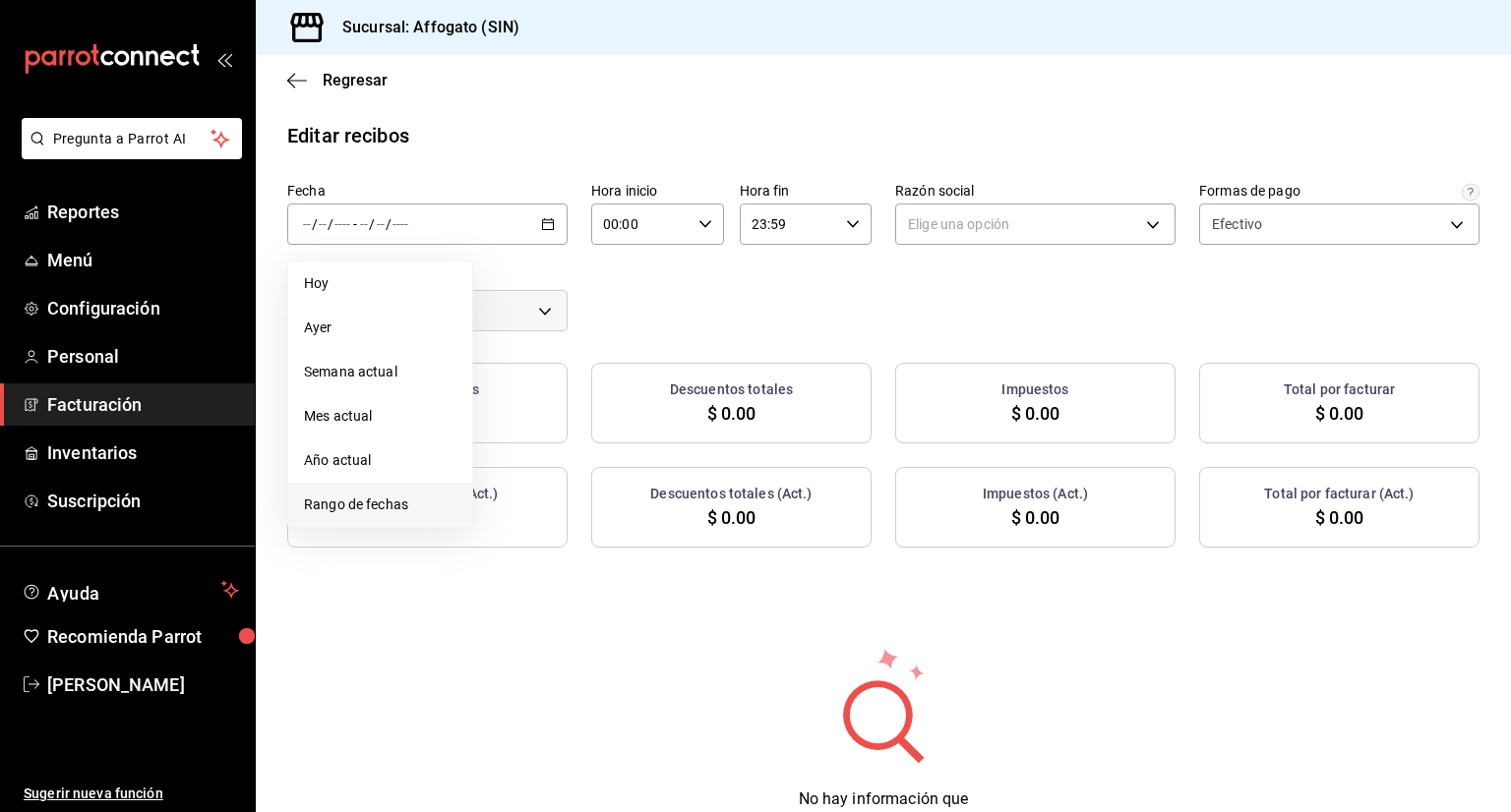
click at [402, 505] on span "Rango de fechas" at bounding box center [380, 504] width 153 height 21
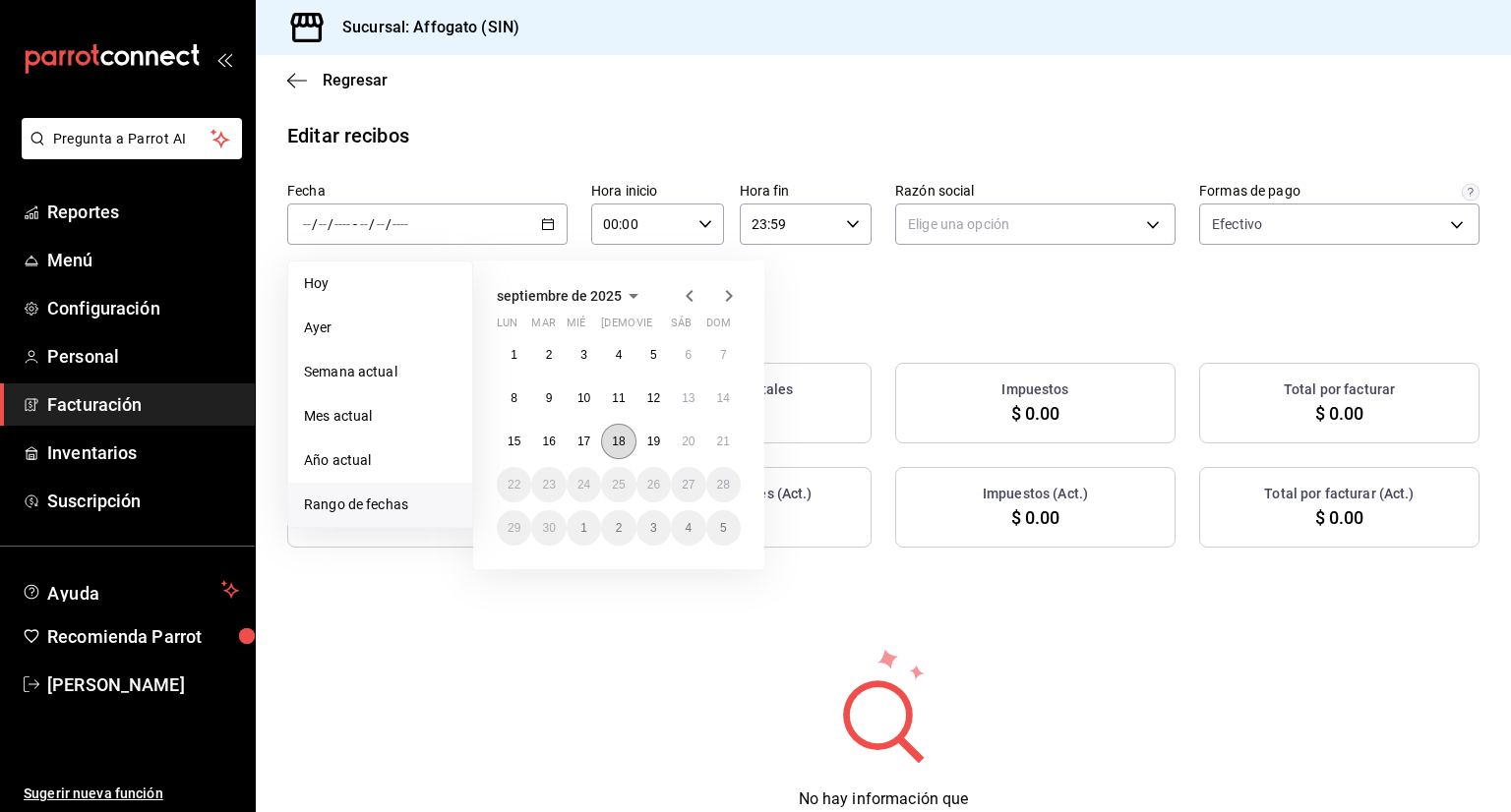
click at [625, 439] on button "18" at bounding box center [618, 442] width 35 height 36
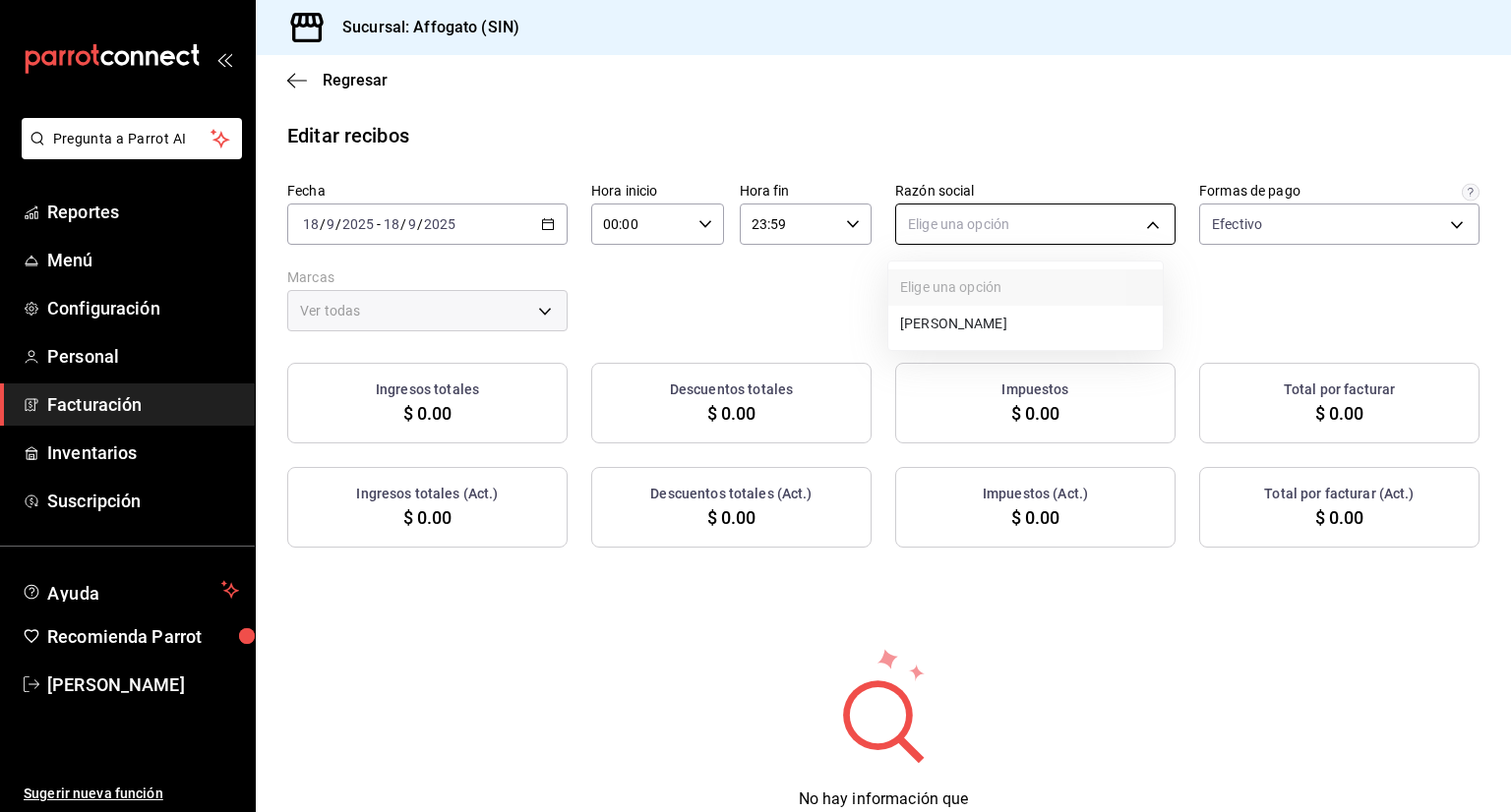
click at [1149, 224] on body "Pregunta a Parrot AI Reportes Menú Configuración Personal Facturación Inventari…" at bounding box center [756, 406] width 1511 height 812
click at [1047, 321] on li "[PERSON_NAME]" at bounding box center [1026, 324] width 274 height 37
type input "75c015e8-5138-4c17-886d-1abe1406d2d4"
type input "bbc168be-d95f-4a83-8cf4-7438ee6b39ac"
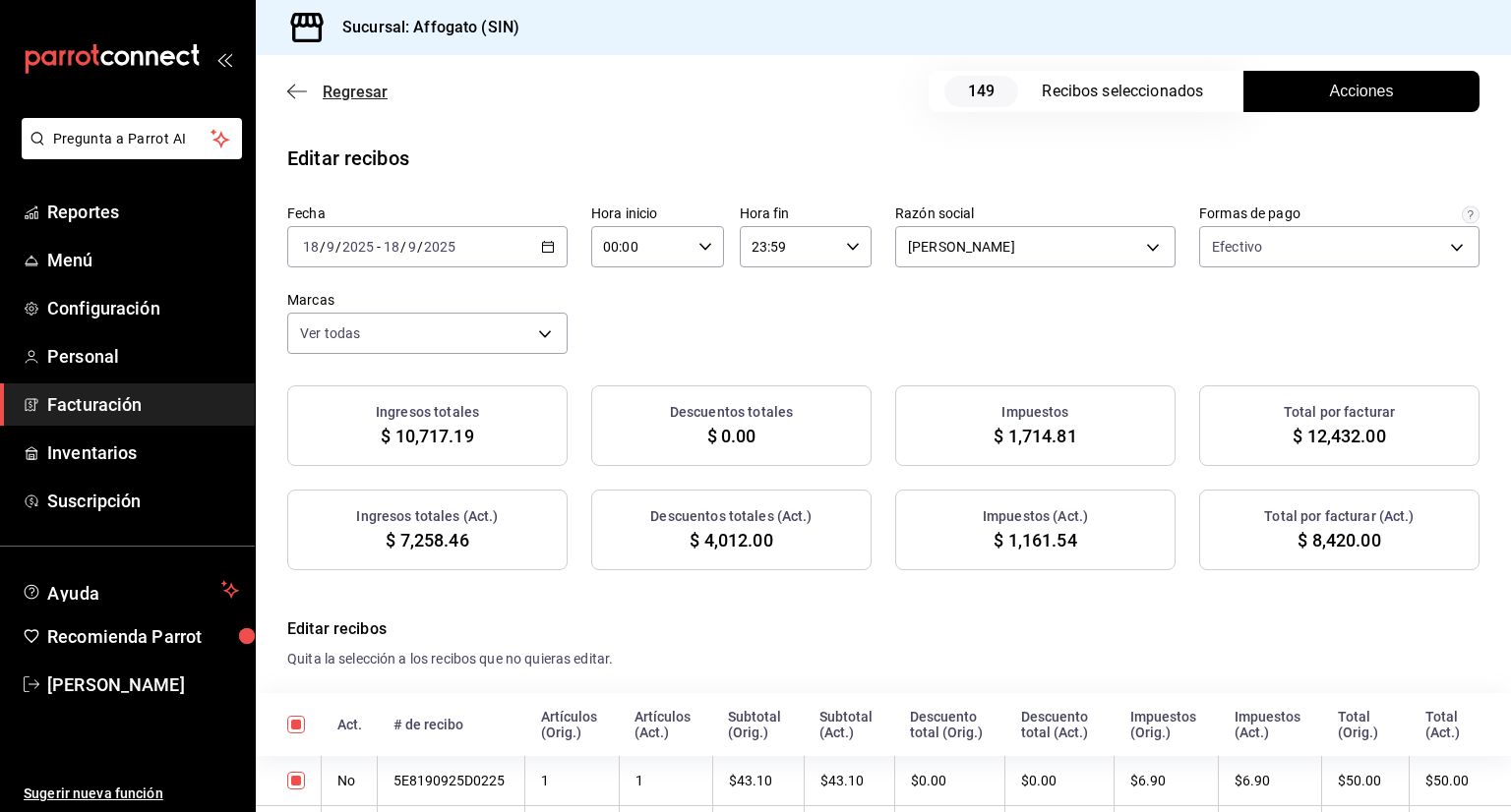
click at [299, 91] on icon "button" at bounding box center [297, 90] width 20 height 1
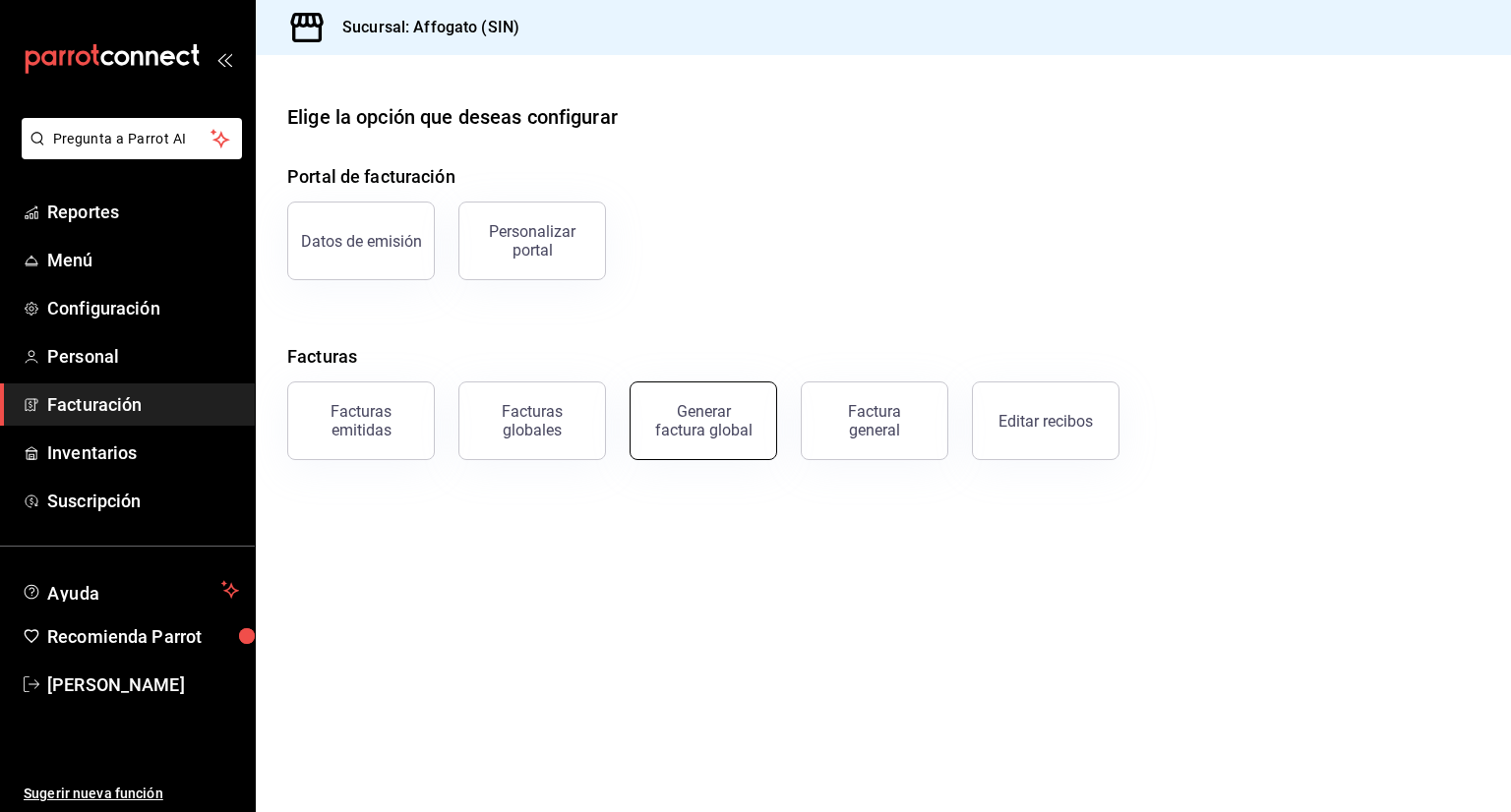
click at [711, 437] on div "Generar factura global" at bounding box center [703, 421] width 98 height 38
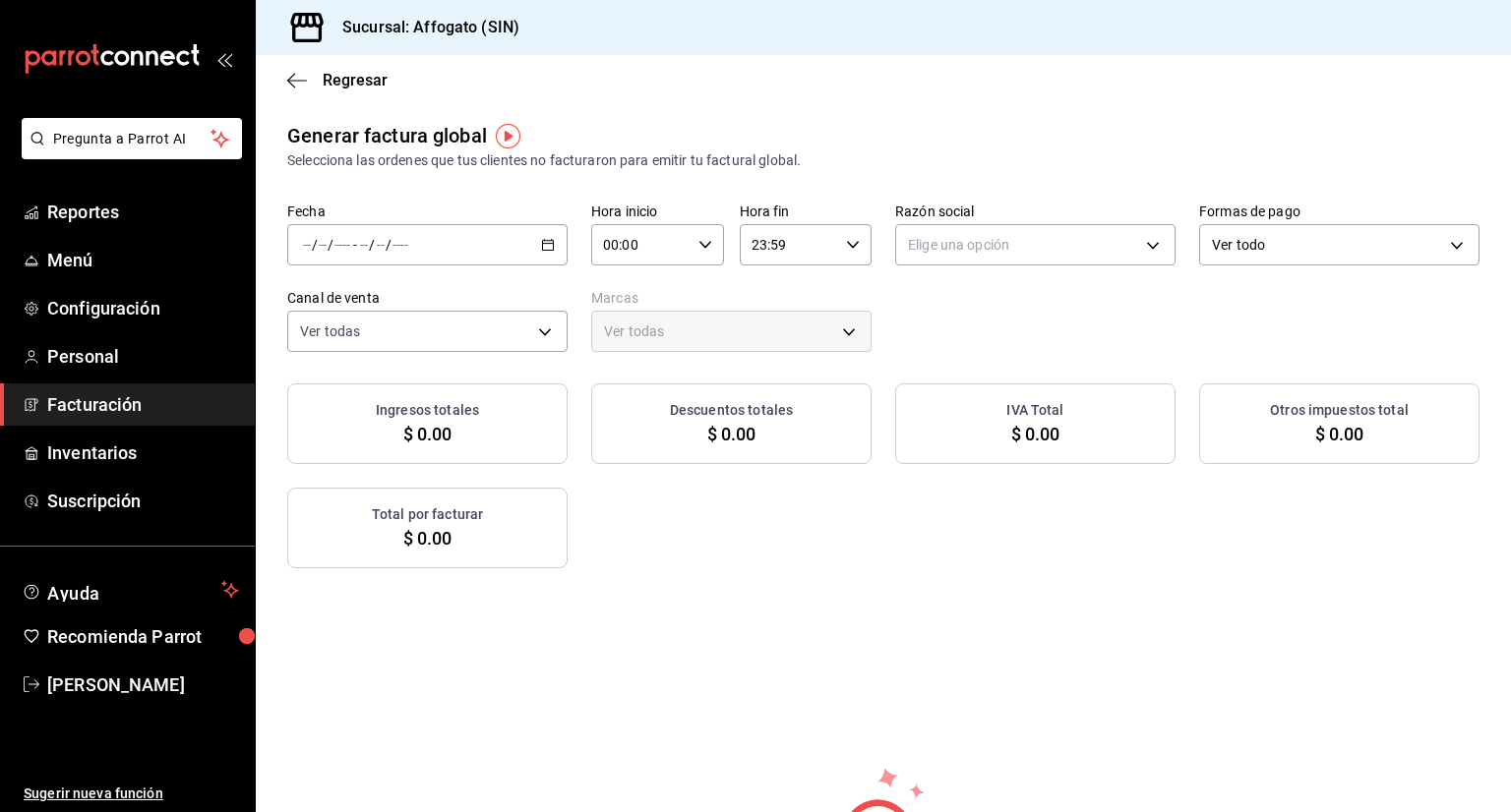
click at [553, 251] on div "/ / - / /" at bounding box center [427, 245] width 280 height 42
click at [415, 305] on span "Rango de fechas" at bounding box center [380, 304] width 153 height 21
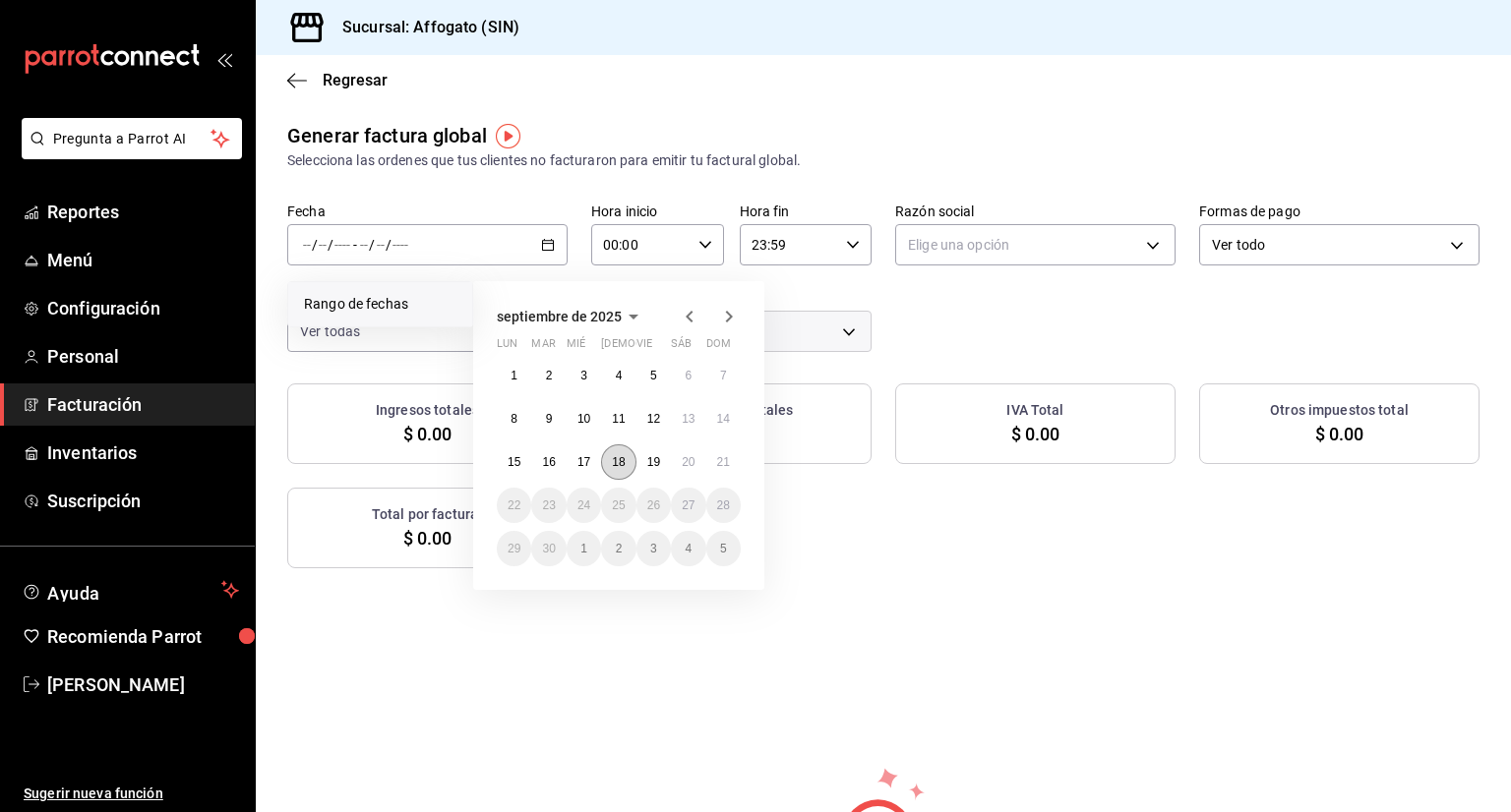
click at [613, 461] on abbr "18" at bounding box center [618, 463] width 13 height 14
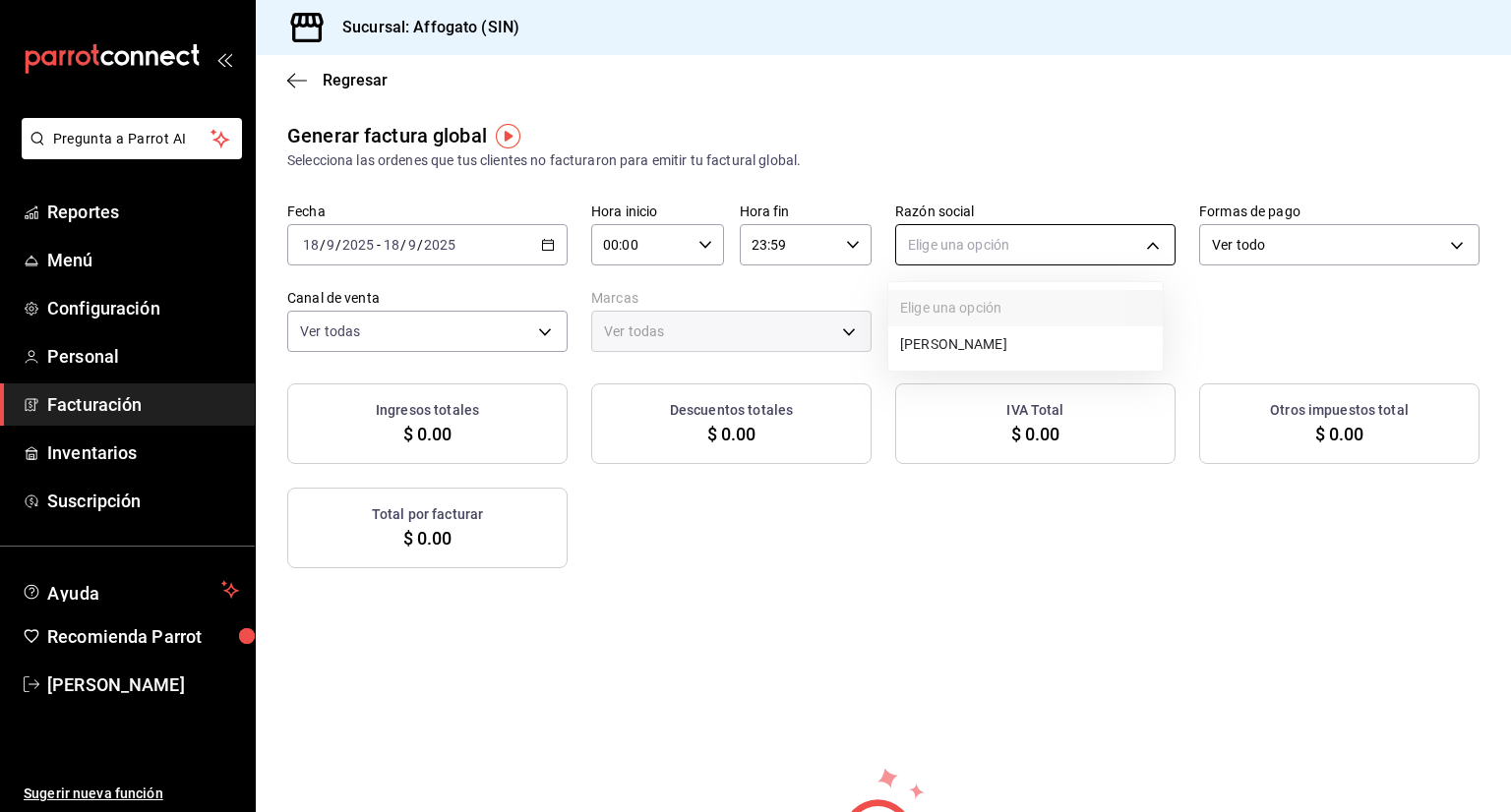
click at [1142, 239] on body "Pregunta a Parrot AI Reportes Menú Configuración Personal Facturación Inventari…" at bounding box center [756, 406] width 1511 height 812
click at [1010, 347] on li "[PERSON_NAME]" at bounding box center [1026, 344] width 274 height 37
type input "75c015e8-5138-4c17-886d-1abe1406d2d4"
type input "bbc168be-d95f-4a83-8cf4-7438ee6b39ac"
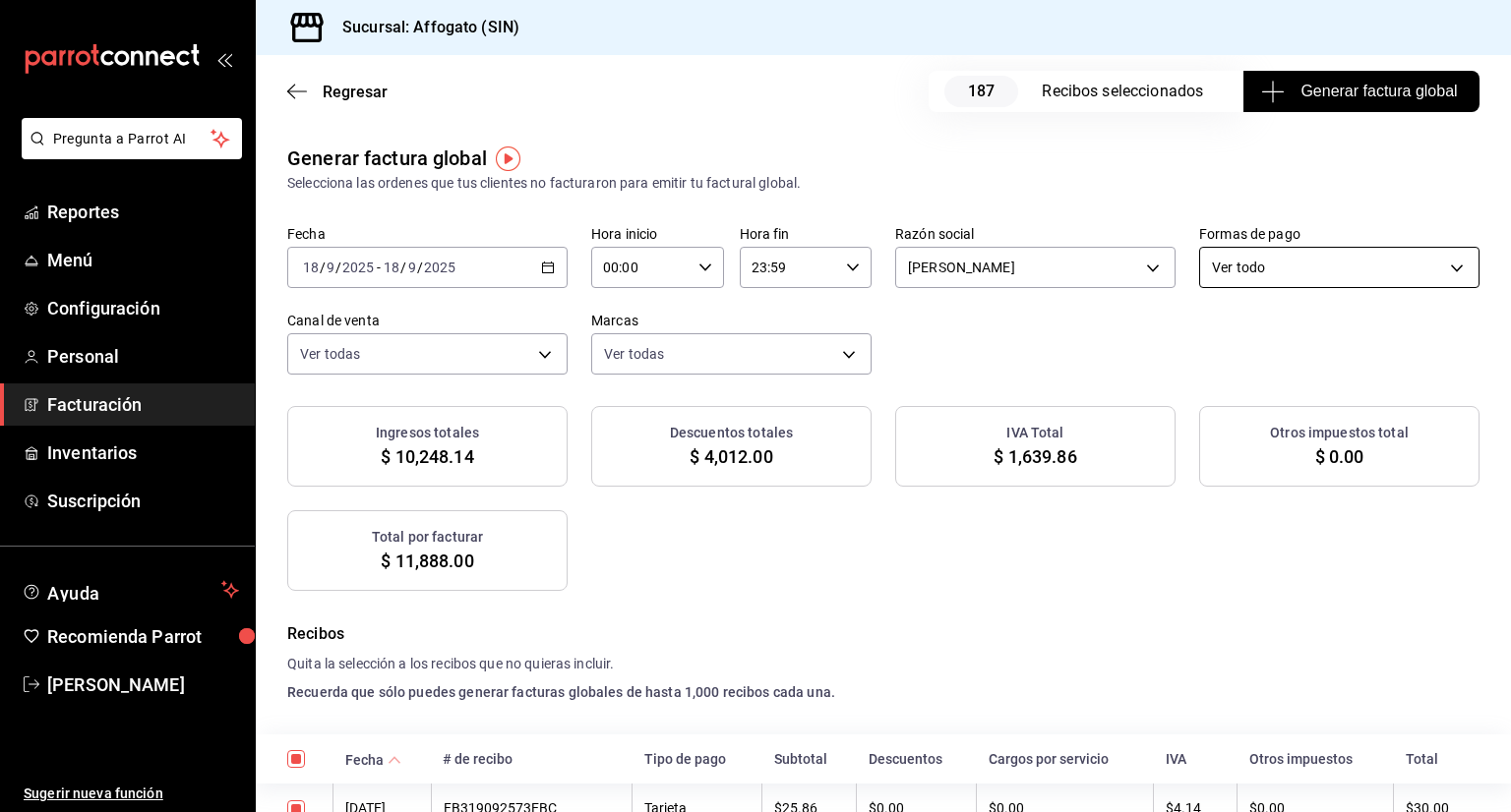
click at [1439, 239] on div "Ver todo ALL" at bounding box center [1339, 264] width 280 height 50
click at [1358, 265] on body "Pregunta a Parrot AI Reportes Menú Configuración Personal Facturación Inventari…" at bounding box center [756, 406] width 1511 height 812
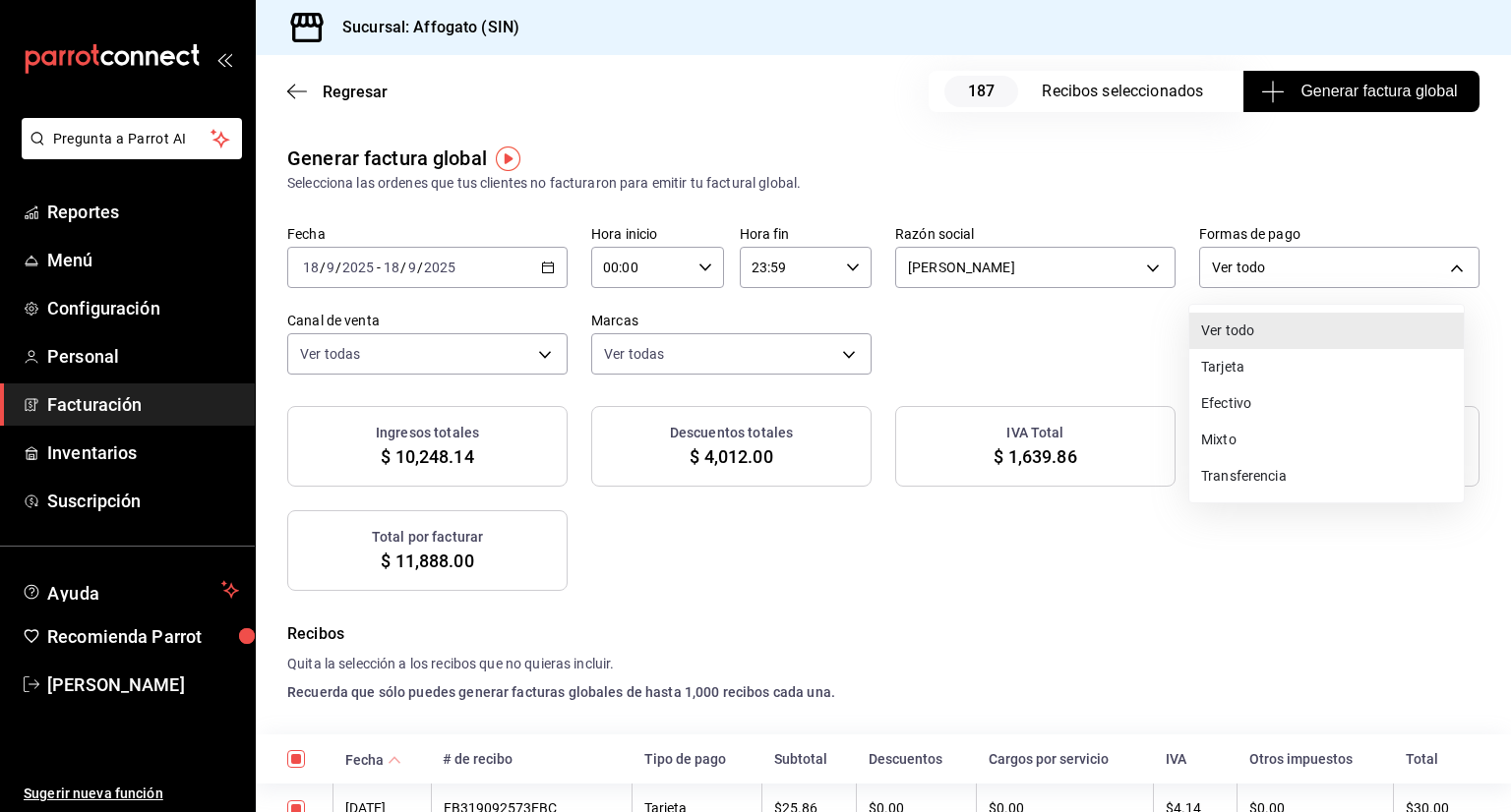
click at [1263, 399] on li "Efectivo" at bounding box center [1326, 403] width 274 height 37
type input "CASH"
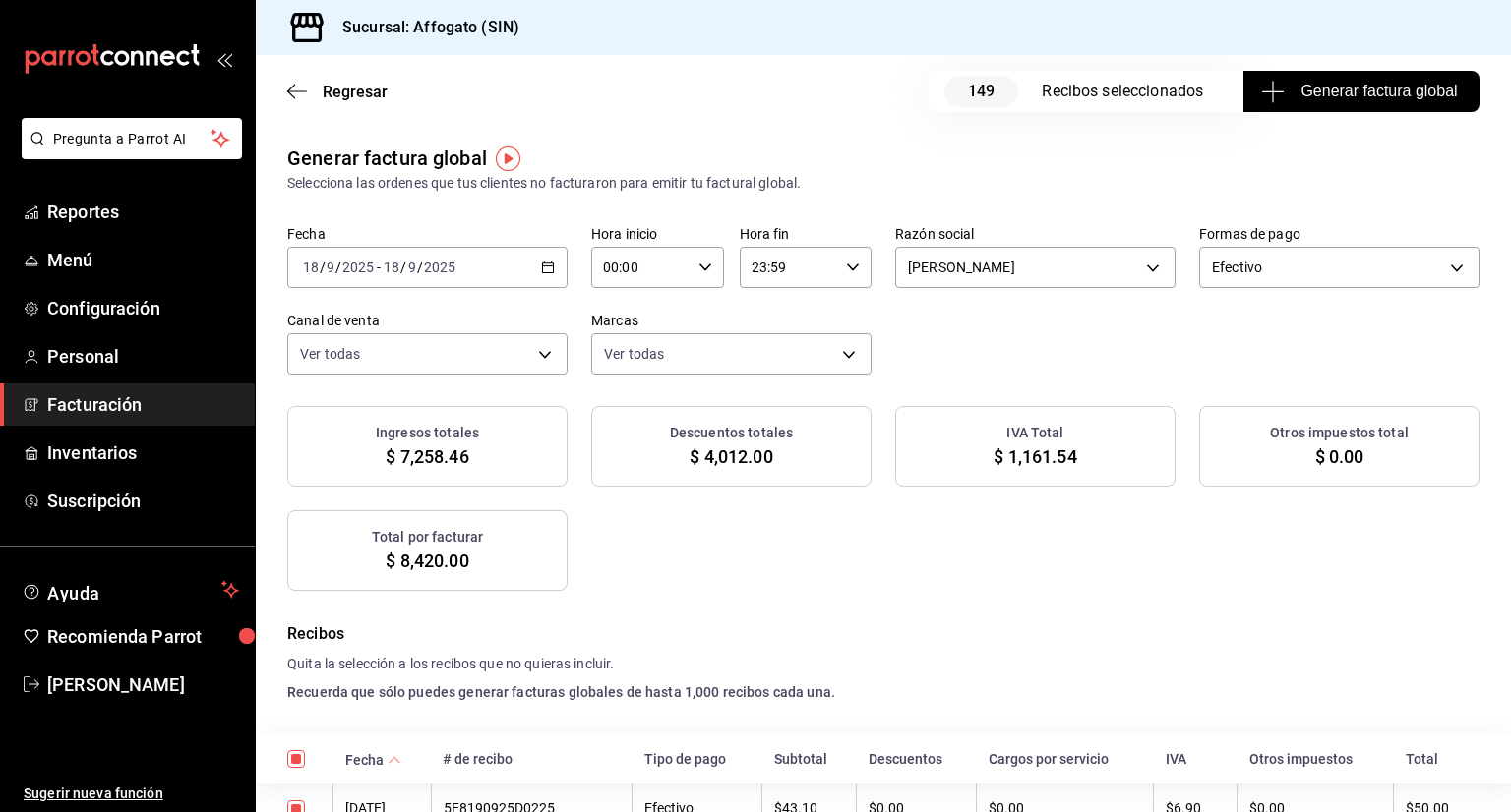
click at [1365, 87] on span "Generar factura global" at bounding box center [1360, 91] width 192 height 24
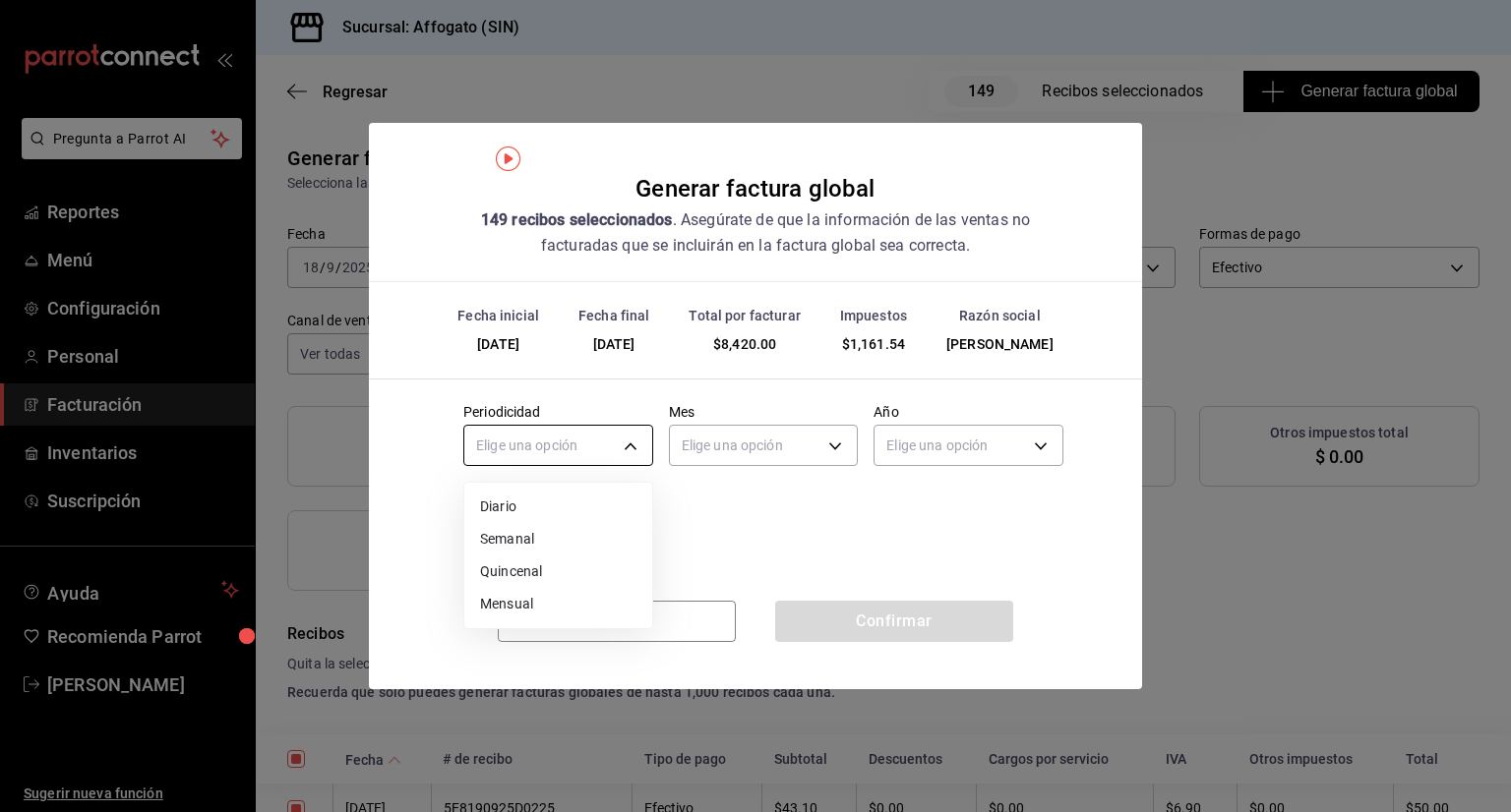
click at [625, 452] on body "Pregunta a Parrot AI Reportes Menú Configuración Personal Facturación Inventari…" at bounding box center [756, 406] width 1511 height 812
click at [503, 502] on li "Diario" at bounding box center [558, 506] width 188 height 33
type input "DAILY"
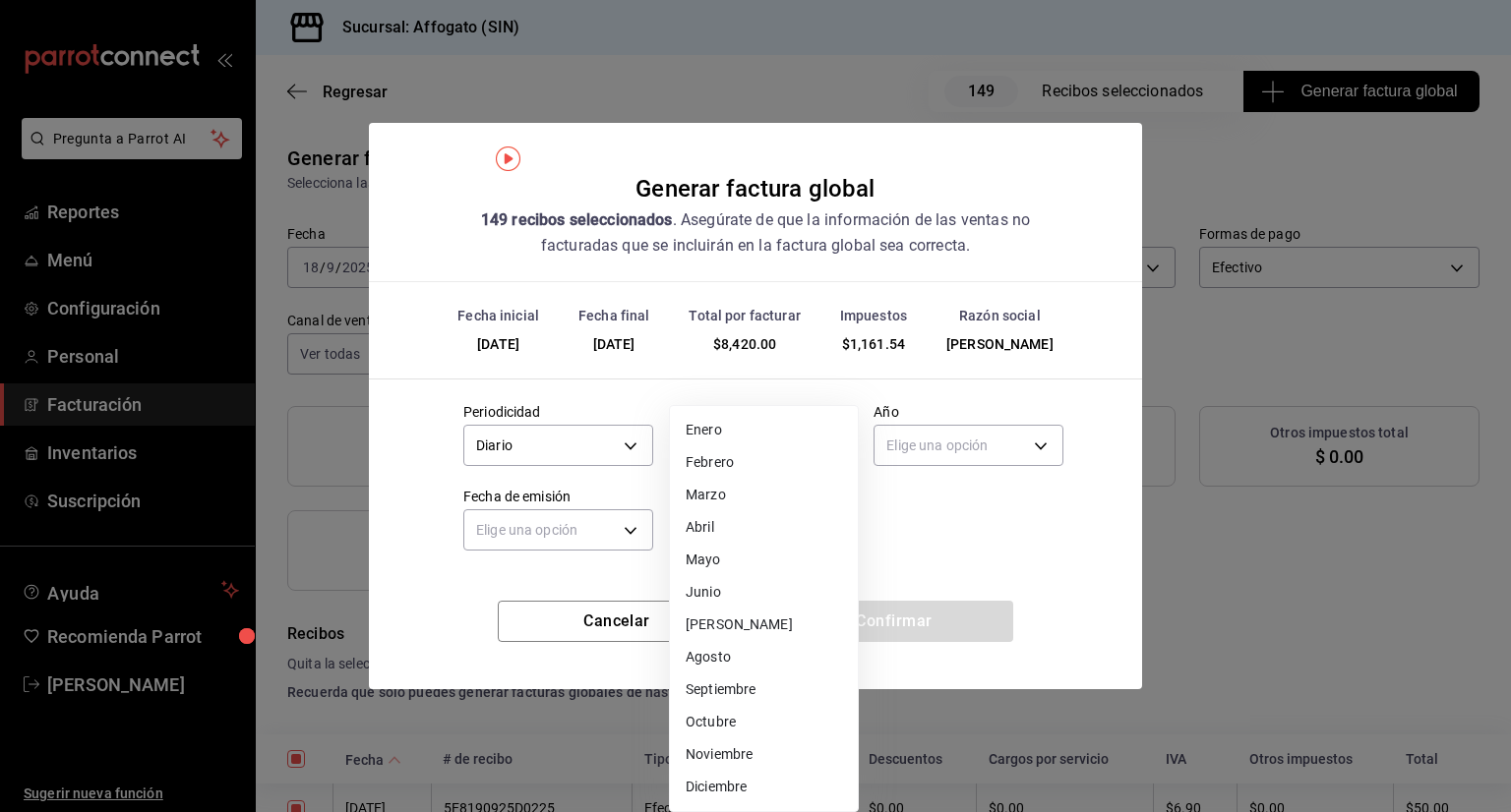
click at [816, 441] on body "Pregunta a Parrot AI Reportes Menú Configuración Personal Facturación Inventari…" at bounding box center [756, 406] width 1511 height 812
click at [741, 690] on li "Septiembre" at bounding box center [763, 690] width 188 height 33
type input "9"
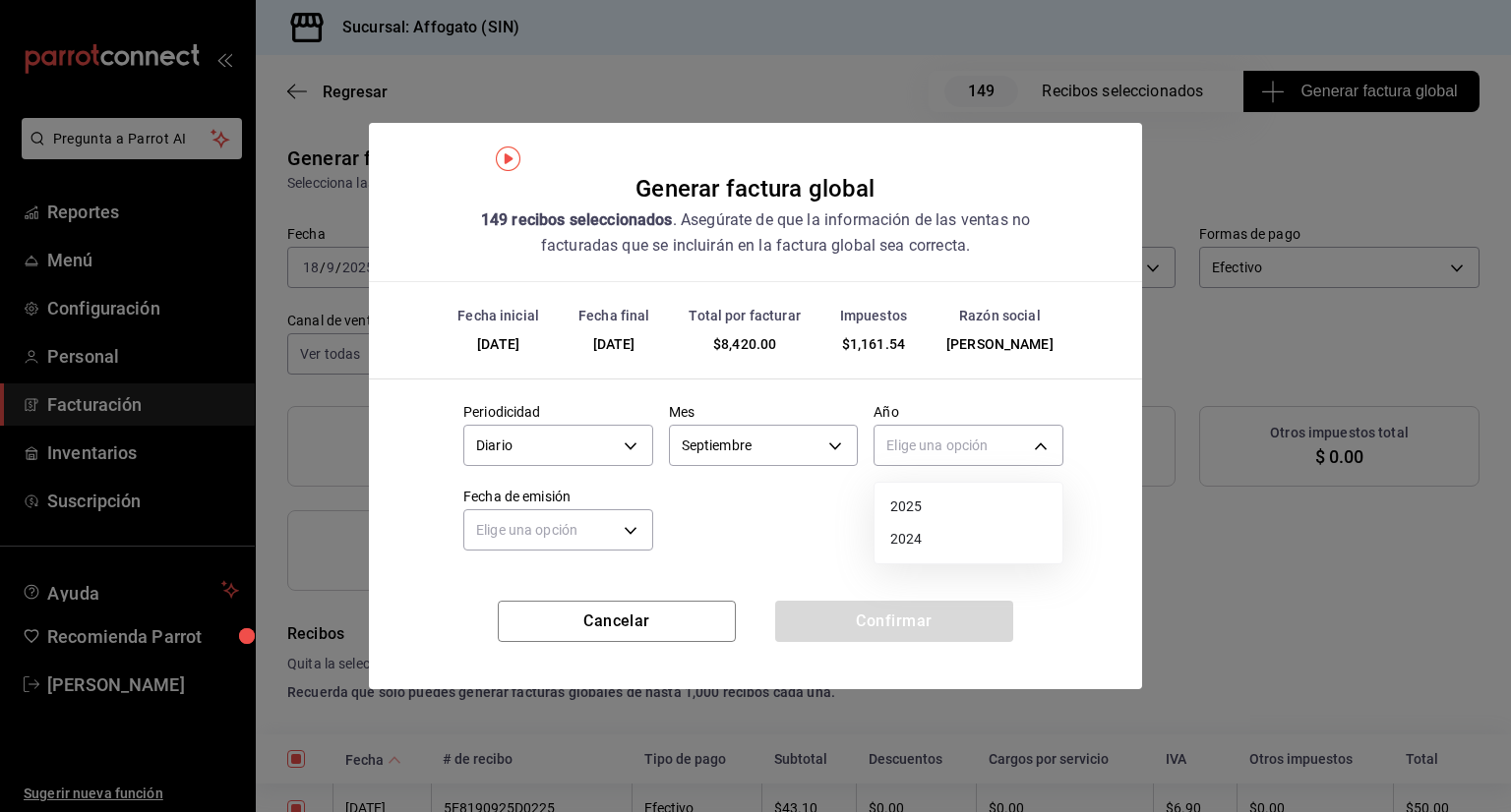
click at [1013, 446] on body "Pregunta a Parrot AI Reportes Menú Configuración Personal Facturación Inventari…" at bounding box center [756, 406] width 1511 height 812
click at [923, 503] on li "2025" at bounding box center [968, 506] width 188 height 33
type input "2025"
click at [629, 526] on body "Pregunta a Parrot AI Reportes Menú Configuración Personal Facturación Inventari…" at bounding box center [756, 406] width 1511 height 812
click at [506, 627] on li "Ayer" at bounding box center [558, 623] width 188 height 33
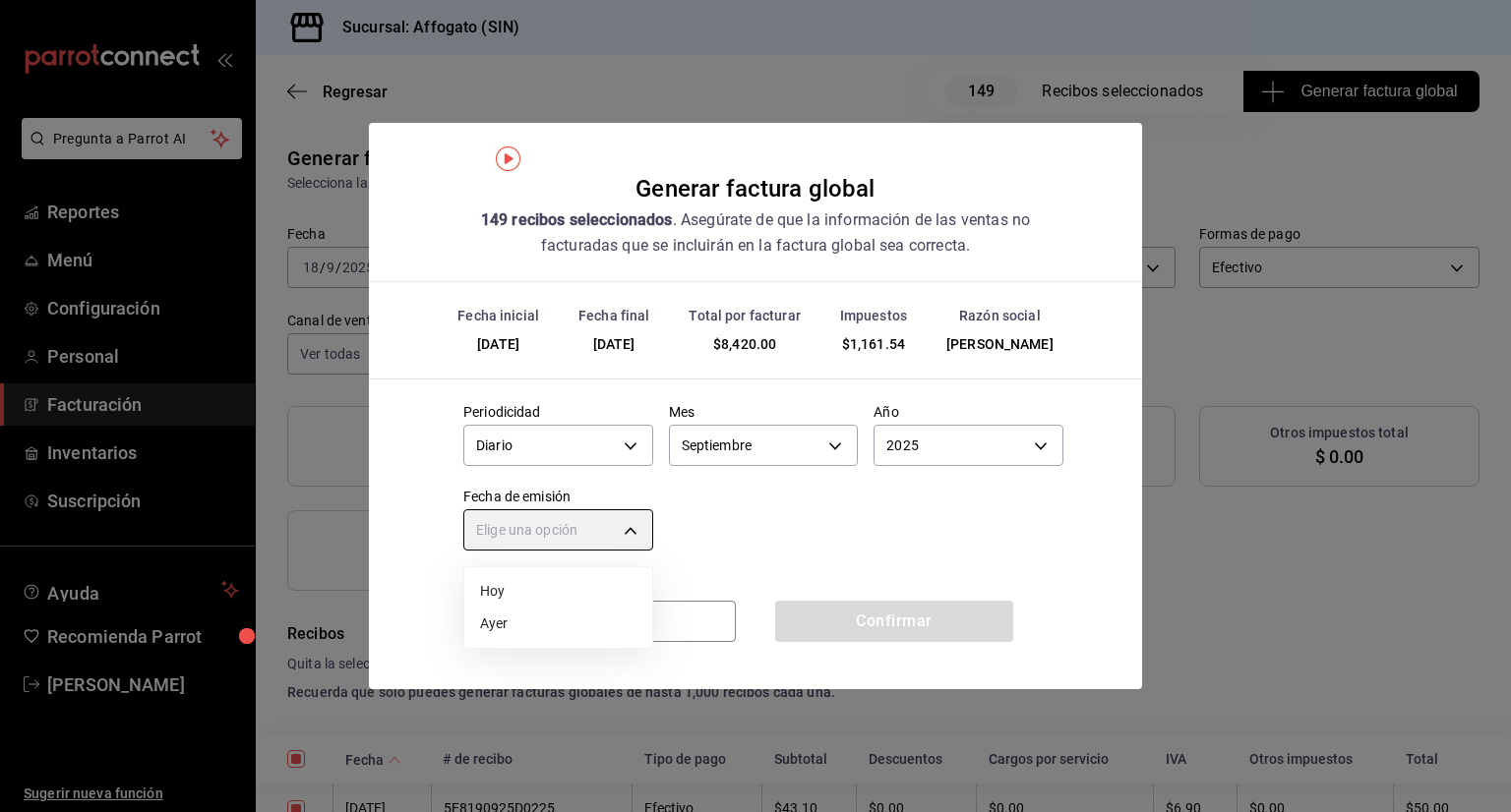
type input "[DATE]"
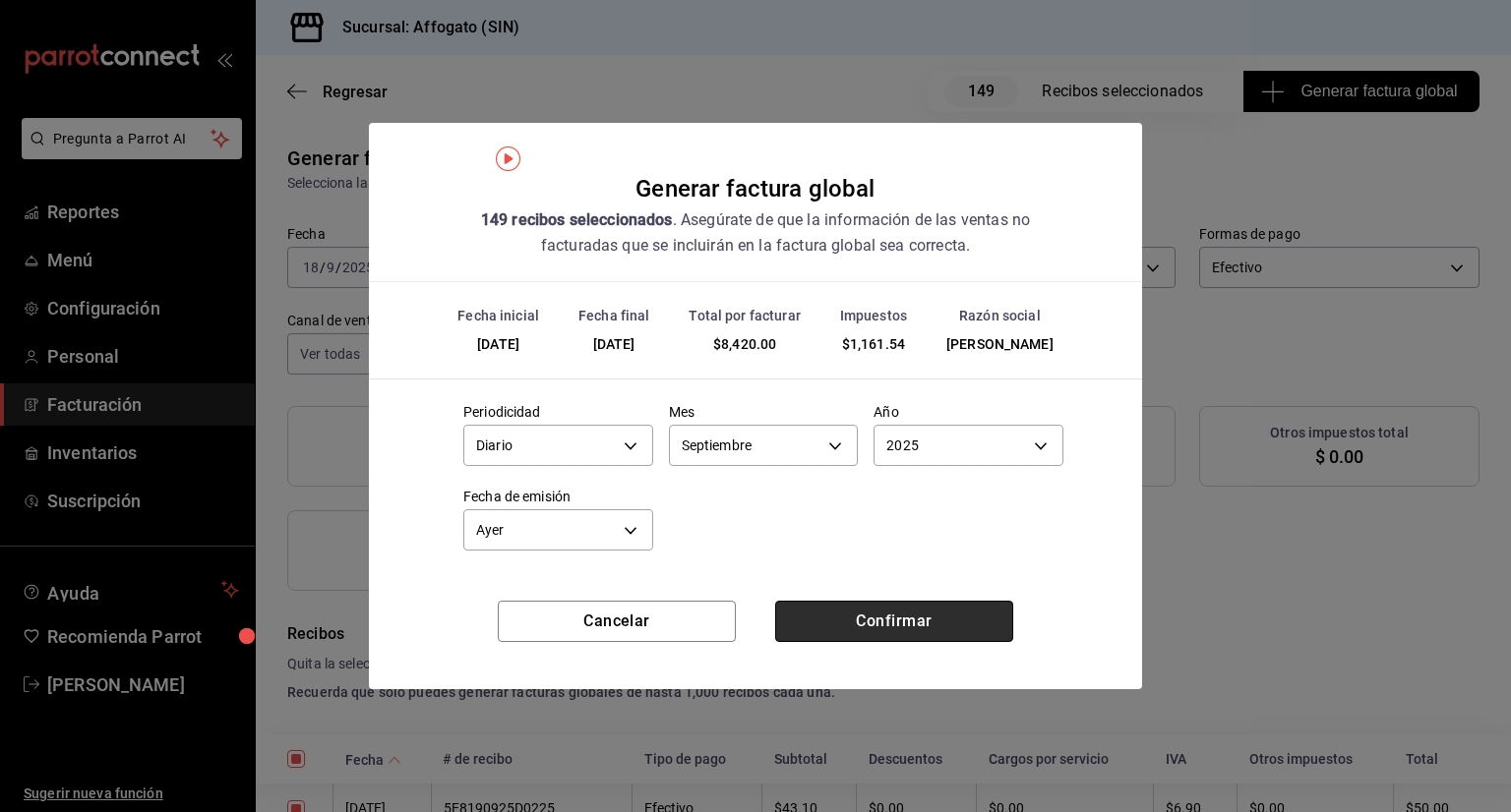
click at [960, 615] on button "Confirmar" at bounding box center [894, 621] width 238 height 42
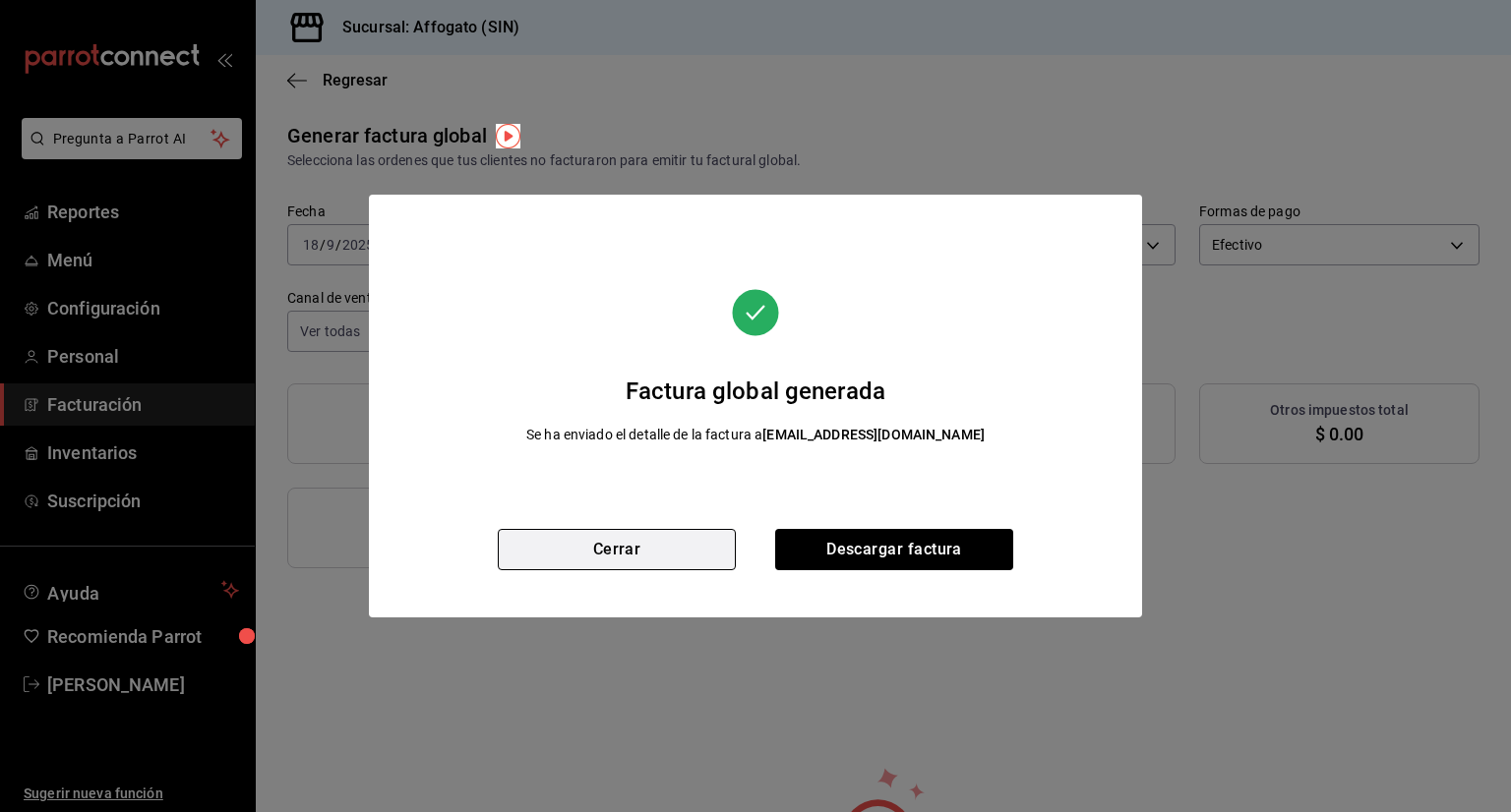
click at [657, 556] on button "Cerrar" at bounding box center [617, 550] width 238 height 42
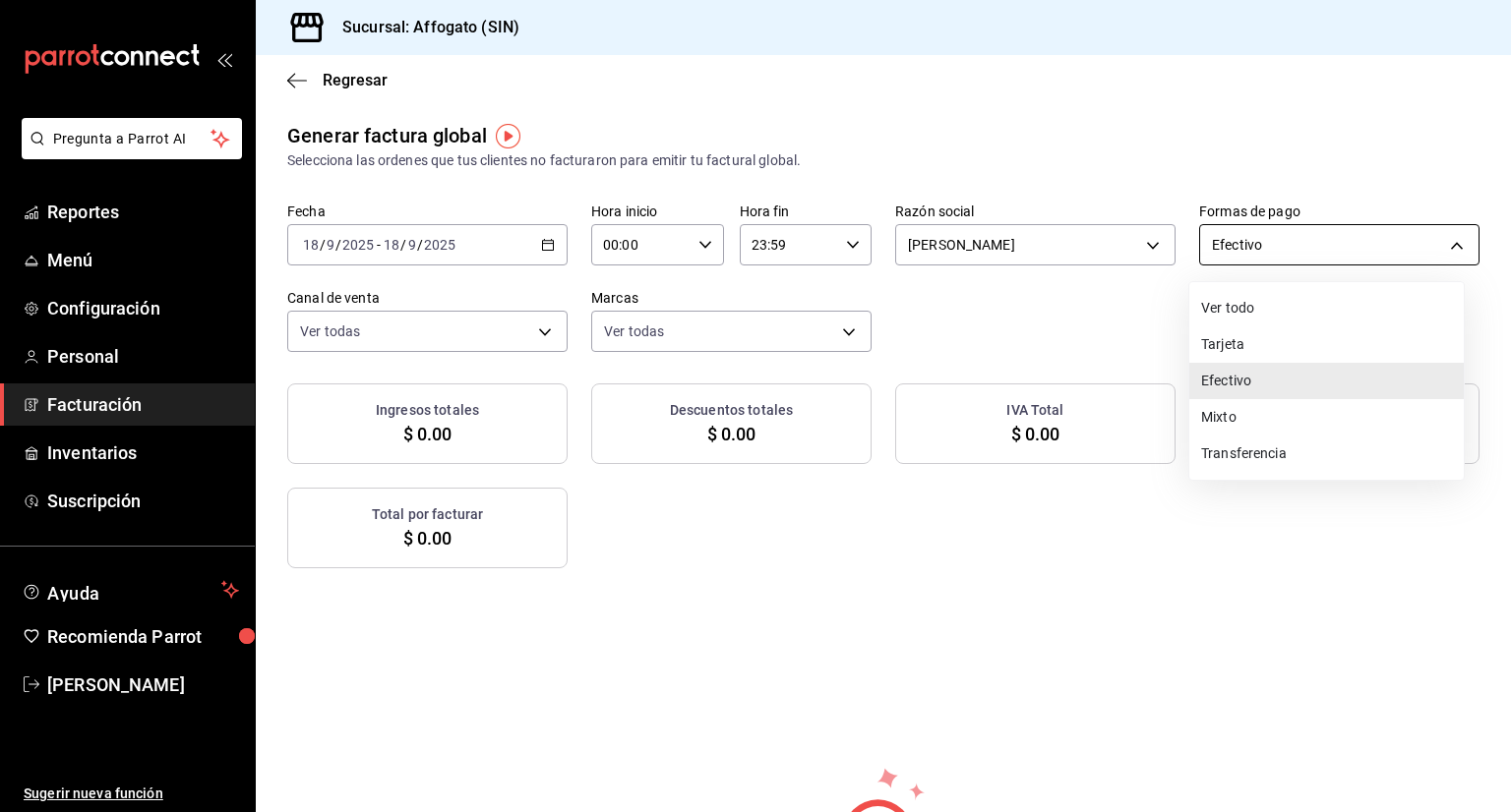
click at [1444, 246] on body "Pregunta a Parrot AI Reportes Menú Configuración Personal Facturación Inventari…" at bounding box center [756, 406] width 1511 height 812
click at [1253, 351] on li "Tarjeta" at bounding box center [1326, 344] width 274 height 37
type input "CARD"
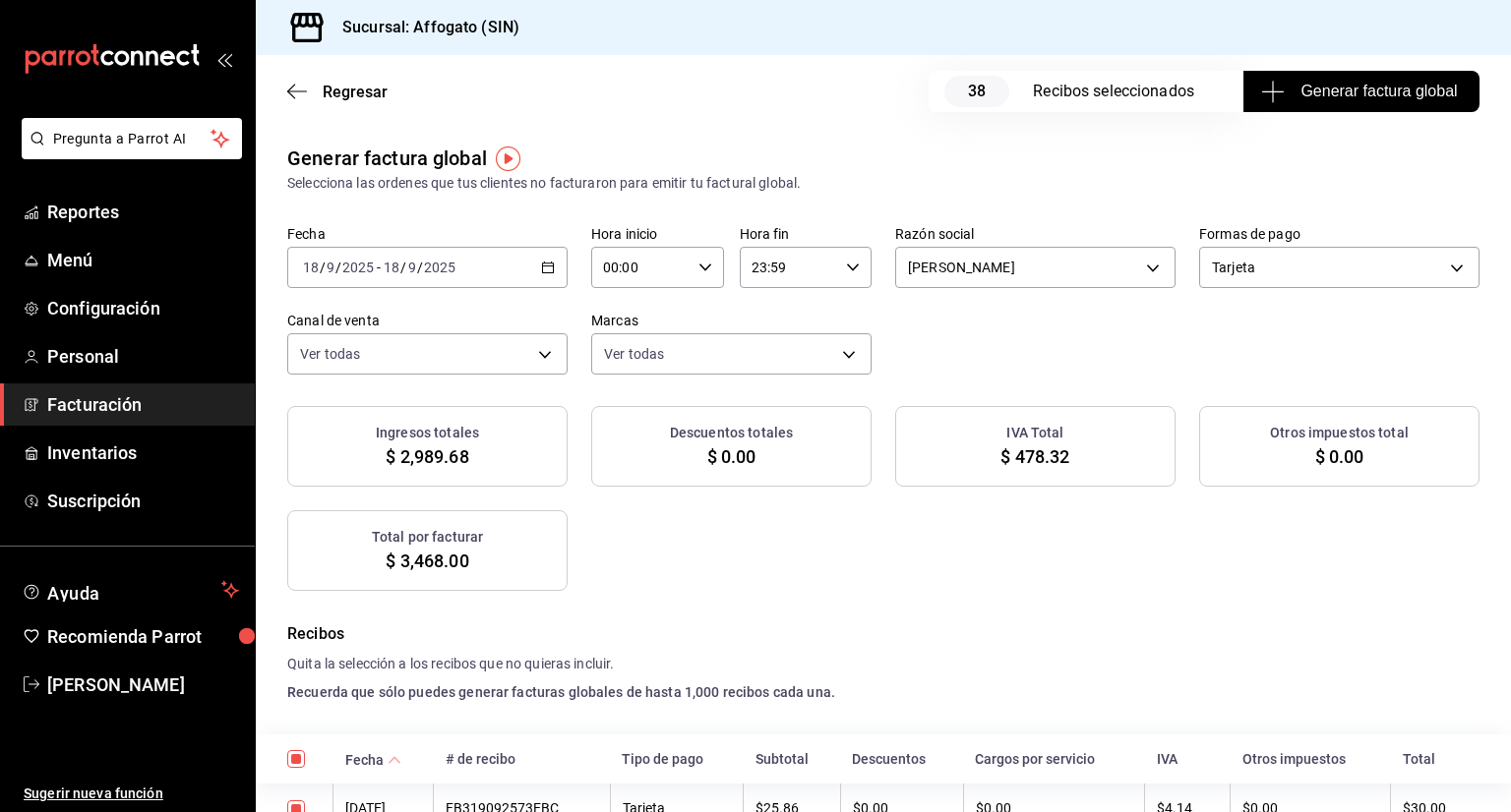
click at [1330, 99] on span "Generar factura global" at bounding box center [1360, 91] width 192 height 24
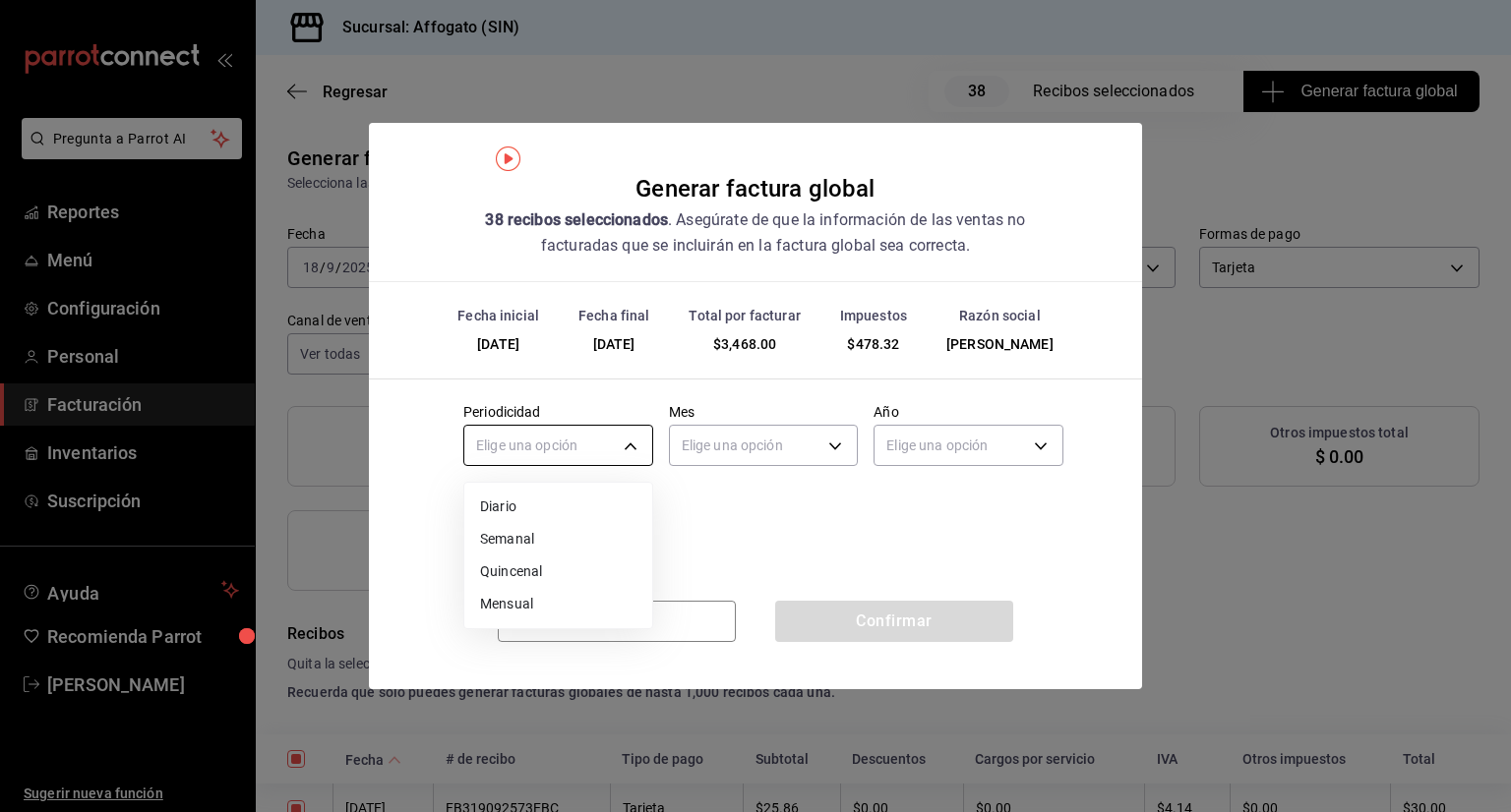
click at [625, 455] on body "Pregunta a Parrot AI Reportes Menú Configuración Personal Facturación Inventari…" at bounding box center [756, 406] width 1511 height 812
click at [491, 500] on li "Diario" at bounding box center [558, 506] width 188 height 33
type input "DAILY"
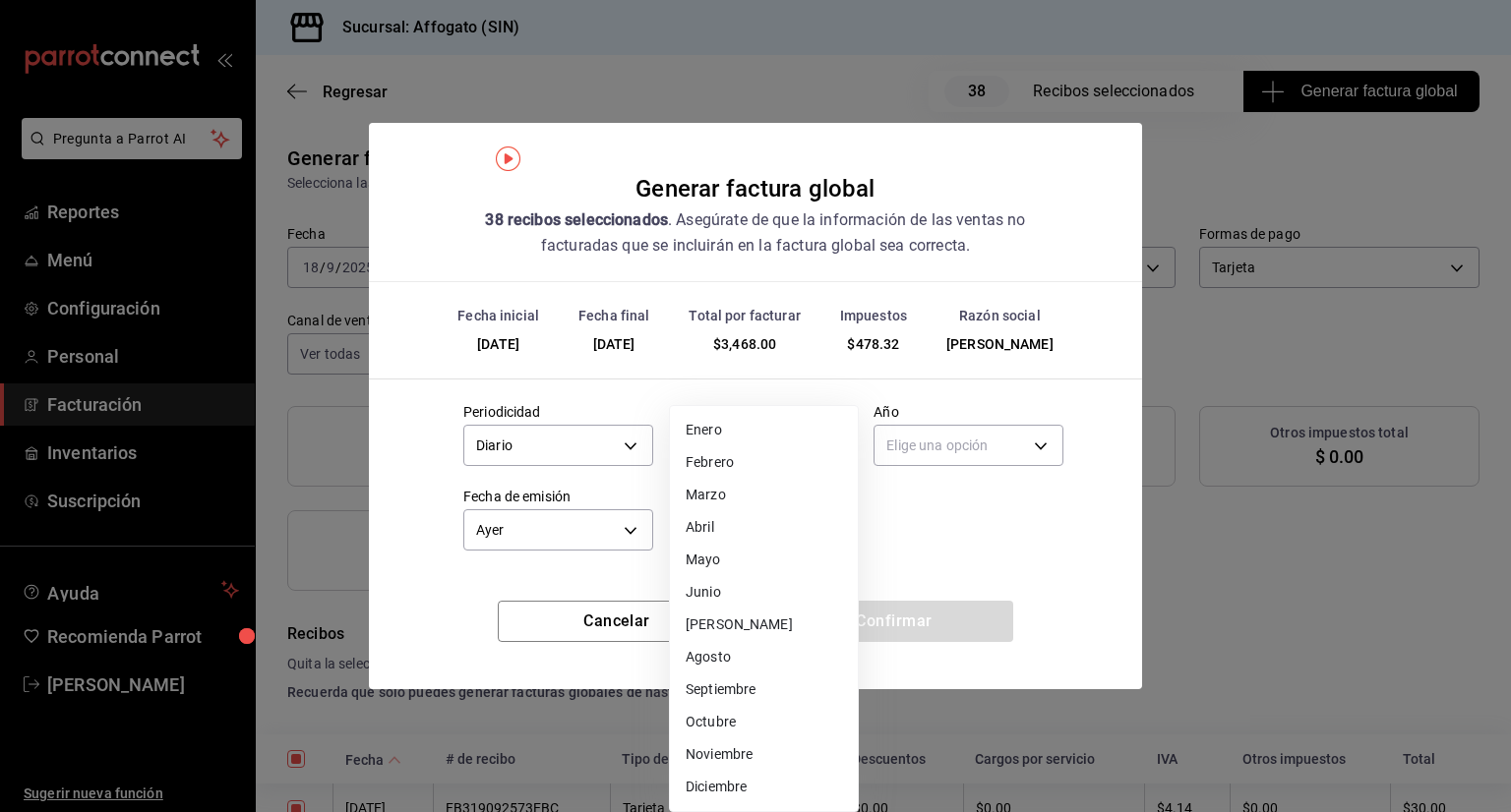
click at [840, 434] on body "Pregunta a Parrot AI Reportes Menú Configuración Personal Facturación Inventari…" at bounding box center [756, 406] width 1511 height 812
click at [743, 692] on li "Septiembre" at bounding box center [763, 690] width 188 height 33
type input "9"
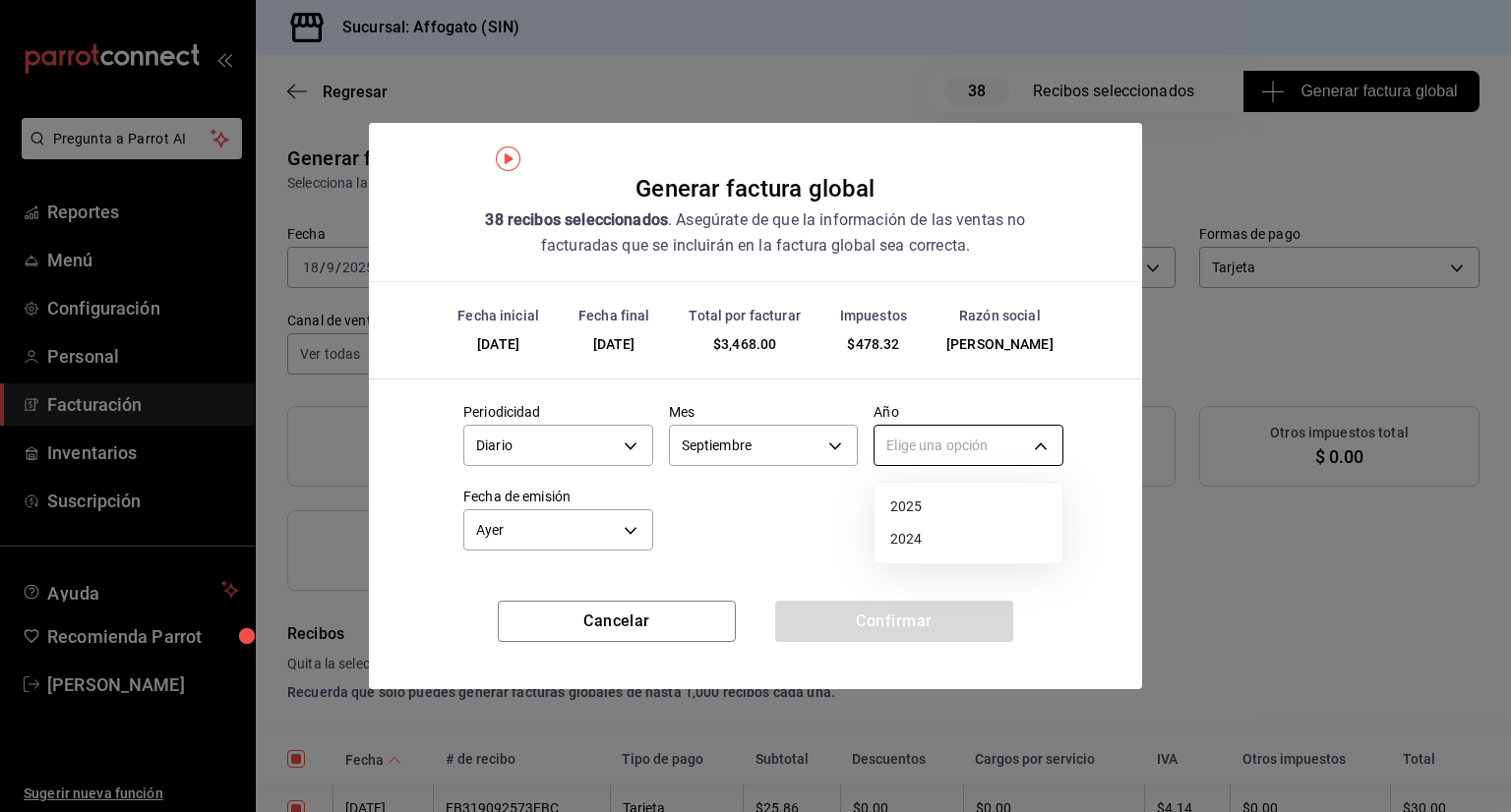
click at [1026, 453] on body "Pregunta a Parrot AI Reportes Menú Configuración Personal Facturación Inventari…" at bounding box center [756, 406] width 1511 height 812
click at [919, 504] on li "2025" at bounding box center [968, 506] width 188 height 33
type input "2025"
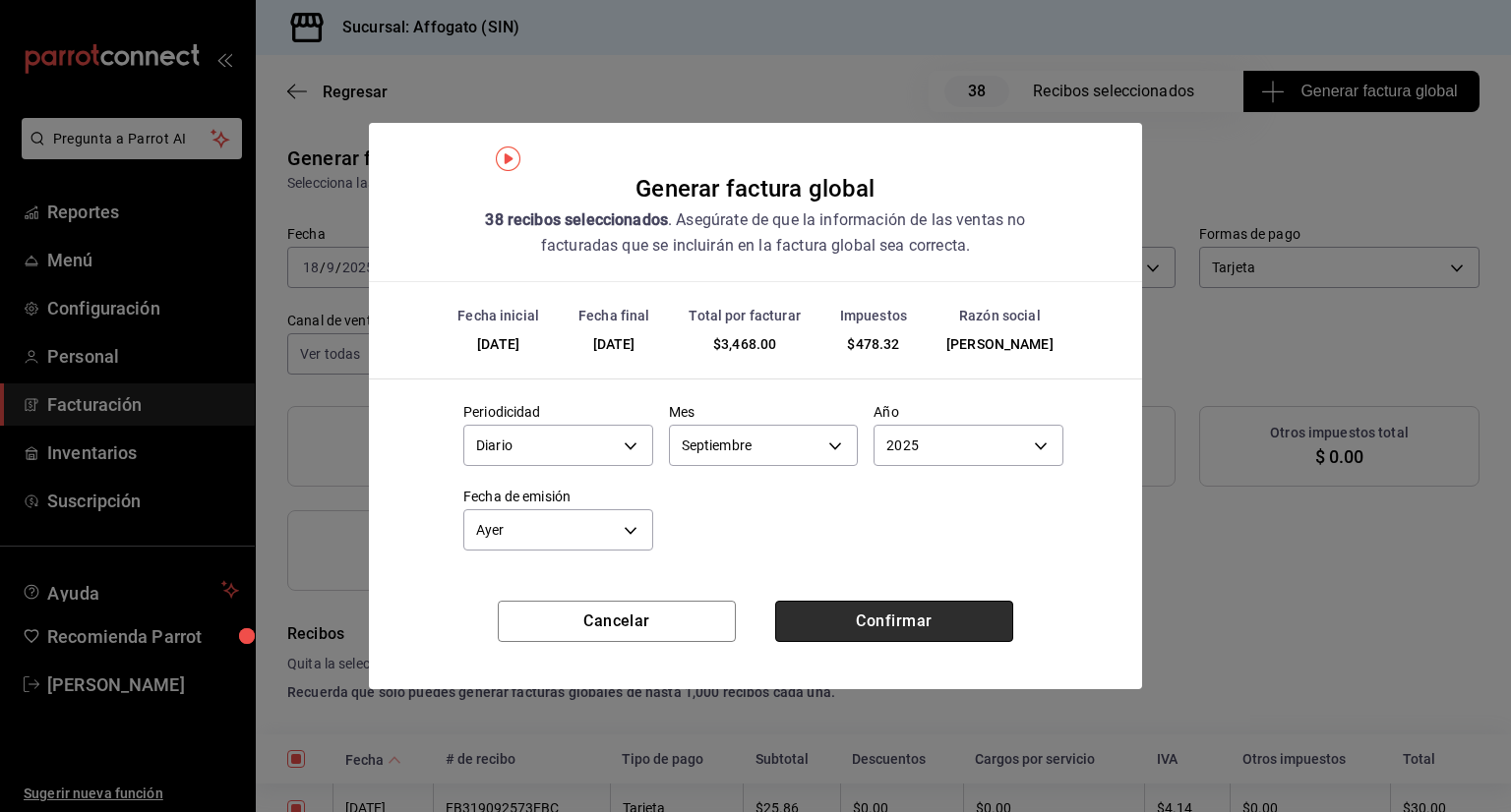
click at [857, 624] on button "Confirmar" at bounding box center [894, 621] width 238 height 42
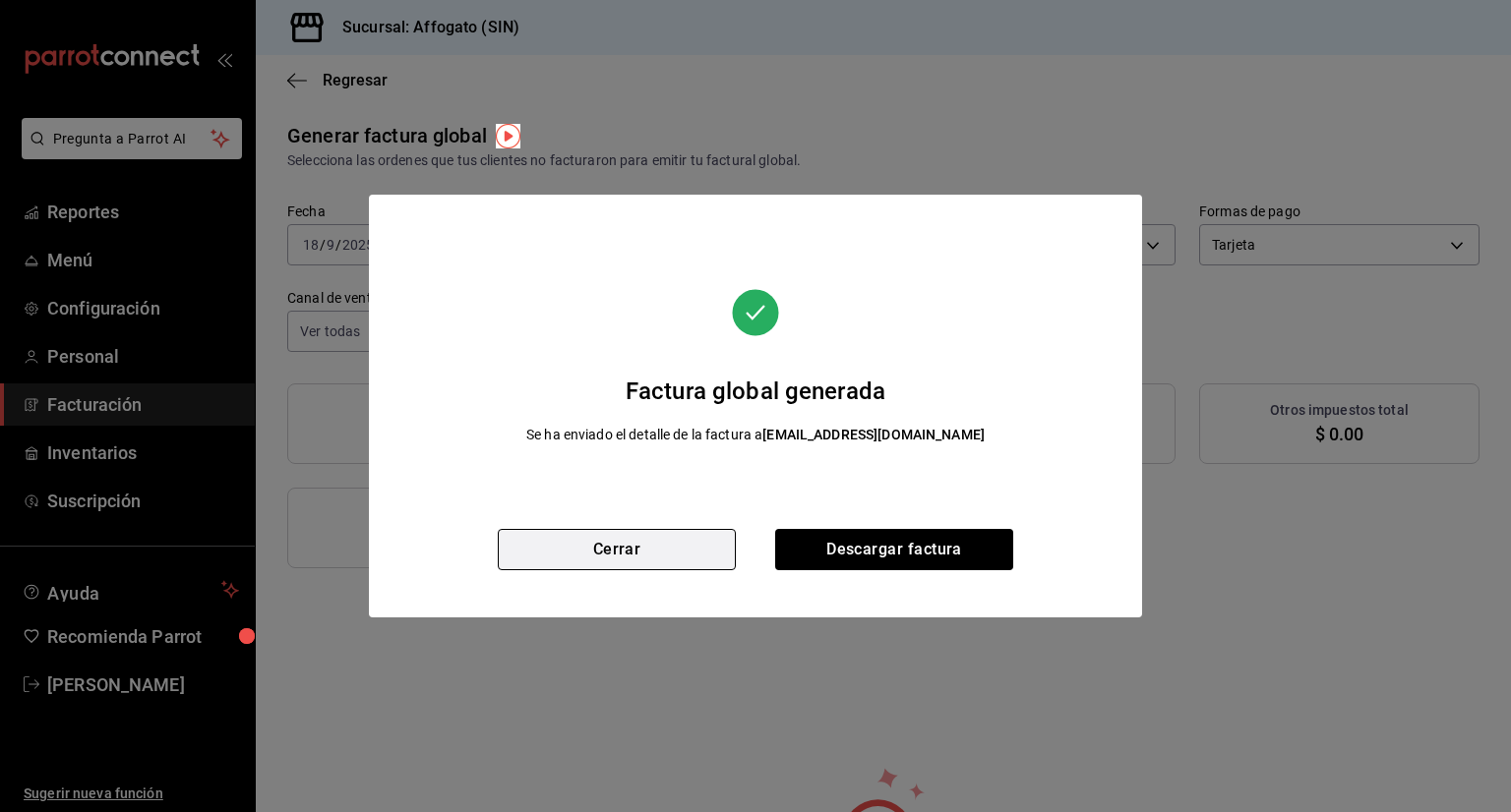
click at [614, 546] on button "Cerrar" at bounding box center [617, 550] width 238 height 42
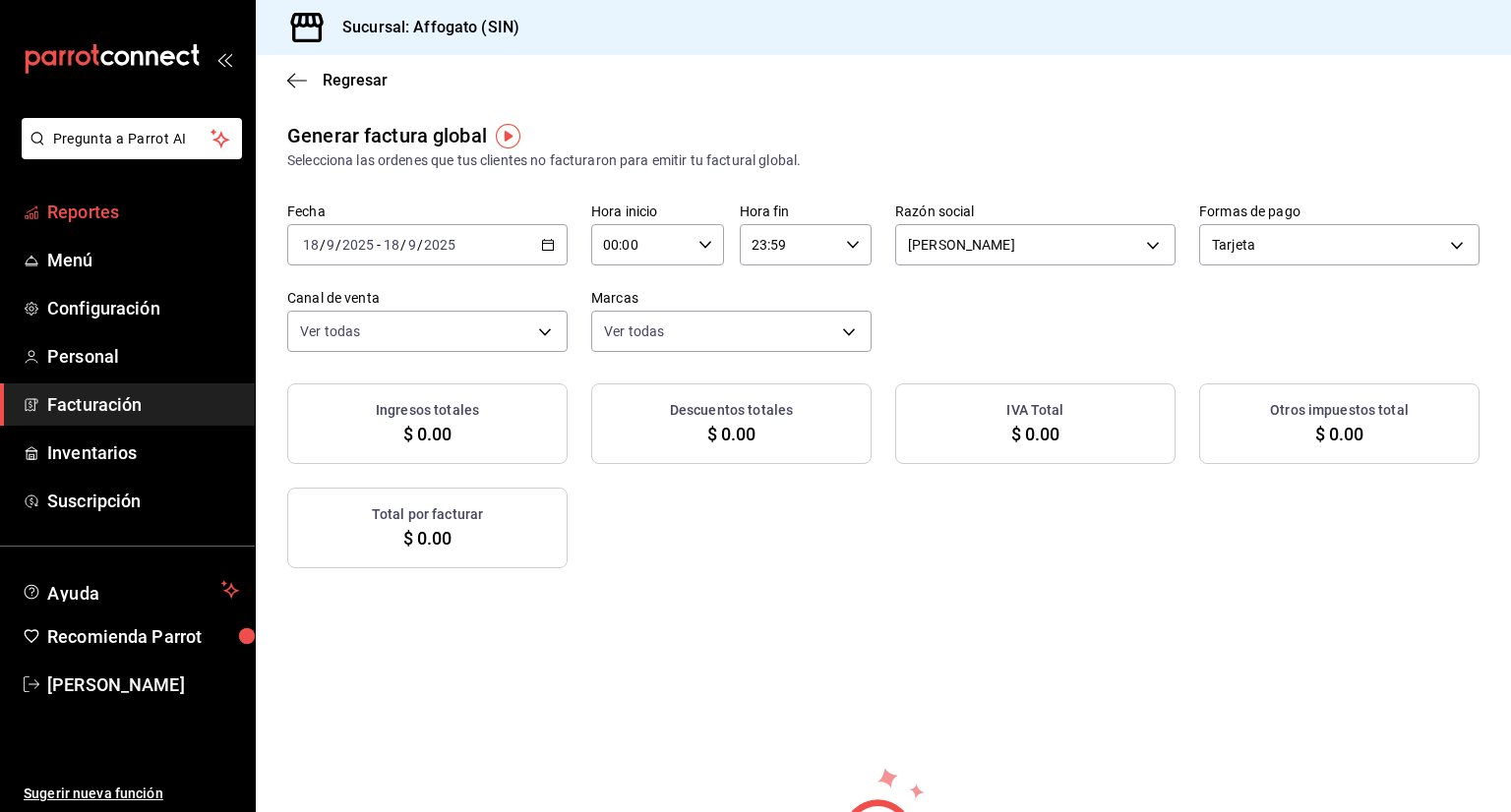
click at [105, 205] on span "Reportes" at bounding box center [143, 211] width 192 height 27
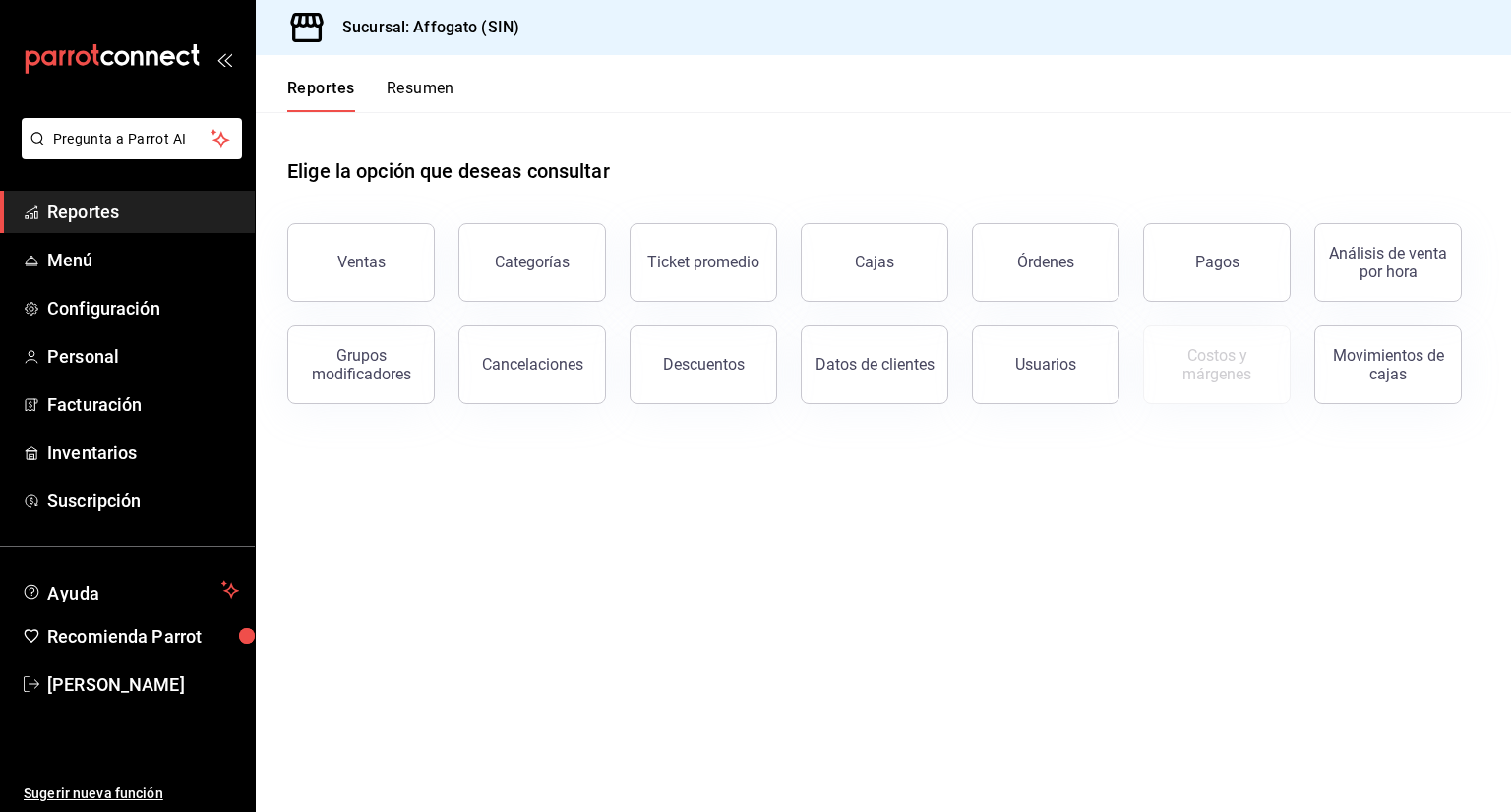
click at [415, 82] on button "Resumen" at bounding box center [420, 95] width 68 height 34
